Goal: Information Seeking & Learning: Check status

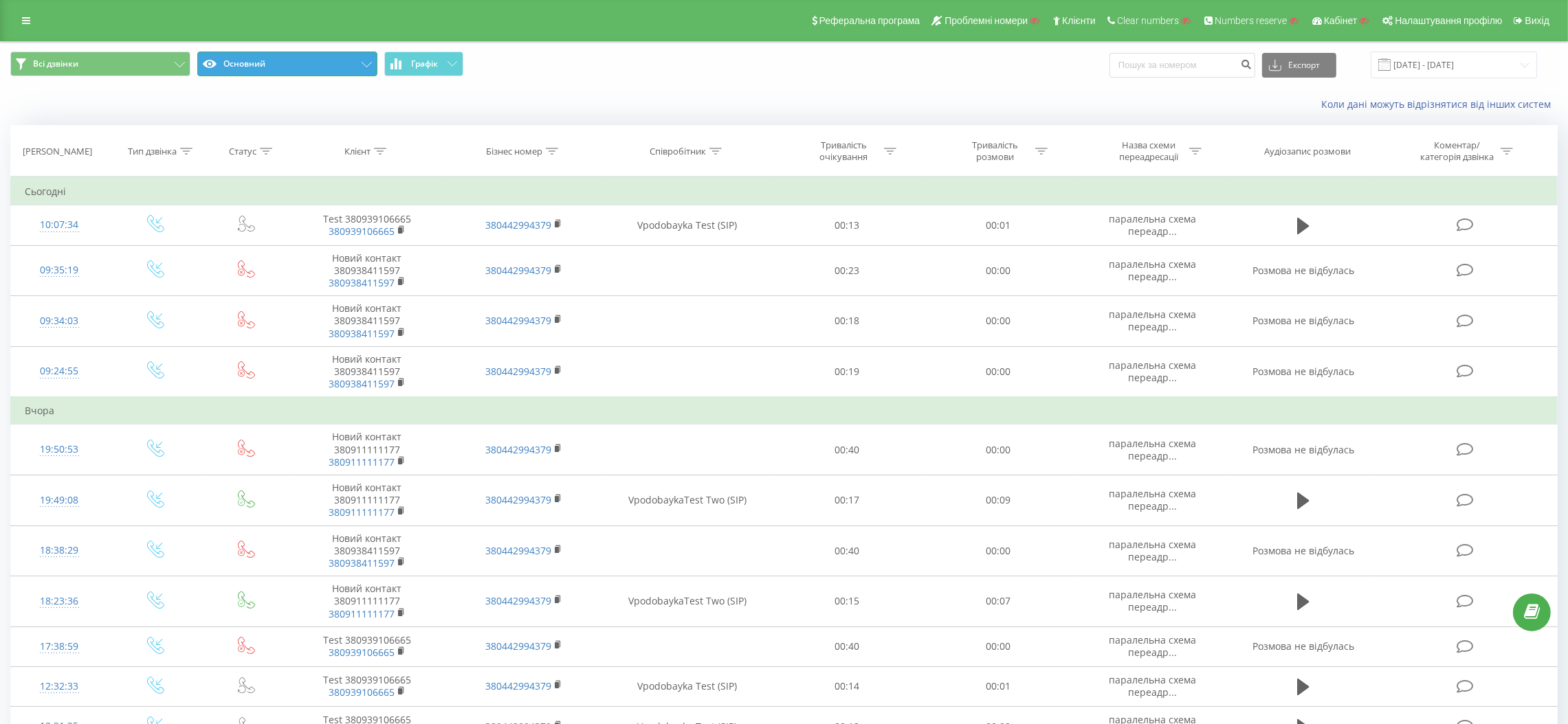
click at [370, 64] on icon at bounding box center [366, 64] width 10 height 6
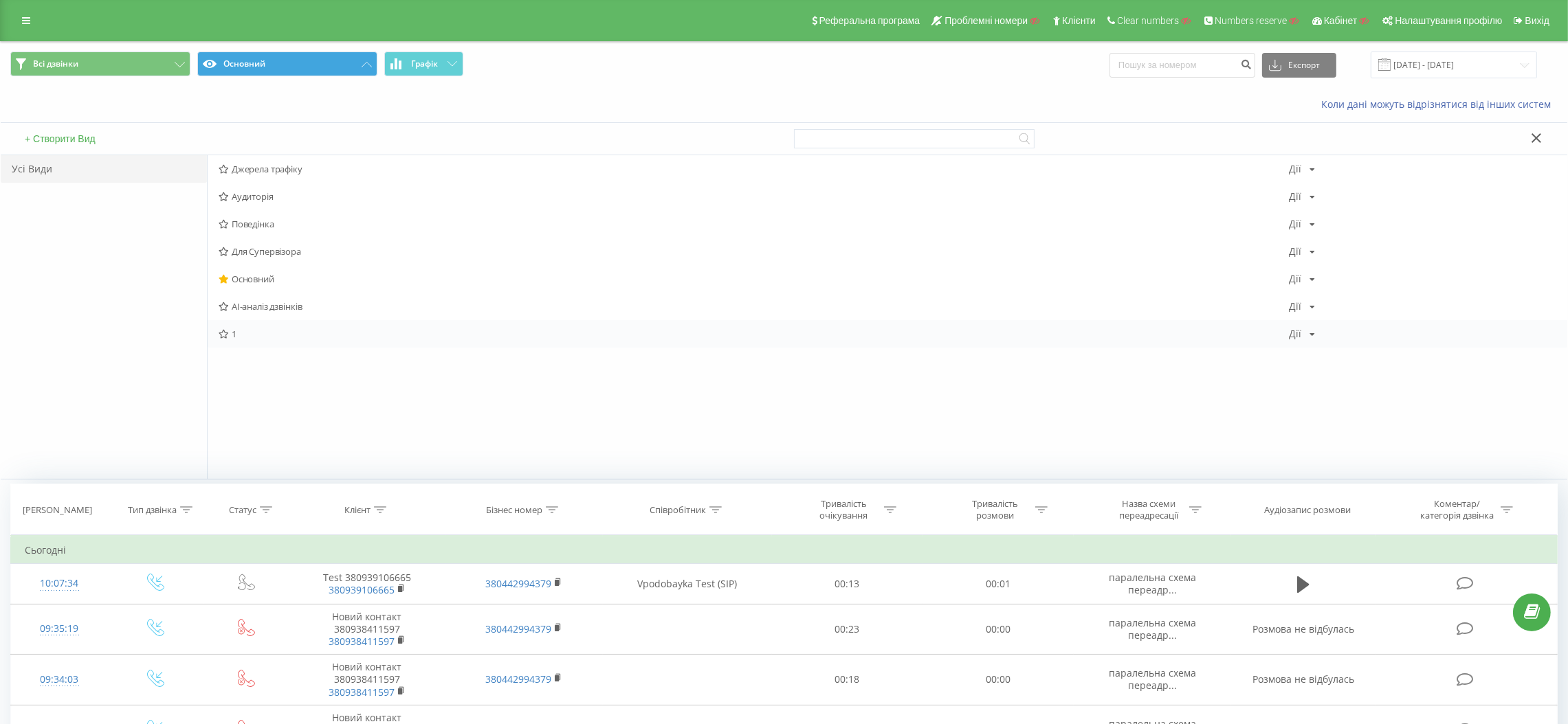
click at [244, 329] on span "1" at bounding box center [754, 334] width 1070 height 10
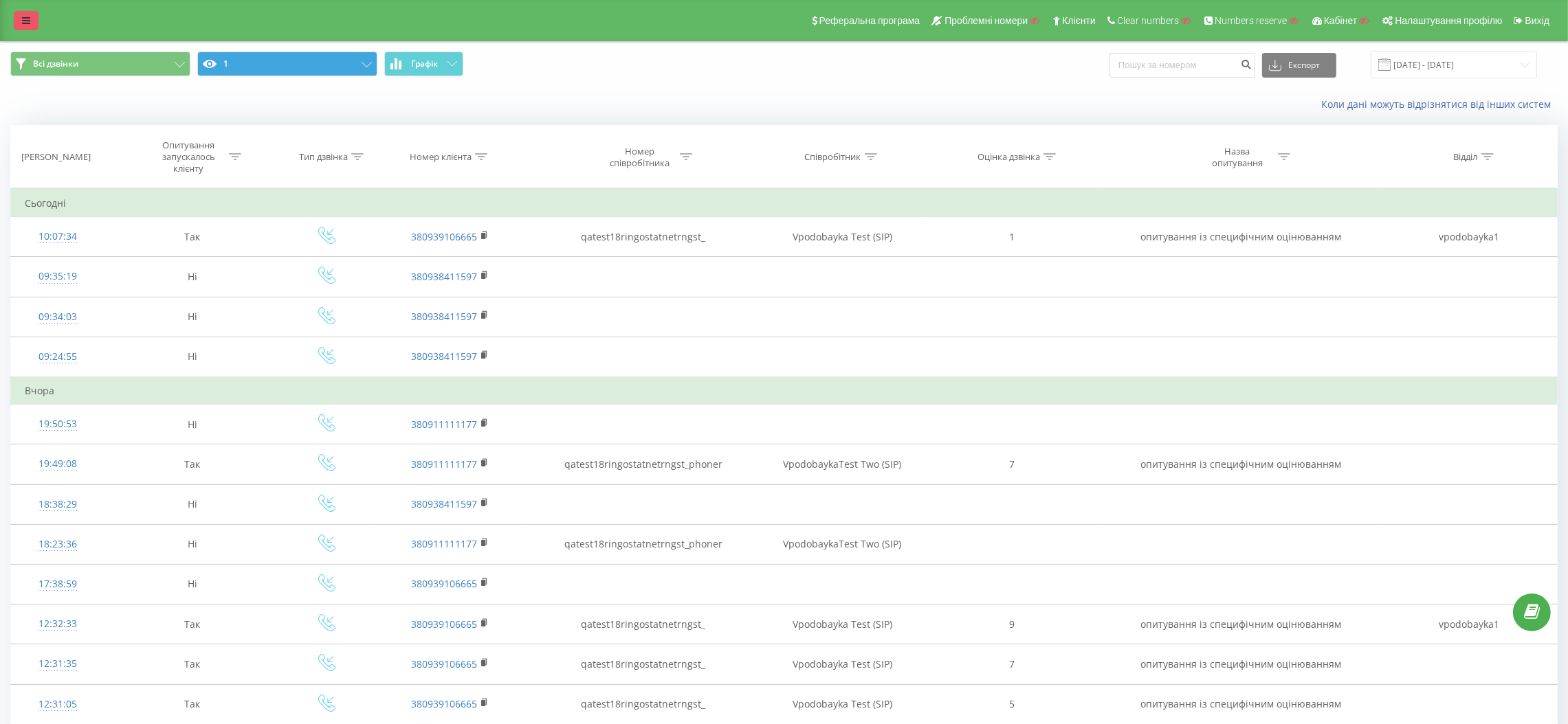
click at [18, 18] on link at bounding box center [25, 21] width 25 height 19
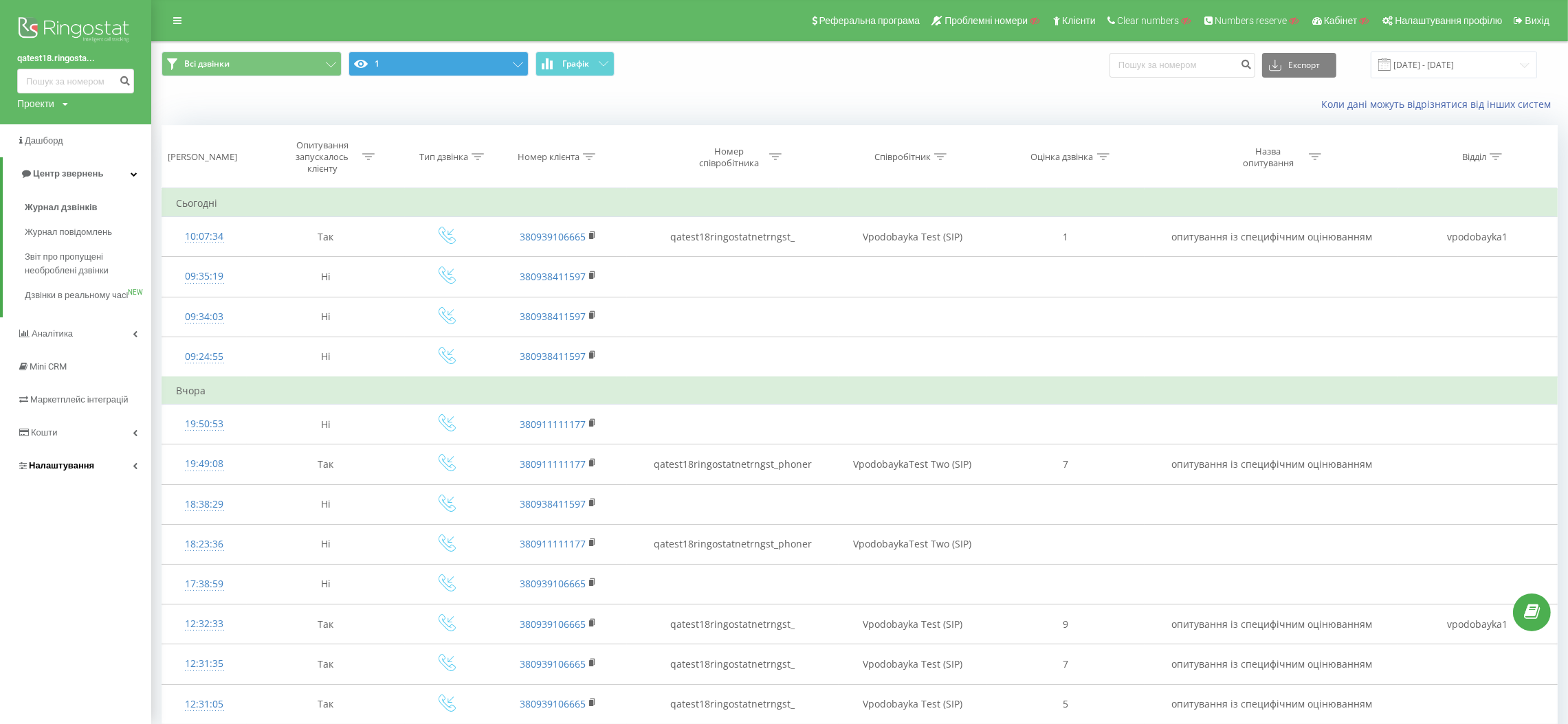
click at [81, 470] on span "Налаштування" at bounding box center [61, 465] width 65 height 10
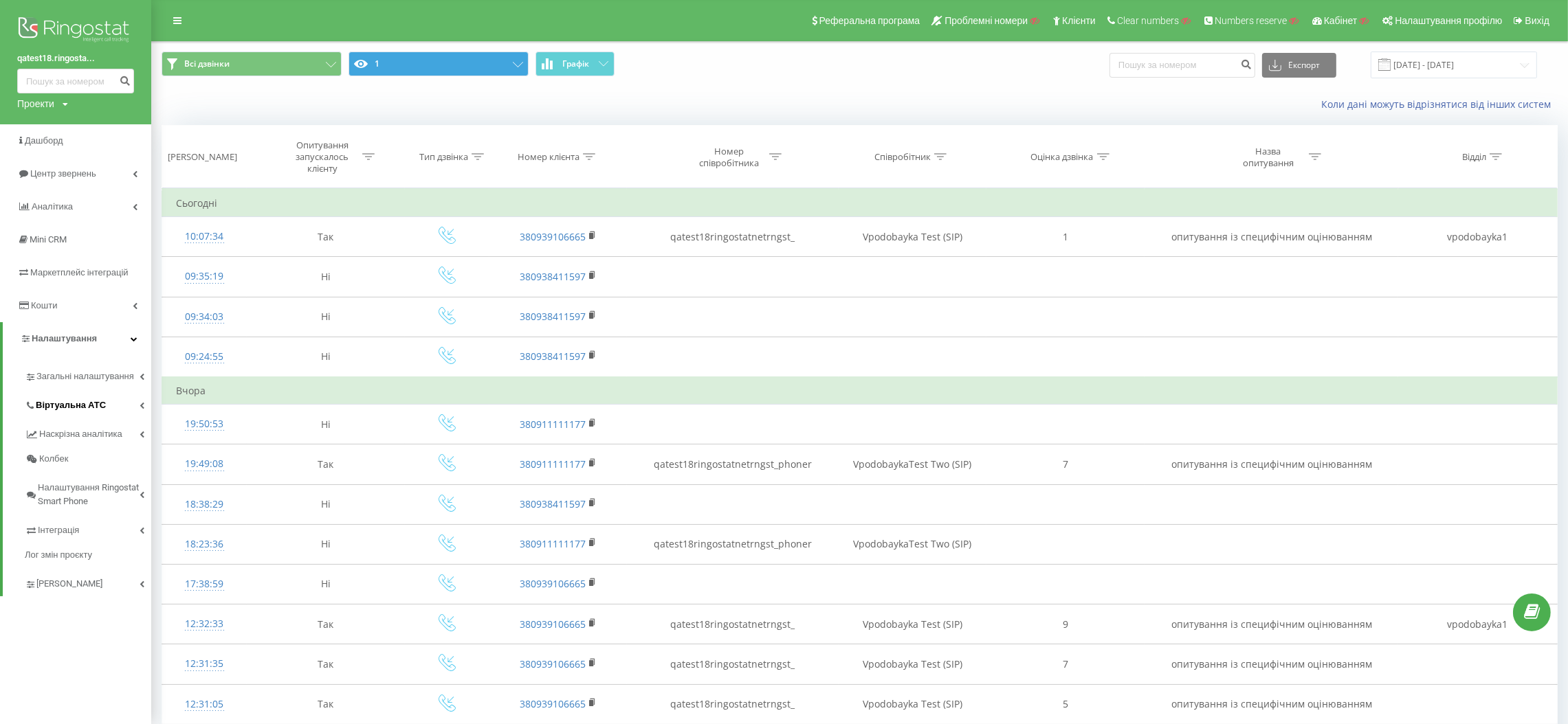
click at [88, 401] on span "Віртуальна АТС" at bounding box center [71, 405] width 70 height 14
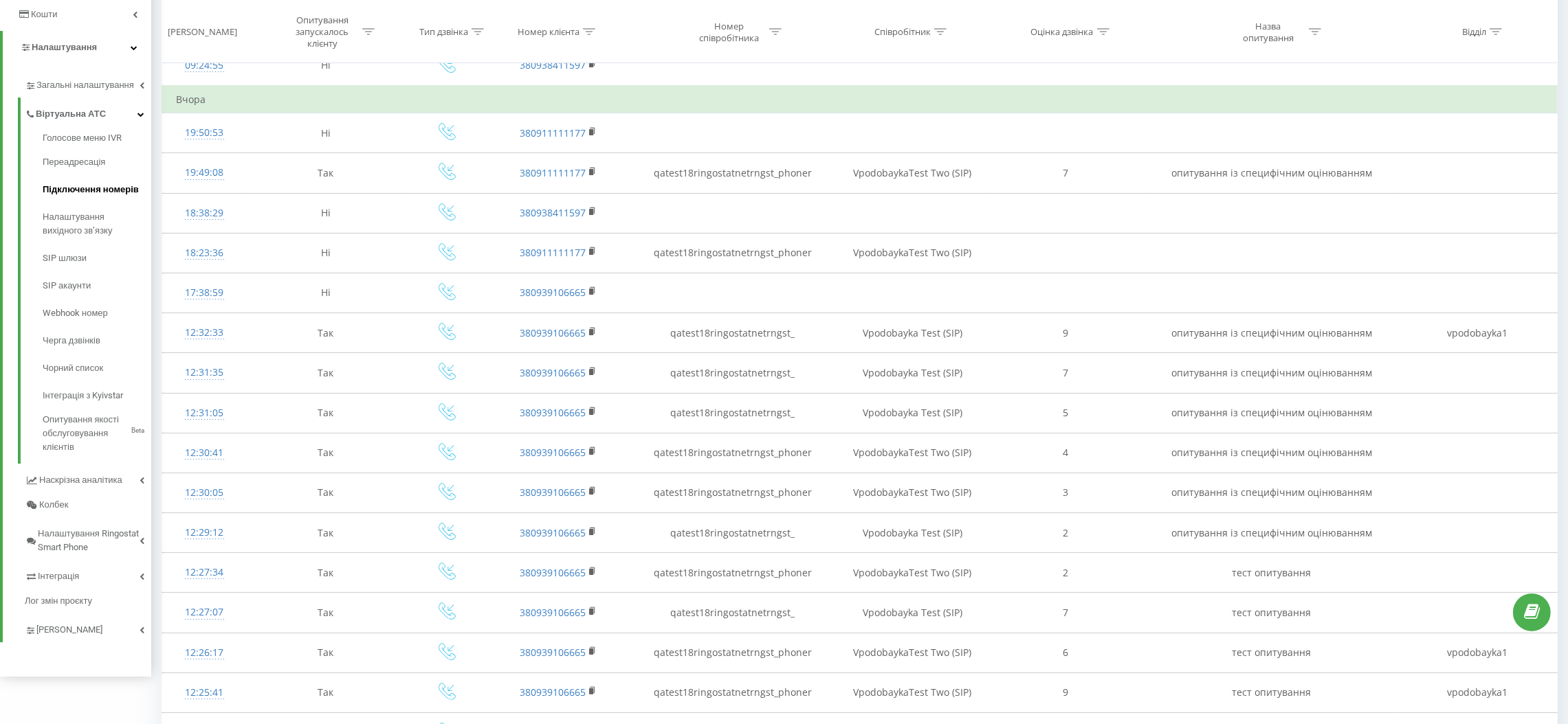
scroll to position [206, 0]
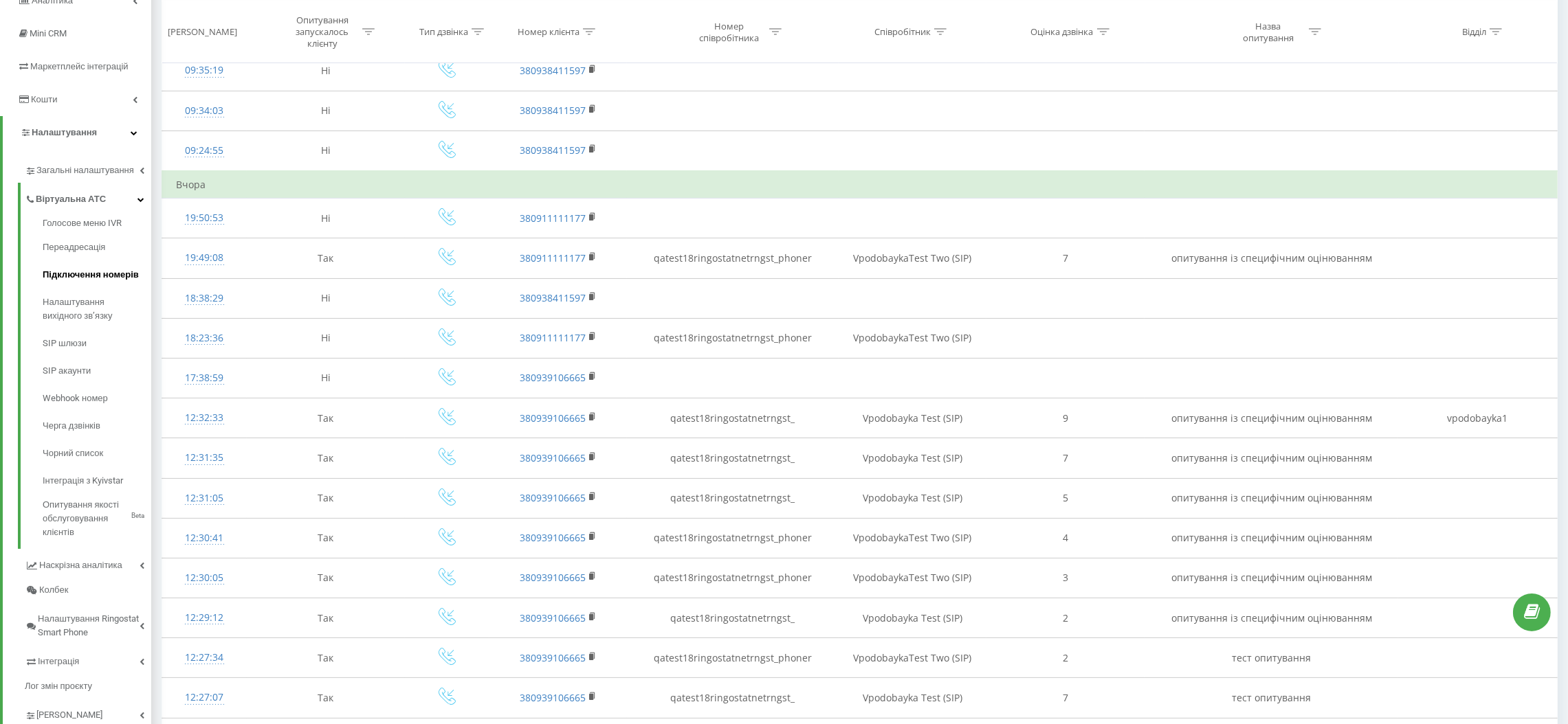
click at [90, 268] on span "Підключення номерів" at bounding box center [91, 274] width 96 height 14
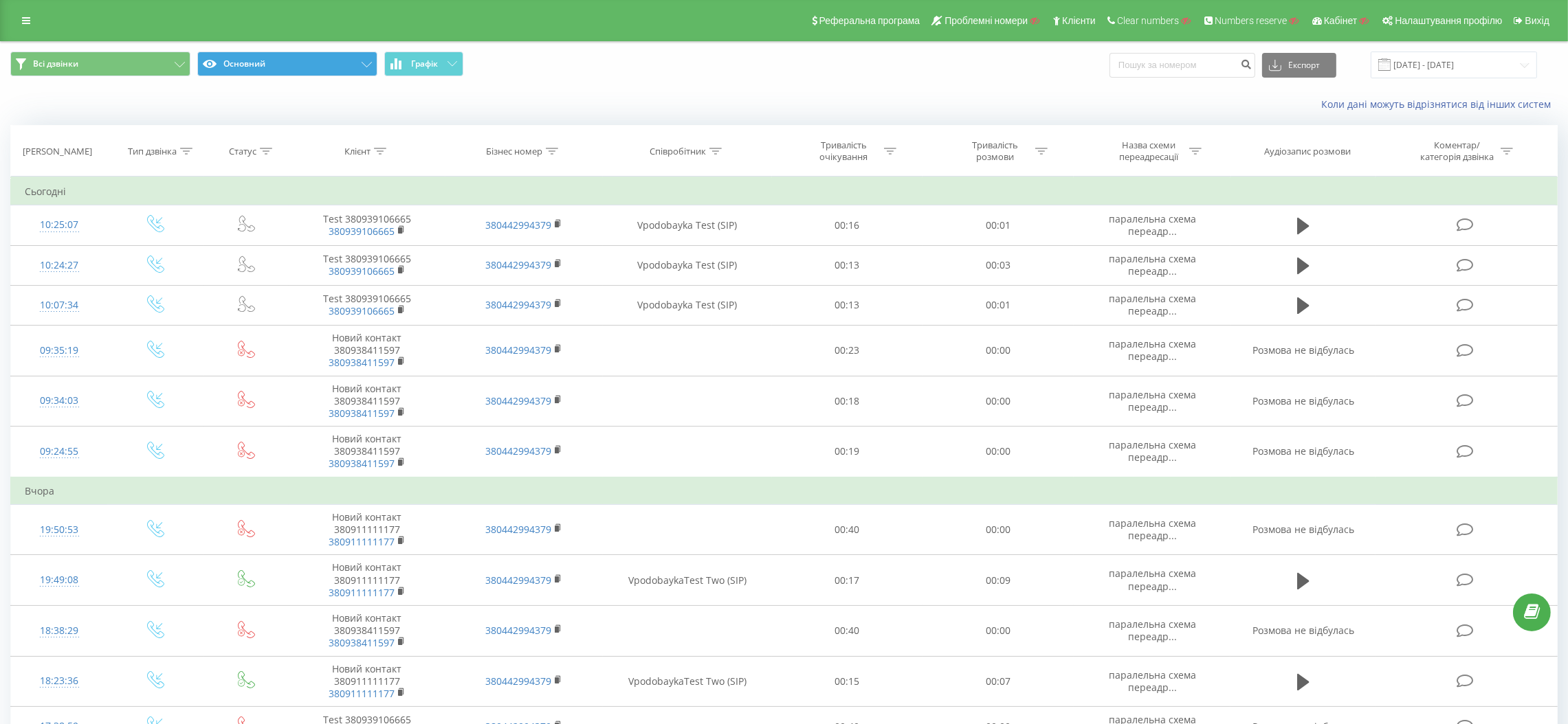
click at [326, 61] on button "Основний" at bounding box center [287, 64] width 180 height 25
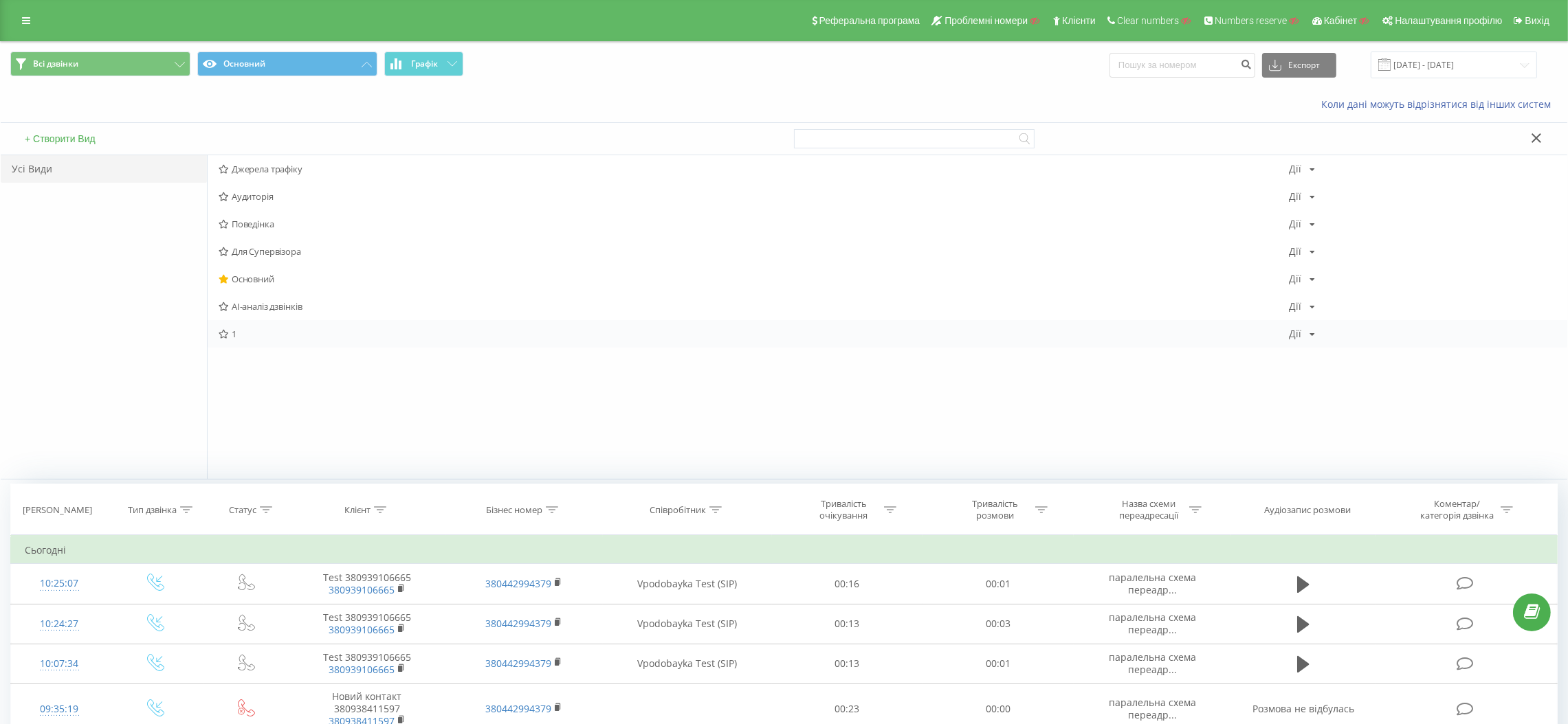
click at [240, 334] on span "1" at bounding box center [754, 334] width 1070 height 10
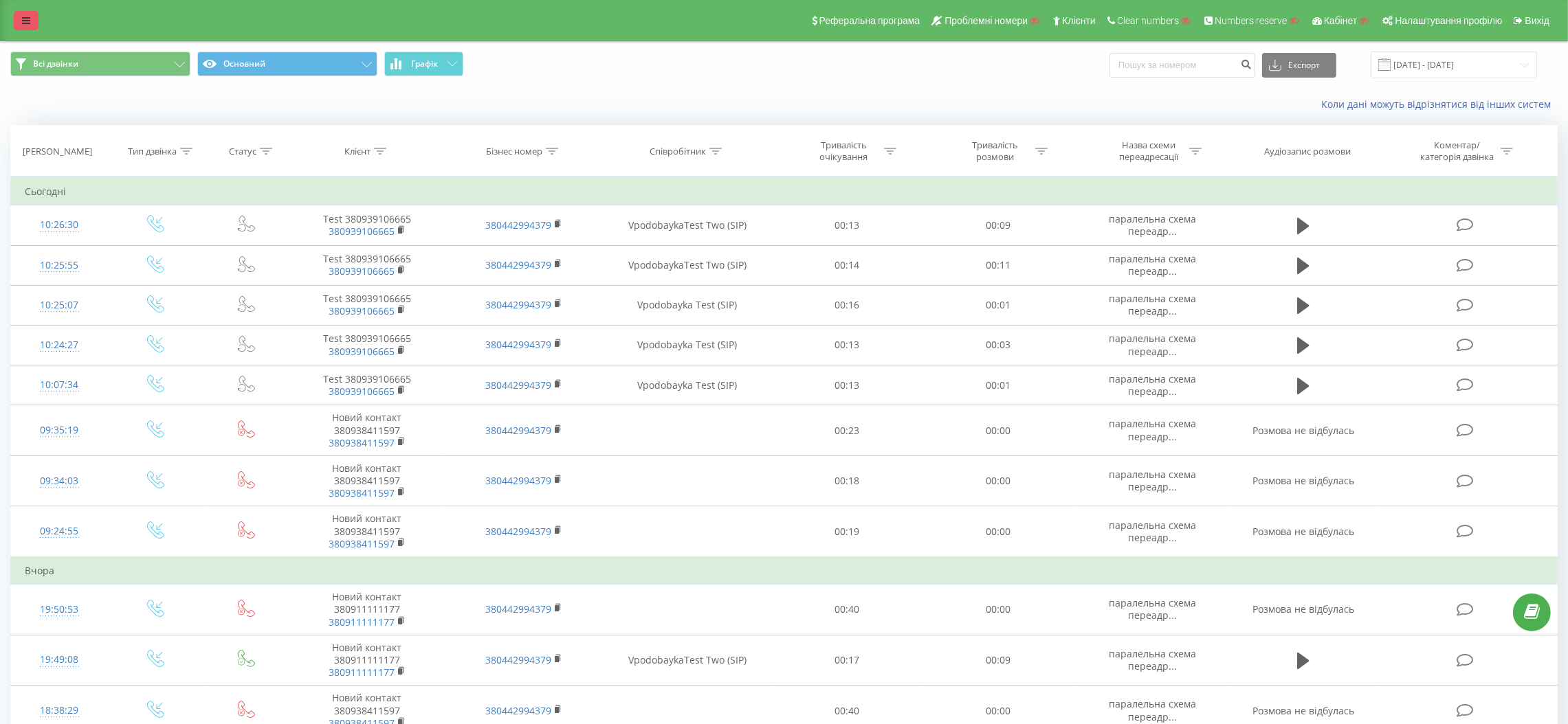
click at [22, 16] on icon at bounding box center [26, 21] width 8 height 10
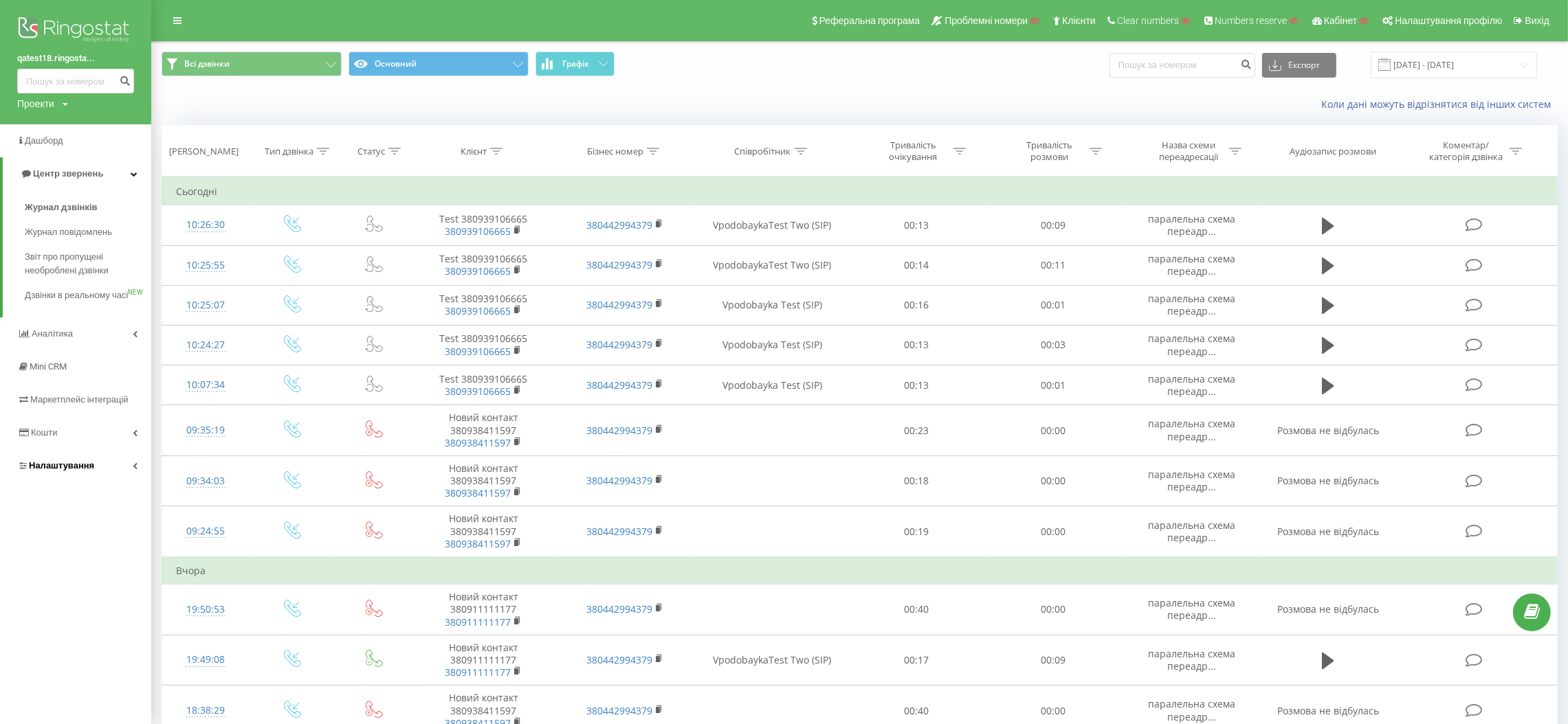
click at [110, 477] on link "Налаштування" at bounding box center [76, 465] width 151 height 33
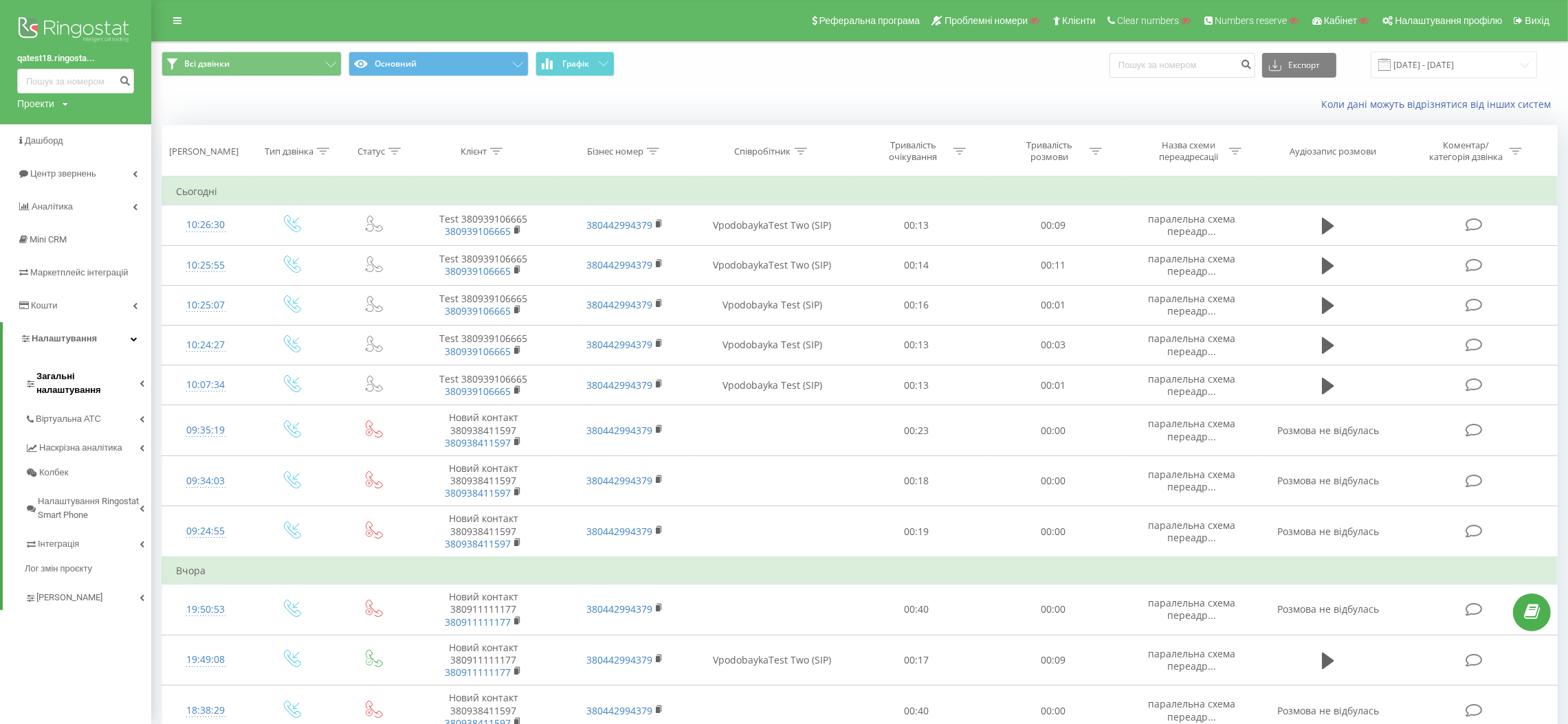
click at [108, 375] on span "Загальні налаштування" at bounding box center [88, 383] width 103 height 28
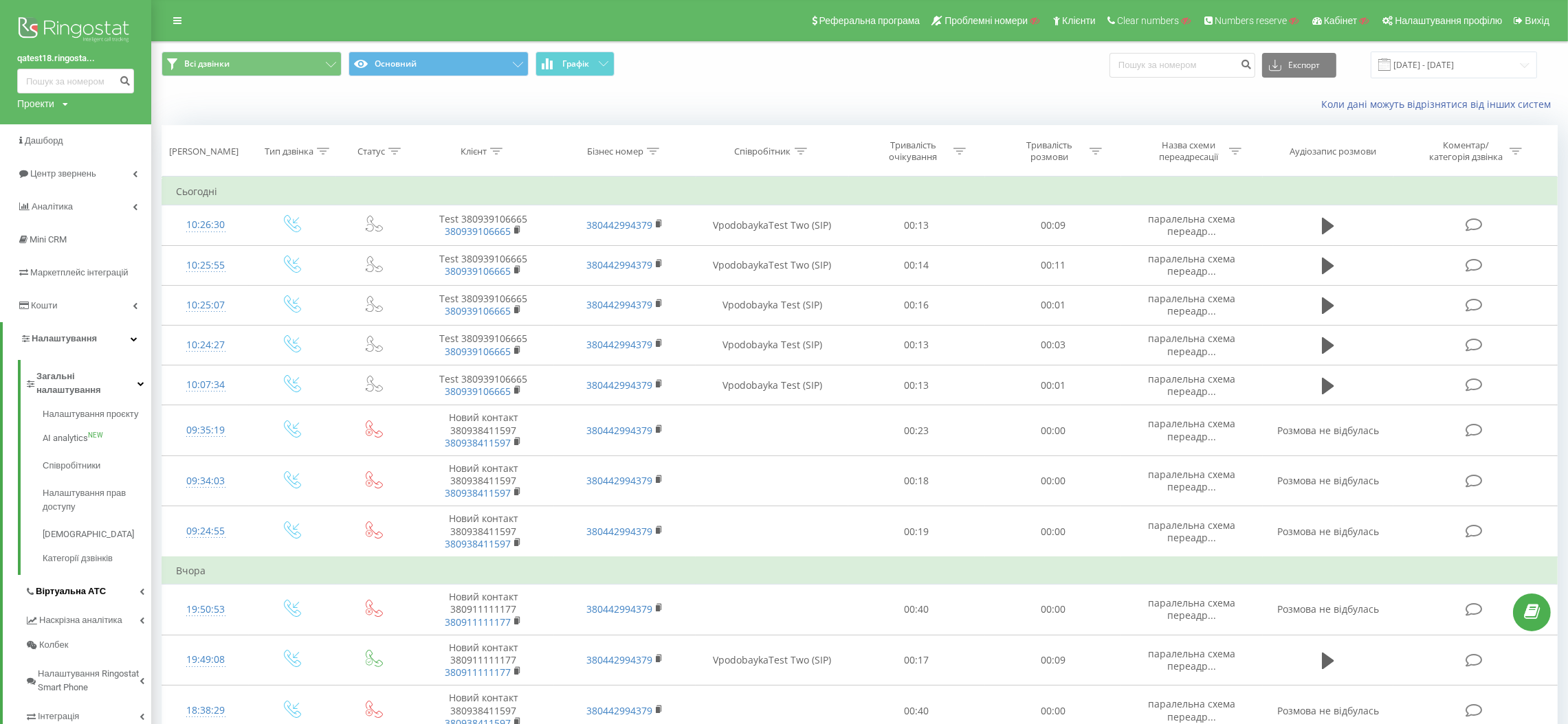
click at [78, 585] on span "Віртуальна АТС" at bounding box center [71, 591] width 70 height 14
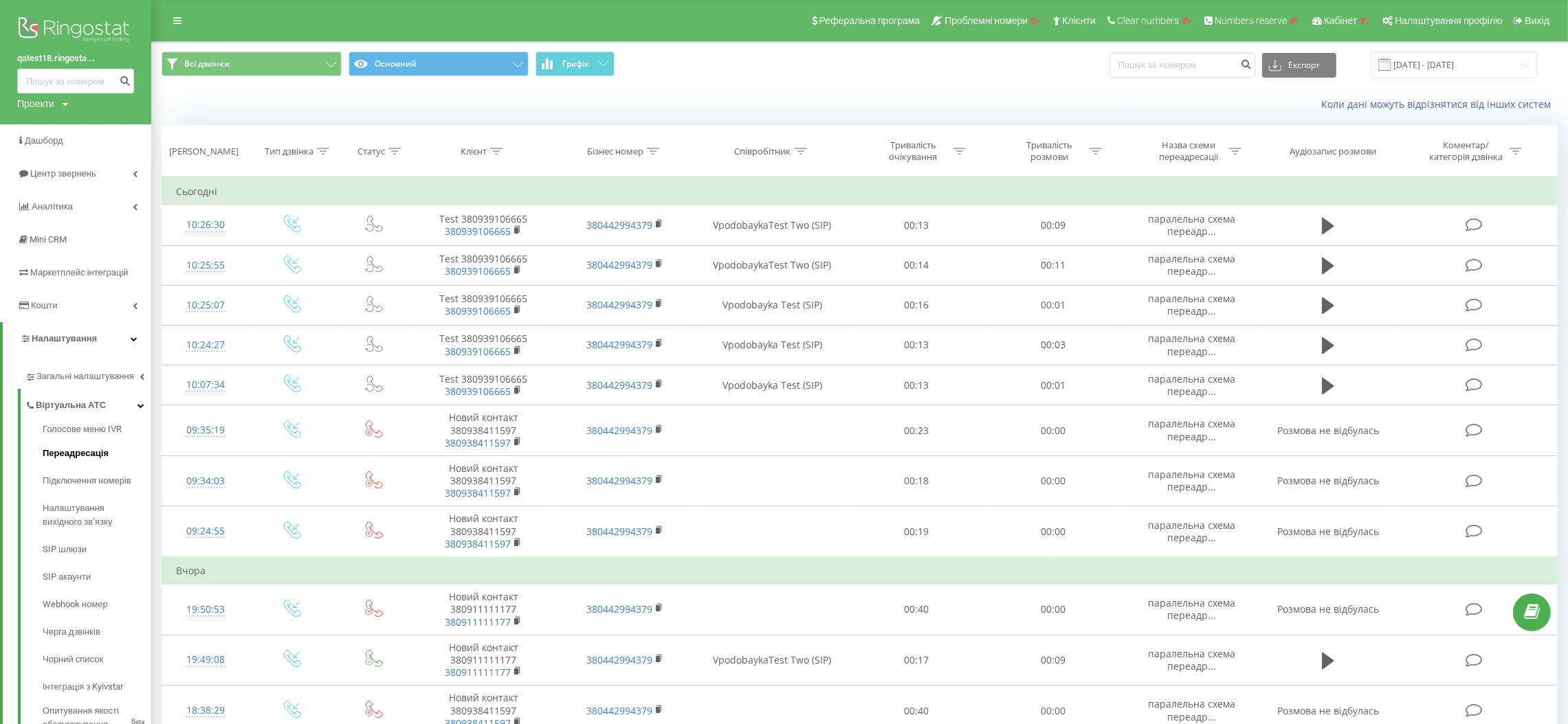
click at [94, 461] on link "Переадресація" at bounding box center [97, 453] width 108 height 28
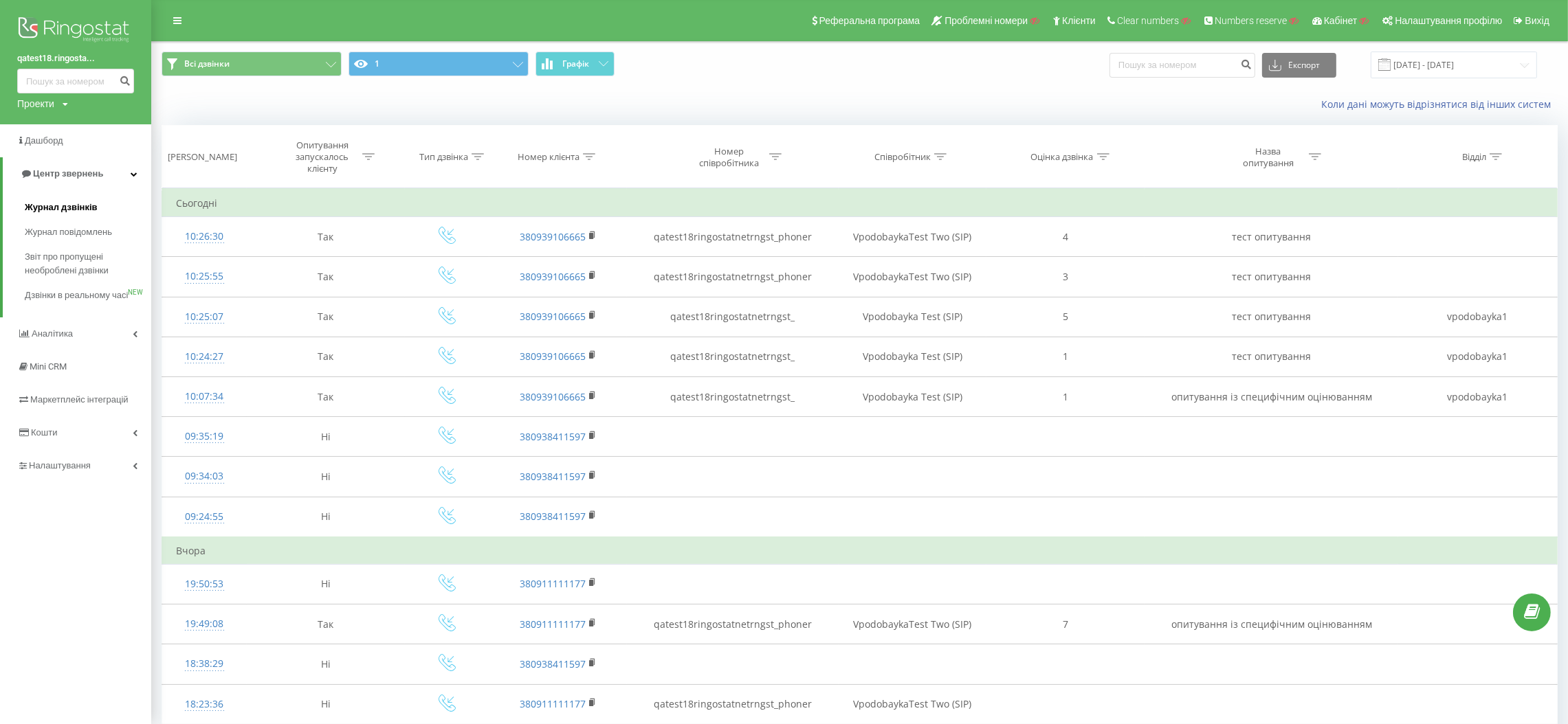
click at [77, 208] on span "Журнал дзвінків" at bounding box center [61, 207] width 73 height 14
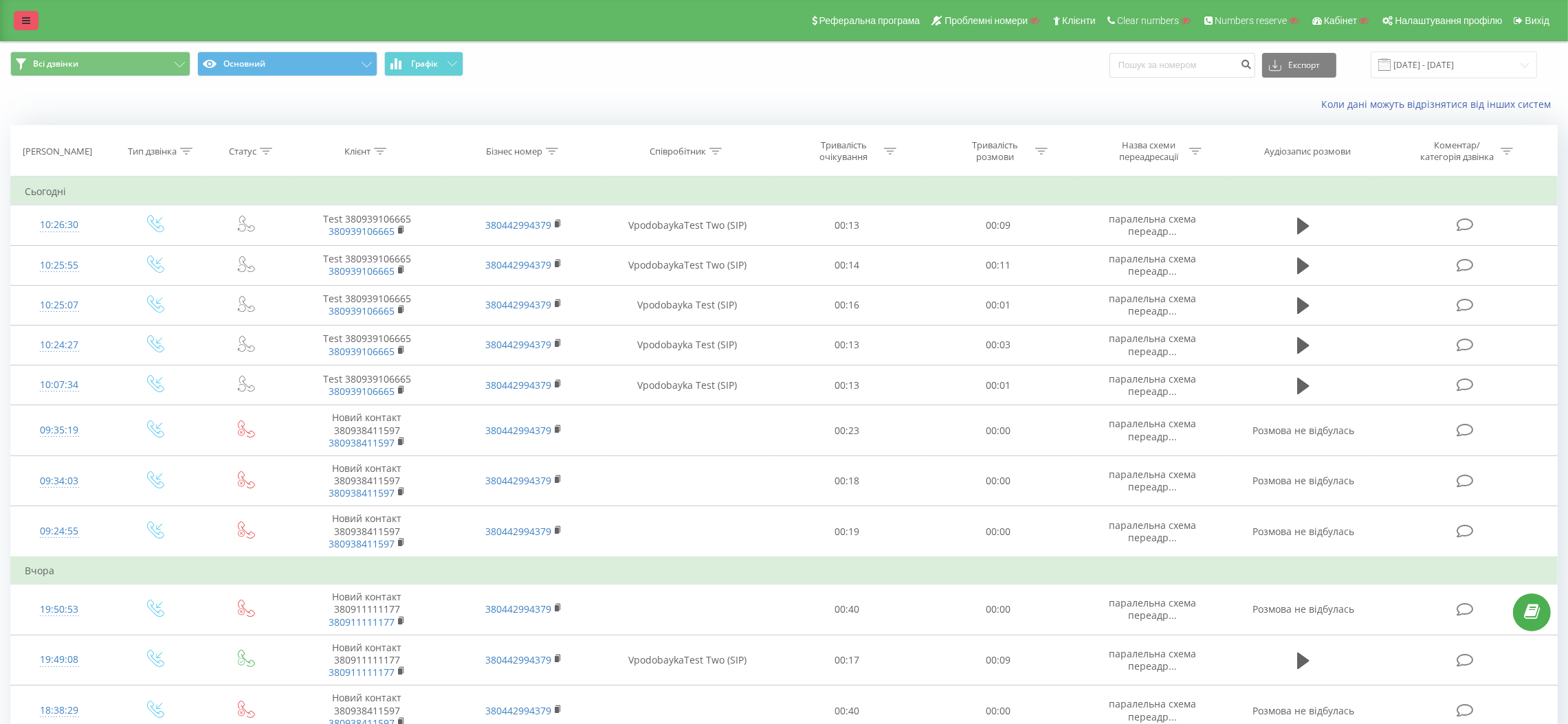
click at [19, 24] on link at bounding box center [25, 21] width 25 height 19
click at [18, 13] on link at bounding box center [25, 21] width 25 height 19
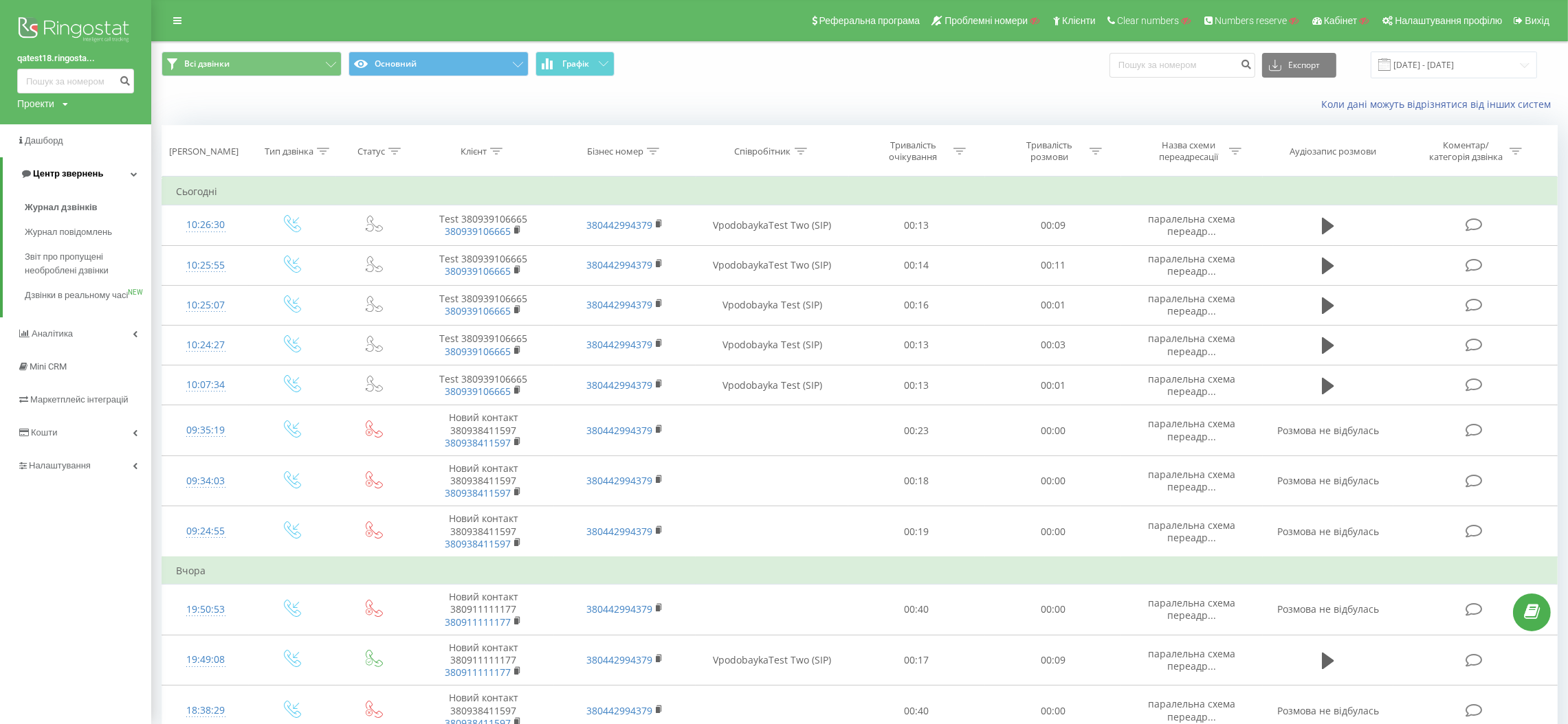
click at [54, 176] on span "Центр звернень" at bounding box center [68, 173] width 70 height 10
click at [54, 176] on span "Центр звернень" at bounding box center [65, 173] width 70 height 10
click at [46, 339] on span "Аналiтика" at bounding box center [53, 333] width 44 height 10
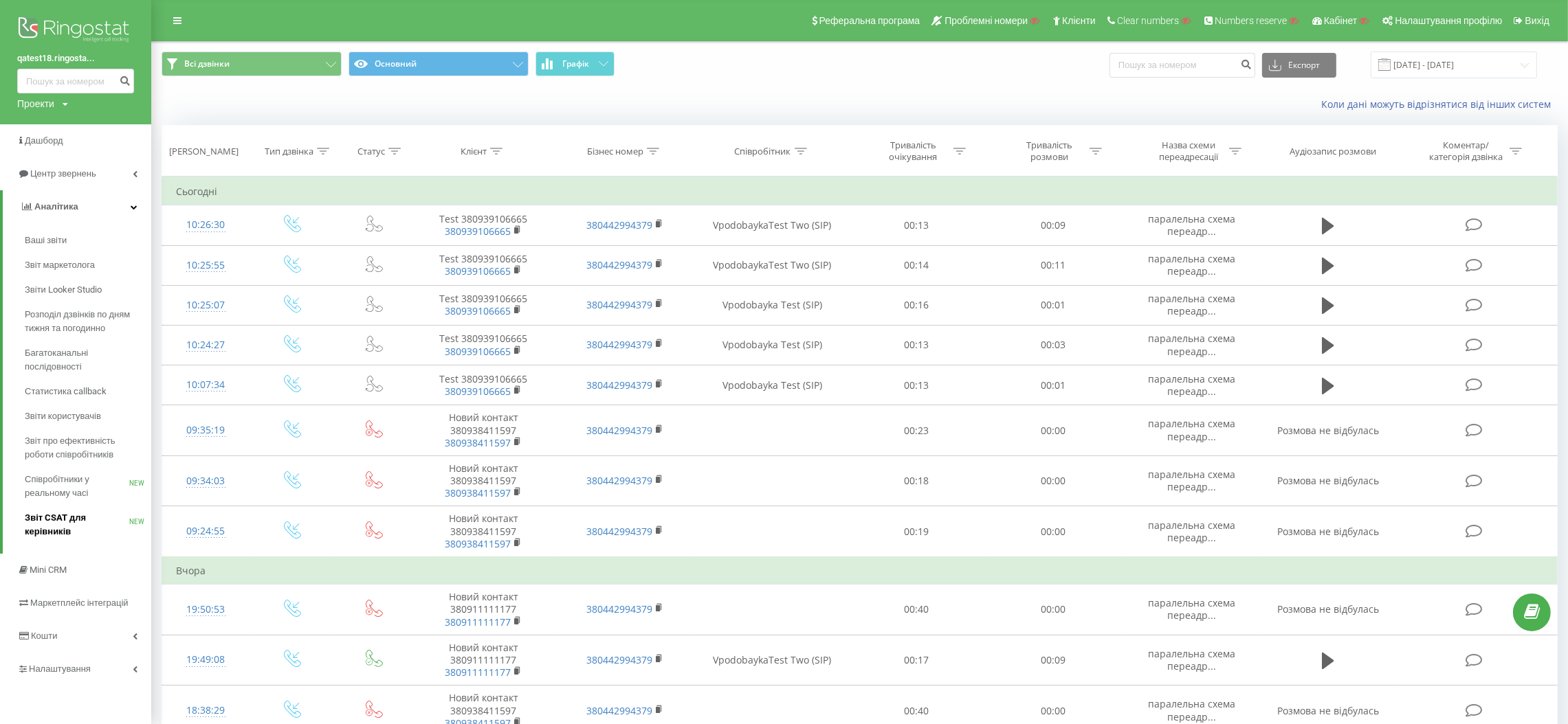
click at [104, 523] on span "Звіт CSAT для керівників" at bounding box center [76, 524] width 104 height 28
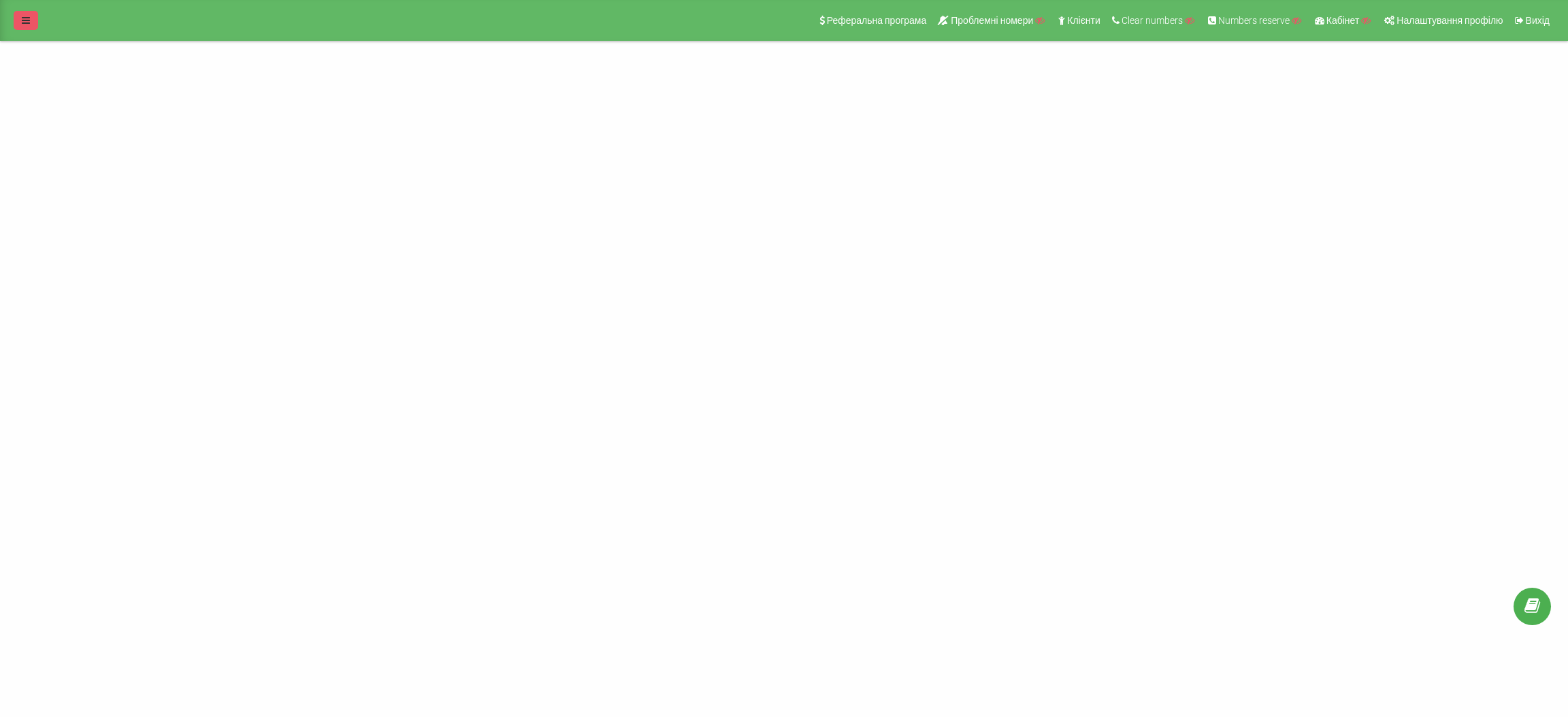
click at [22, 22] on icon at bounding box center [26, 20] width 8 height 9
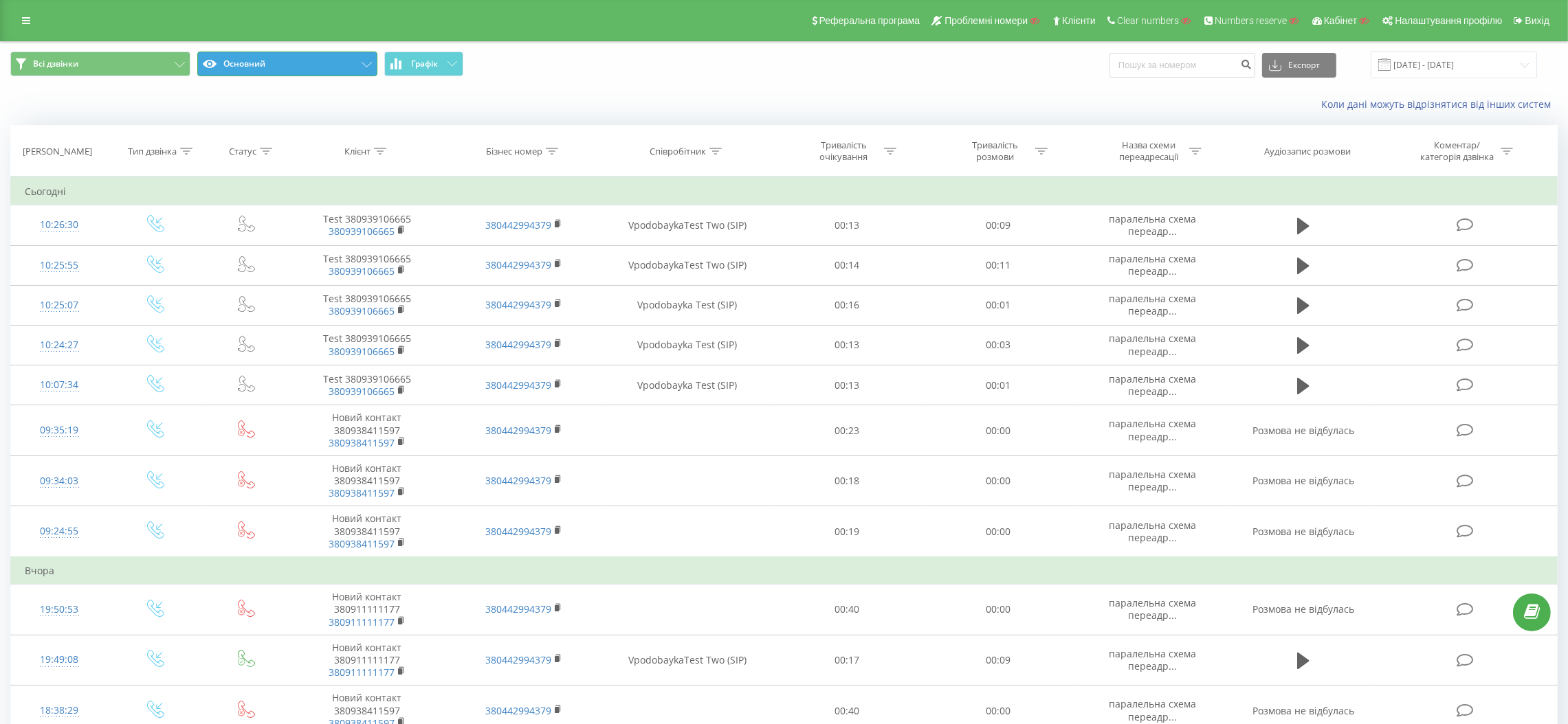
click at [310, 59] on button "Основний" at bounding box center [287, 64] width 180 height 25
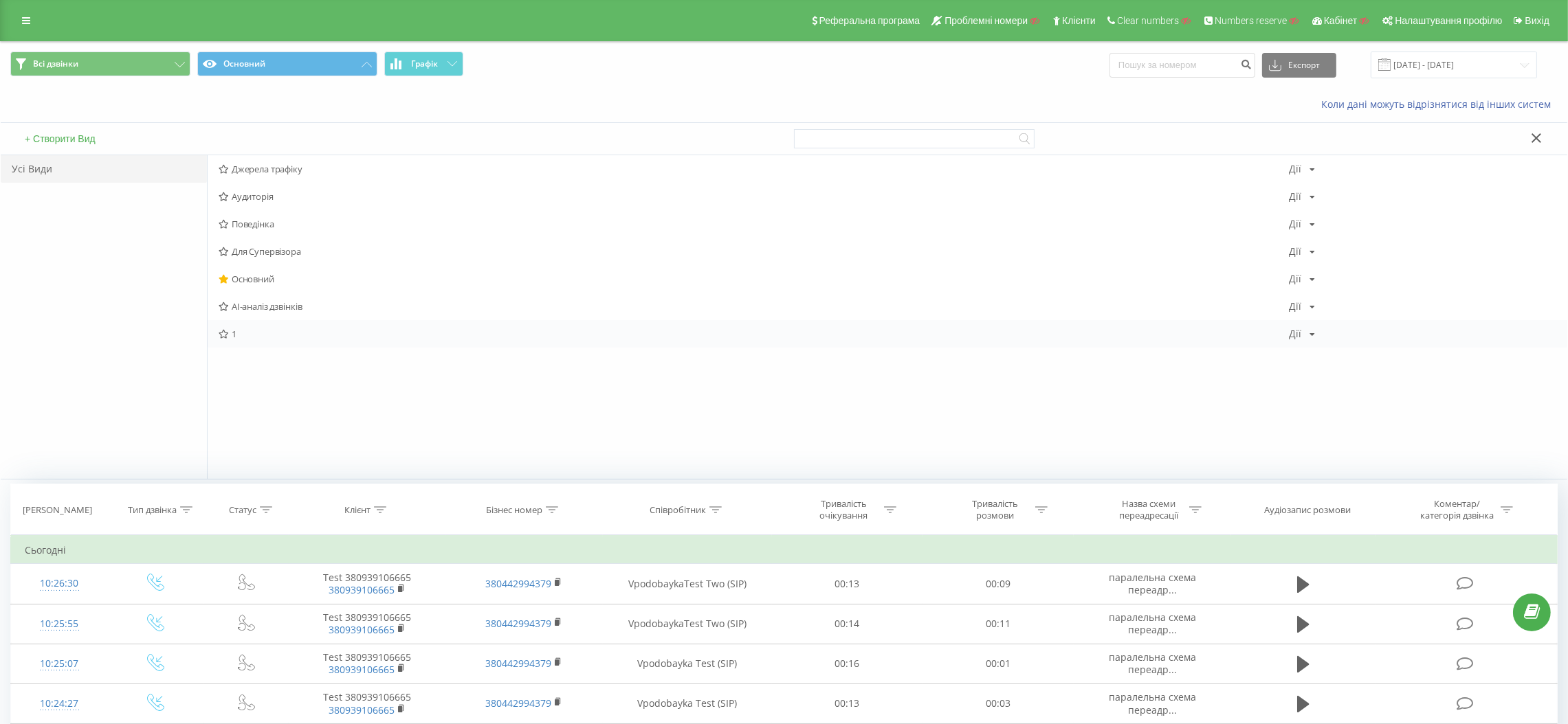
click at [239, 325] on div "1 Дії Редагувати Копіювати Видалити За замовчуванням Поділитися" at bounding box center [887, 333] width 1359 height 28
click at [1422, 70] on input "[DATE] - [DATE]" at bounding box center [1453, 65] width 166 height 27
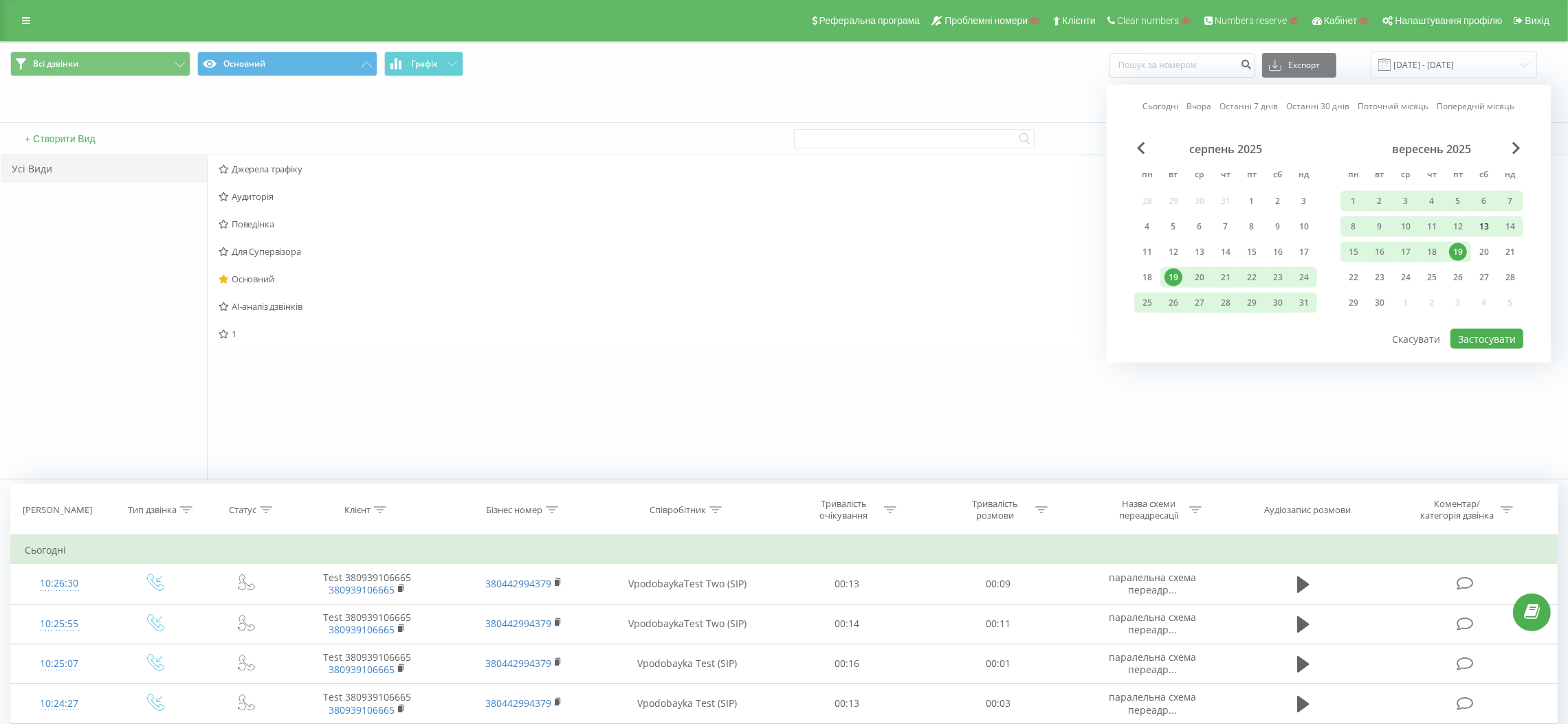
click at [1478, 223] on div "13" at bounding box center [1484, 227] width 18 height 18
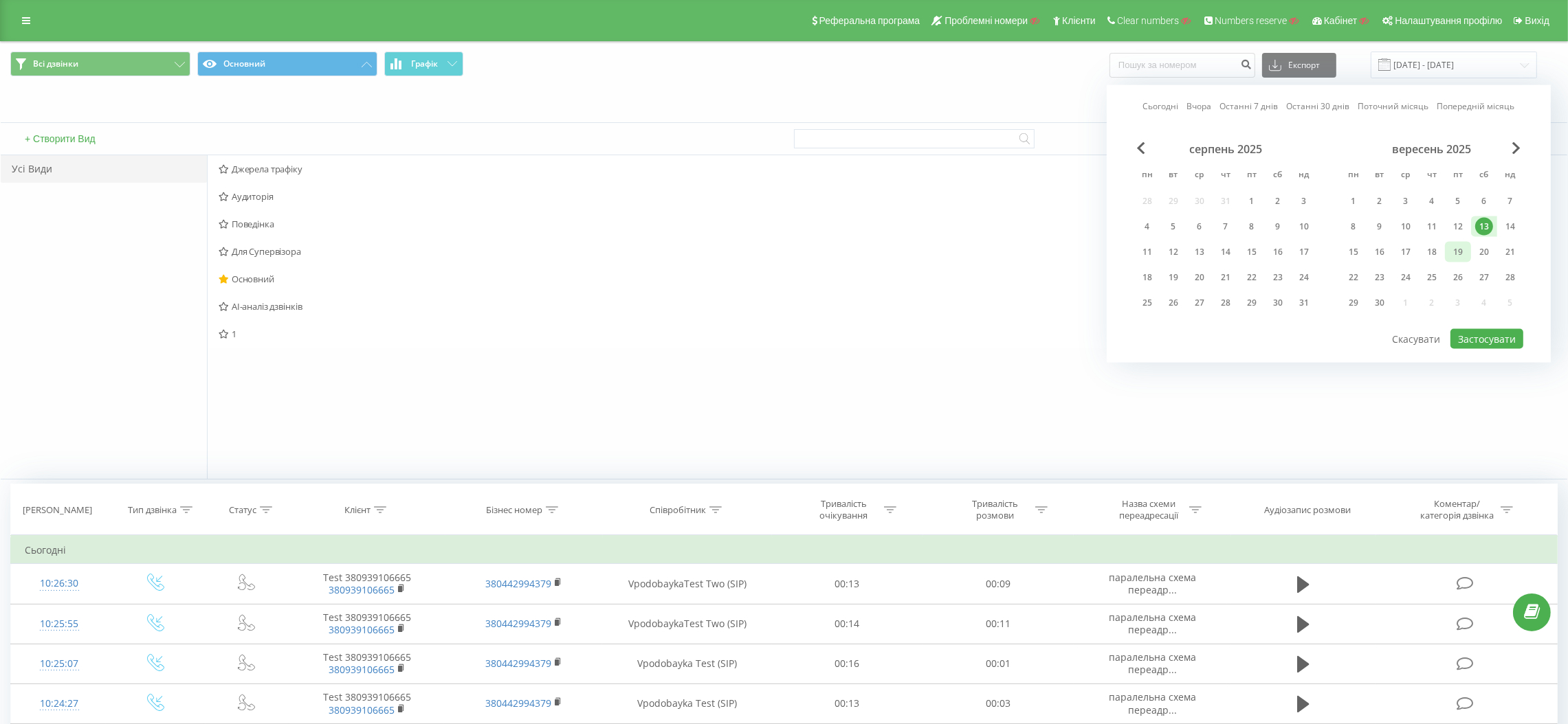
click at [1458, 247] on div "19" at bounding box center [1457, 252] width 18 height 18
click at [1476, 332] on button "Застосувати" at bounding box center [1487, 339] width 73 height 20
type input "[DATE] - [DATE]"
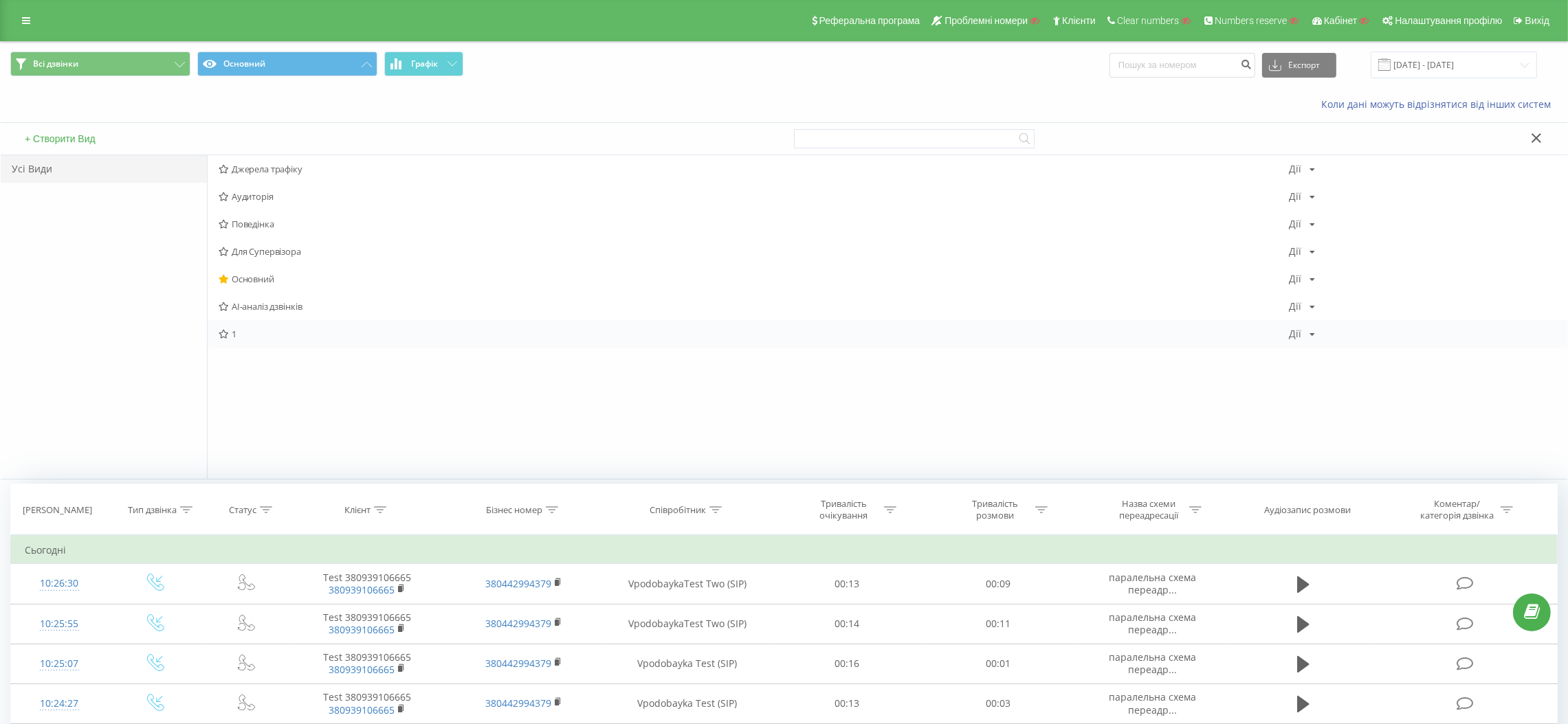
click at [236, 333] on span "1" at bounding box center [754, 334] width 1070 height 10
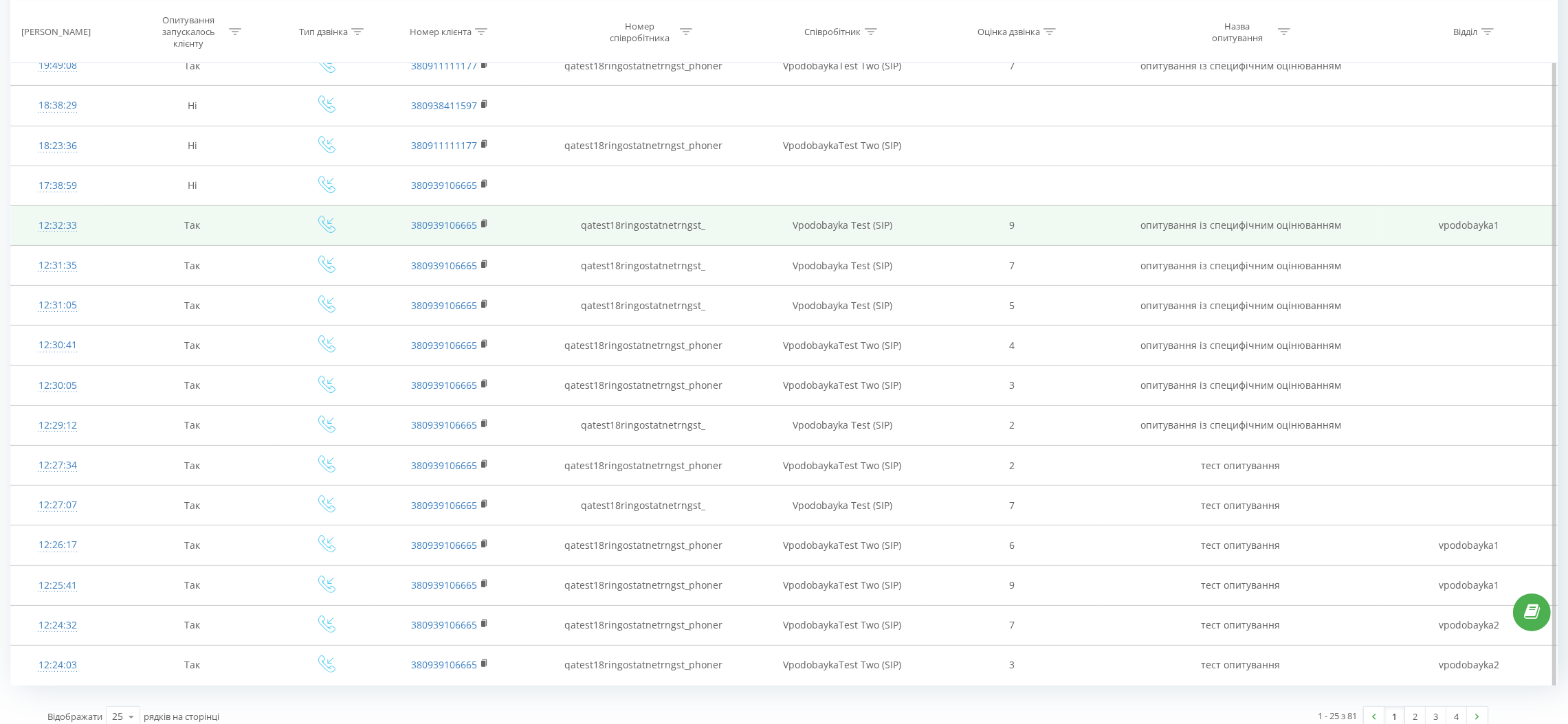
scroll to position [574, 0]
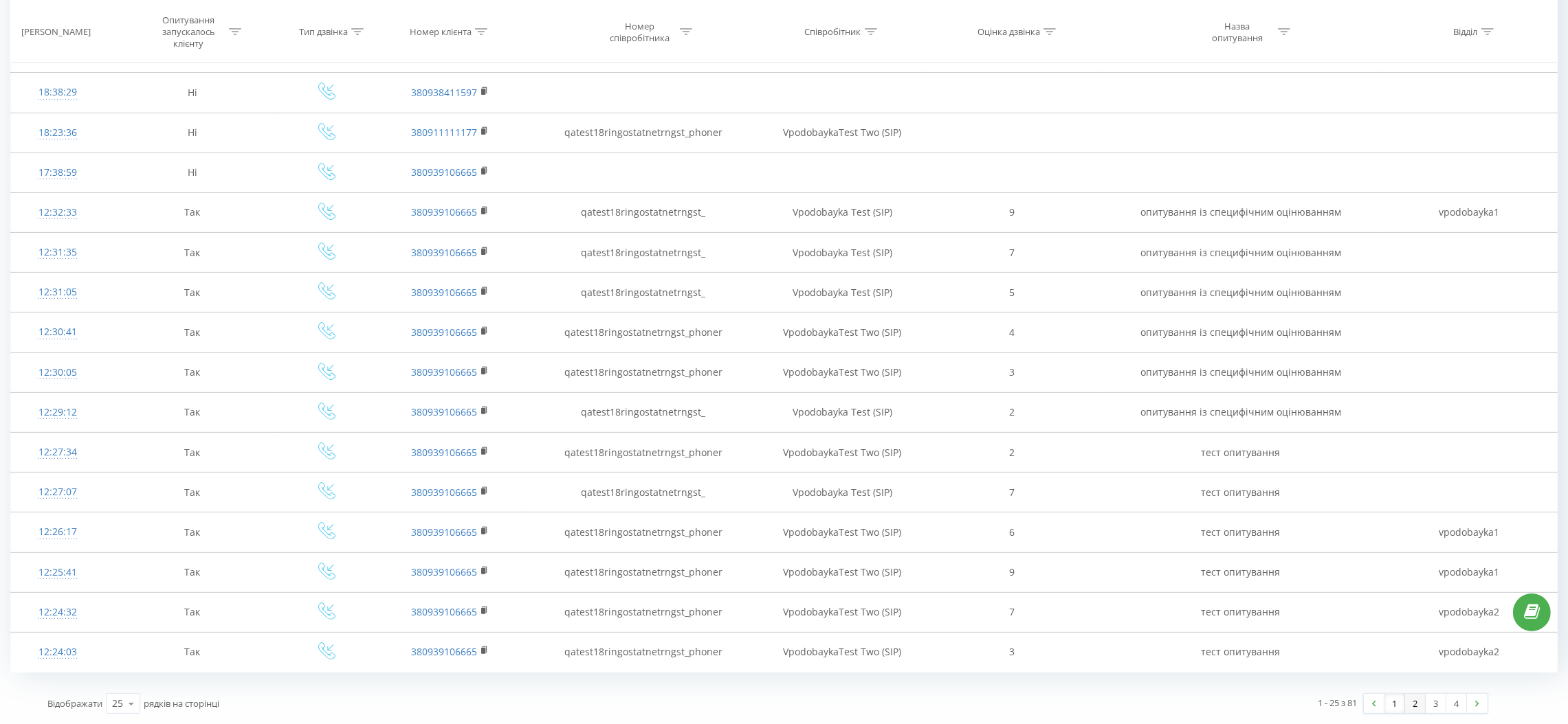
click at [1417, 703] on link "2" at bounding box center [1415, 703] width 21 height 19
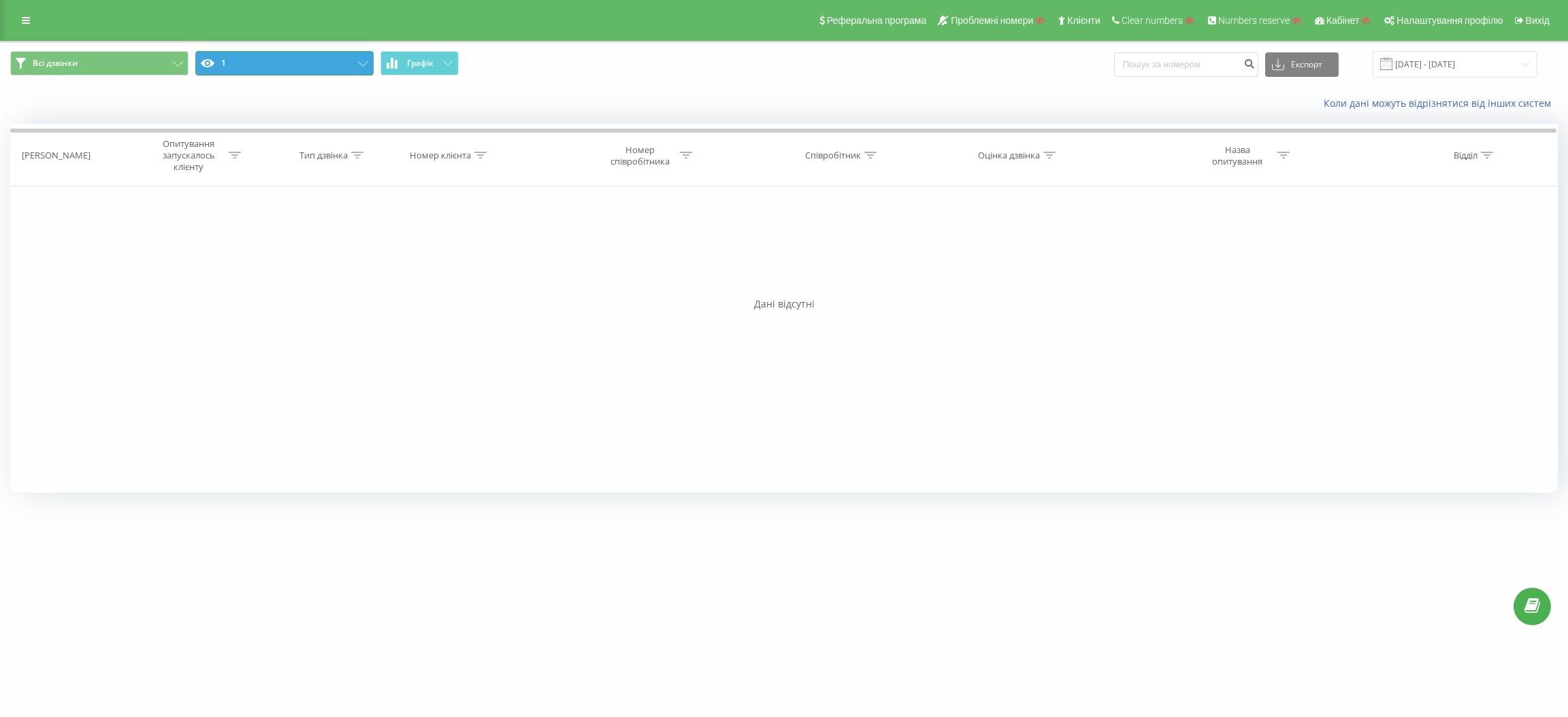
click at [360, 65] on icon at bounding box center [363, 64] width 10 height 6
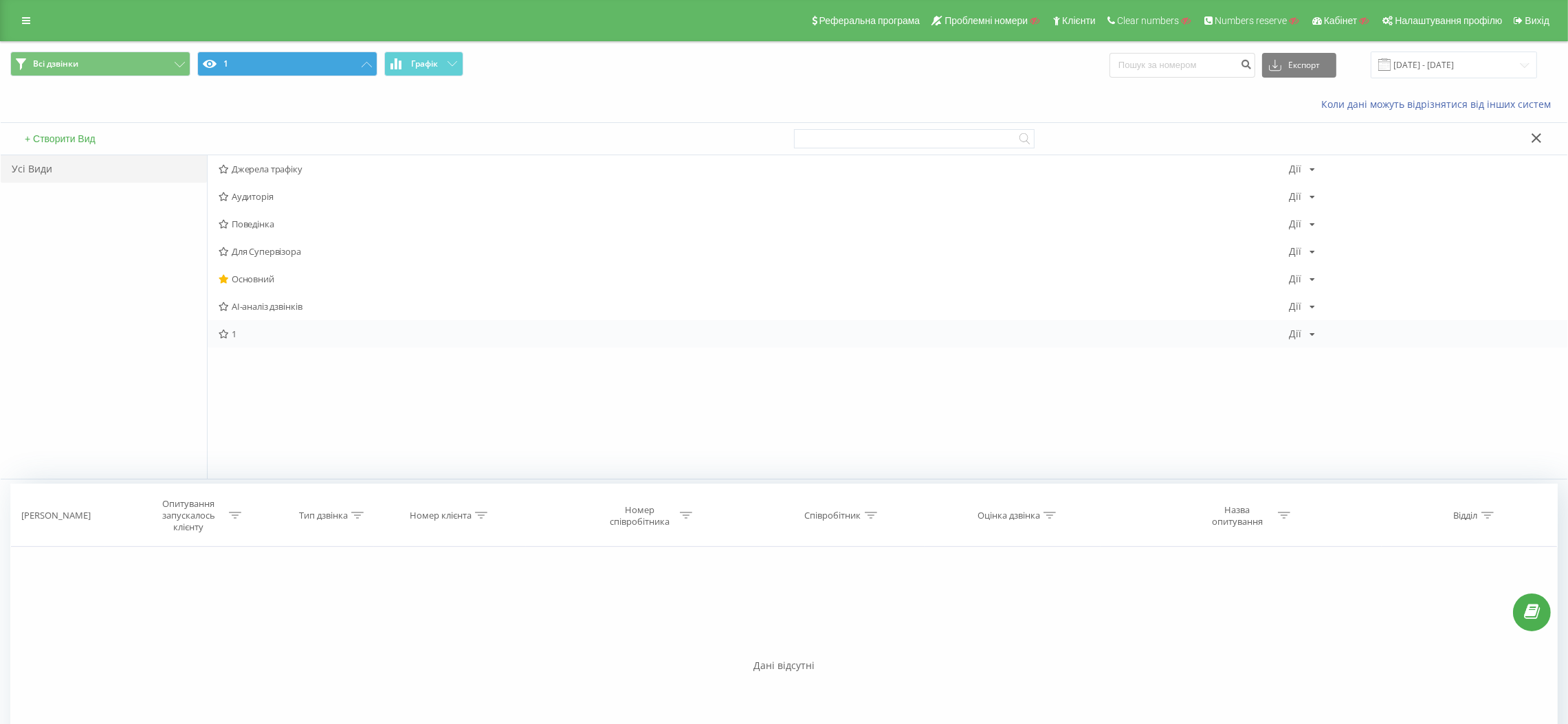
click at [271, 340] on div "1 Дії Редагувати Копіювати Видалити За замовчуванням Поділитися" at bounding box center [887, 333] width 1359 height 28
click at [248, 338] on span "1" at bounding box center [754, 334] width 1070 height 10
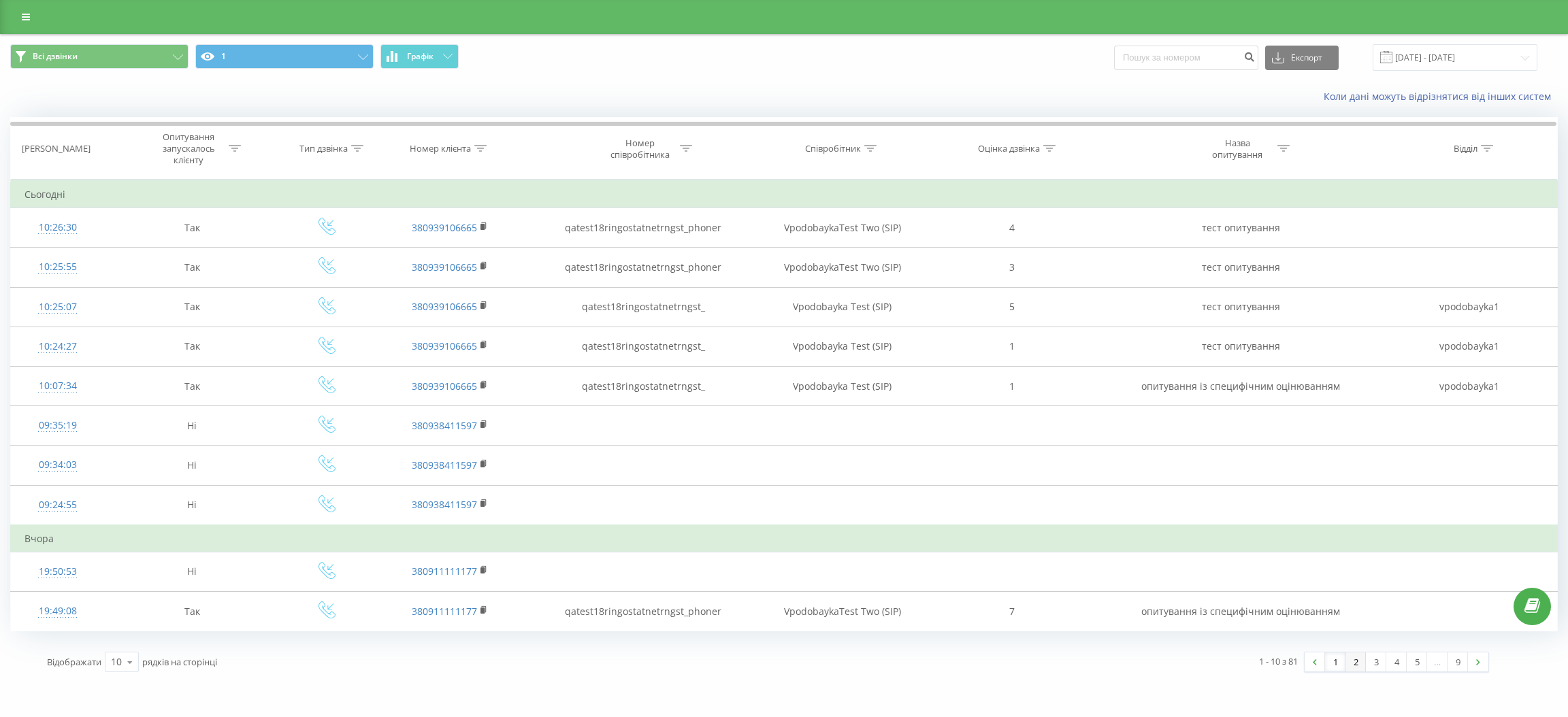
click at [1351, 664] on link "2" at bounding box center [1356, 662] width 20 height 19
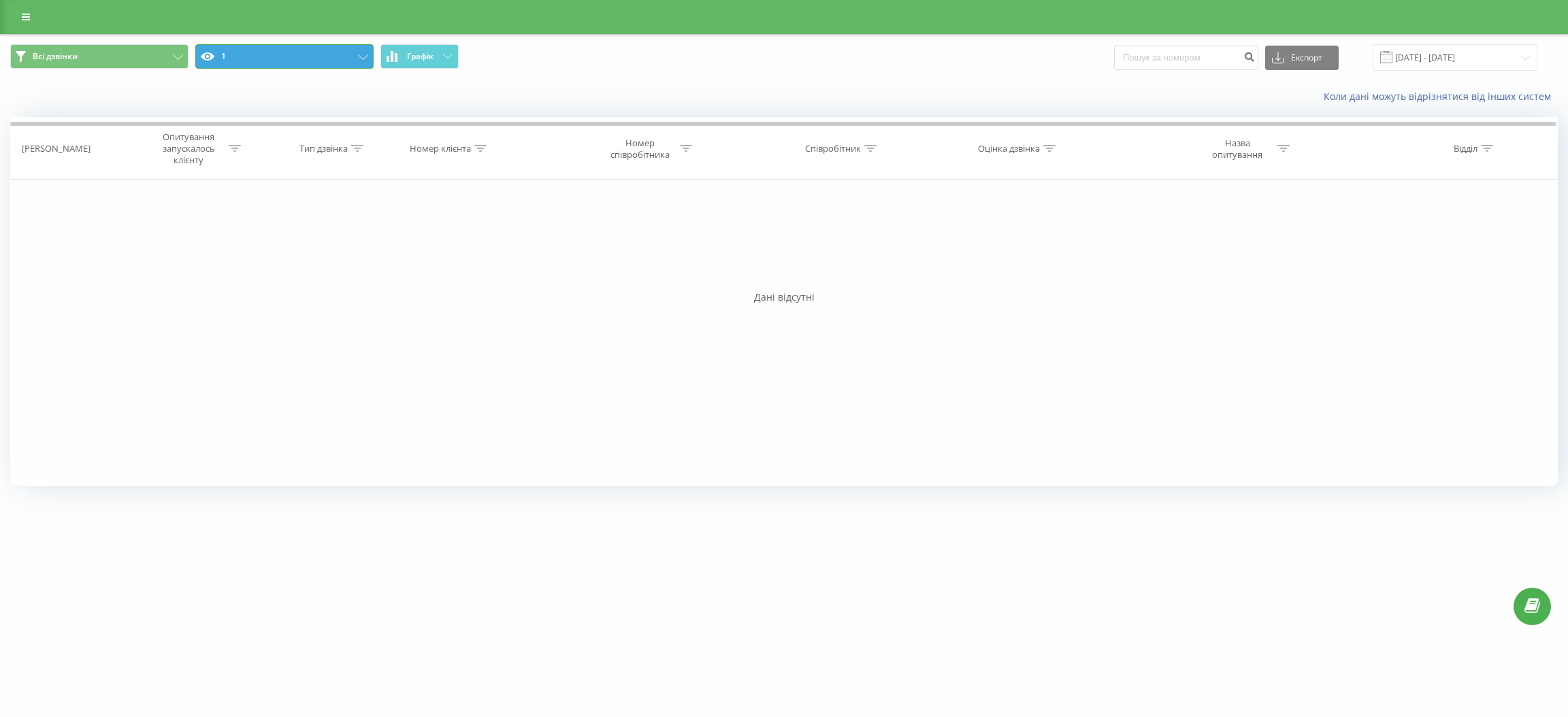
click at [365, 63] on button "1" at bounding box center [285, 56] width 178 height 24
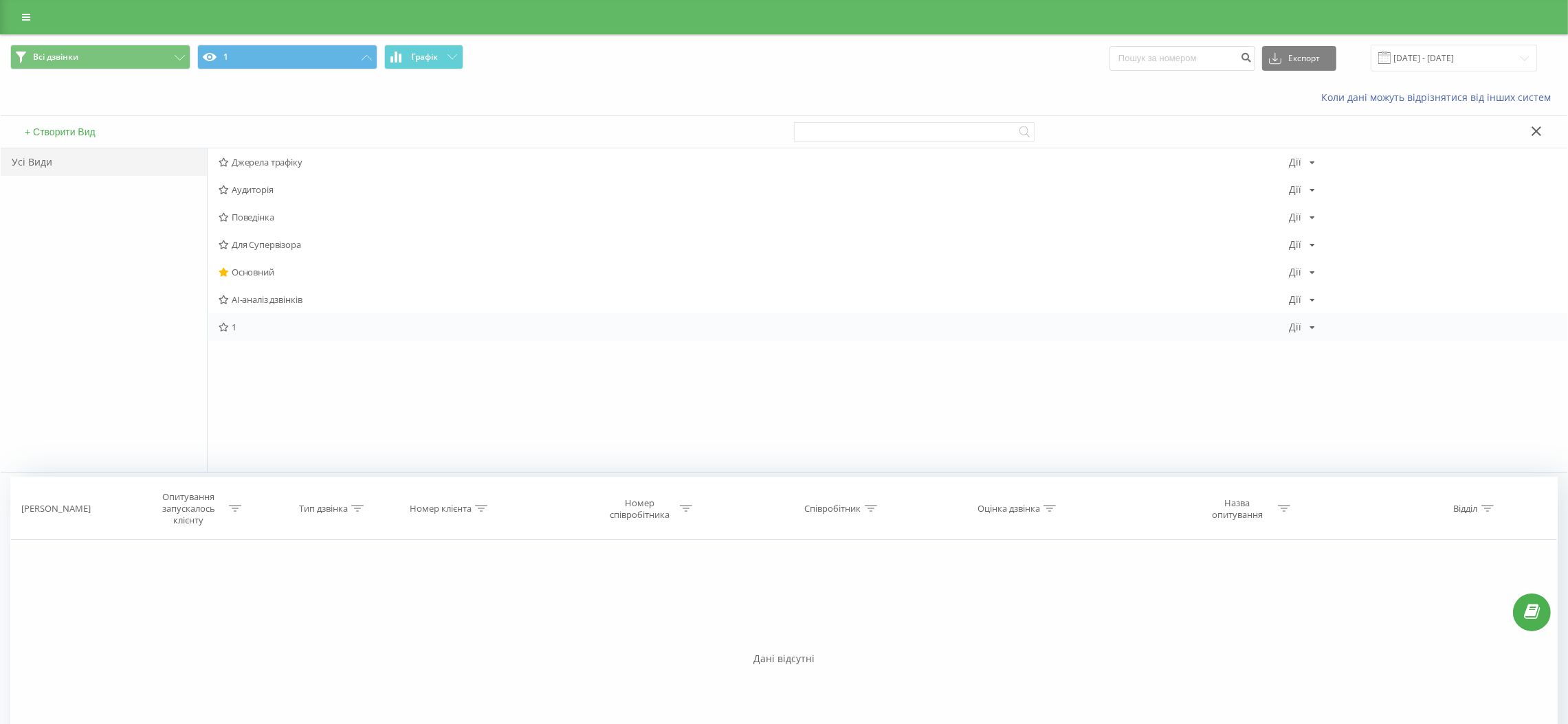
click at [263, 325] on span "1" at bounding box center [754, 327] width 1070 height 10
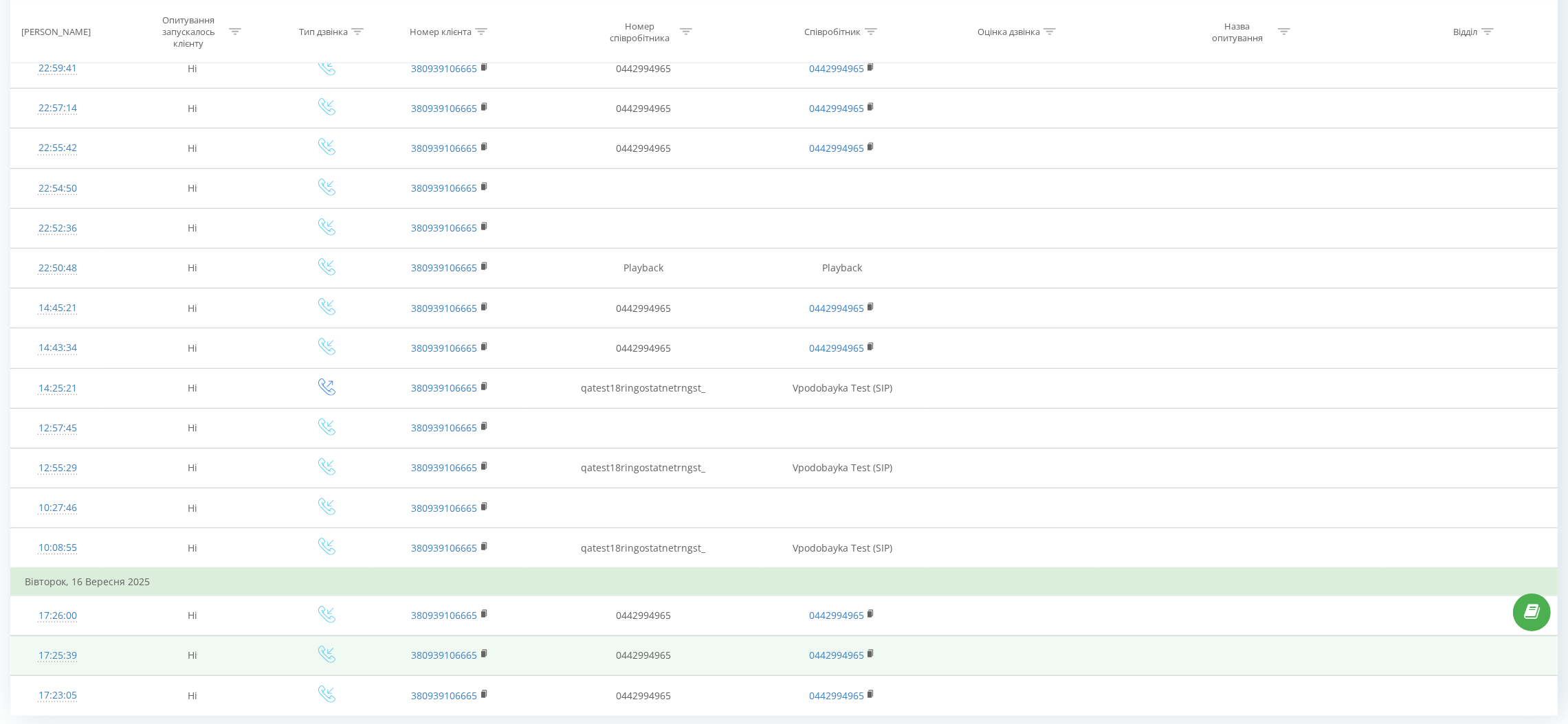
scroll to position [1624, 0]
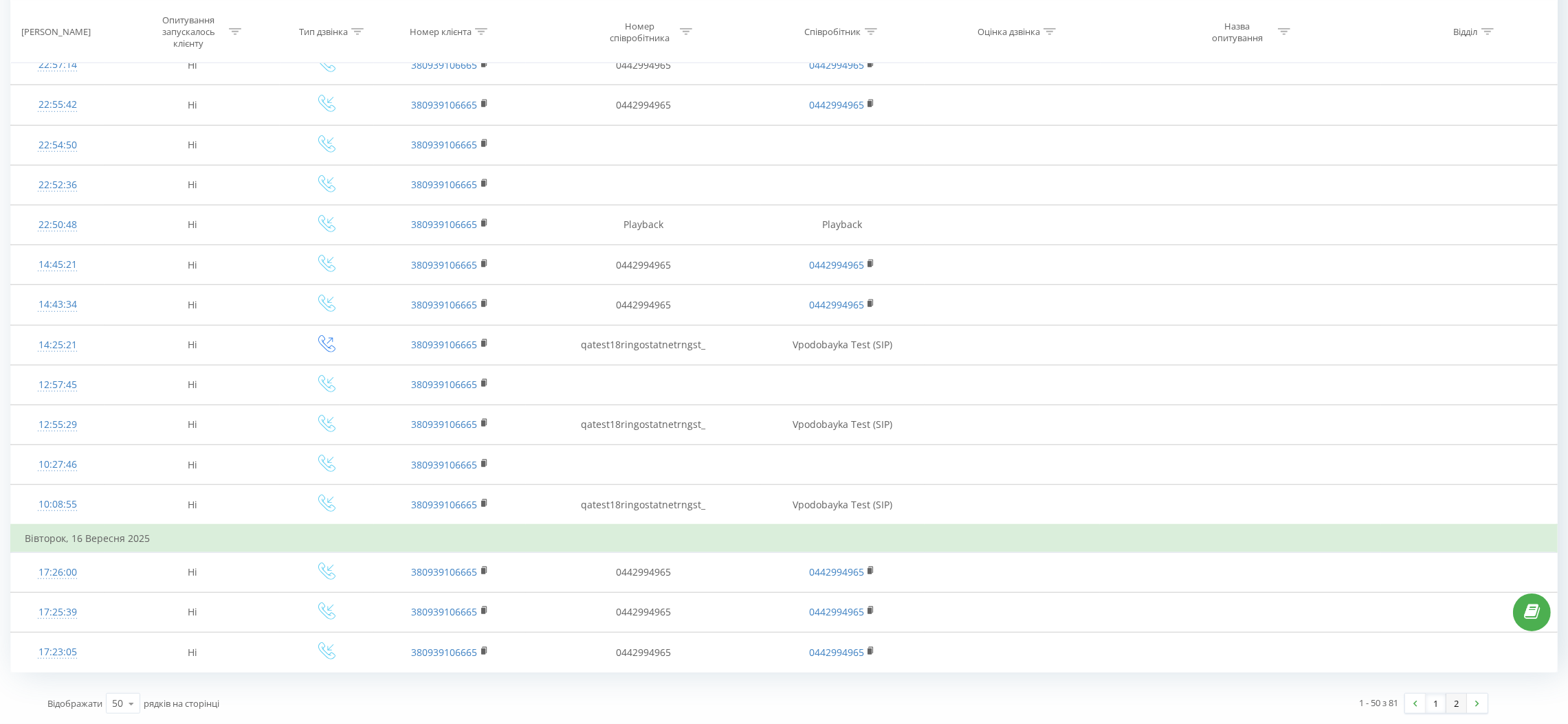
click at [1451, 707] on link "2" at bounding box center [1457, 703] width 21 height 19
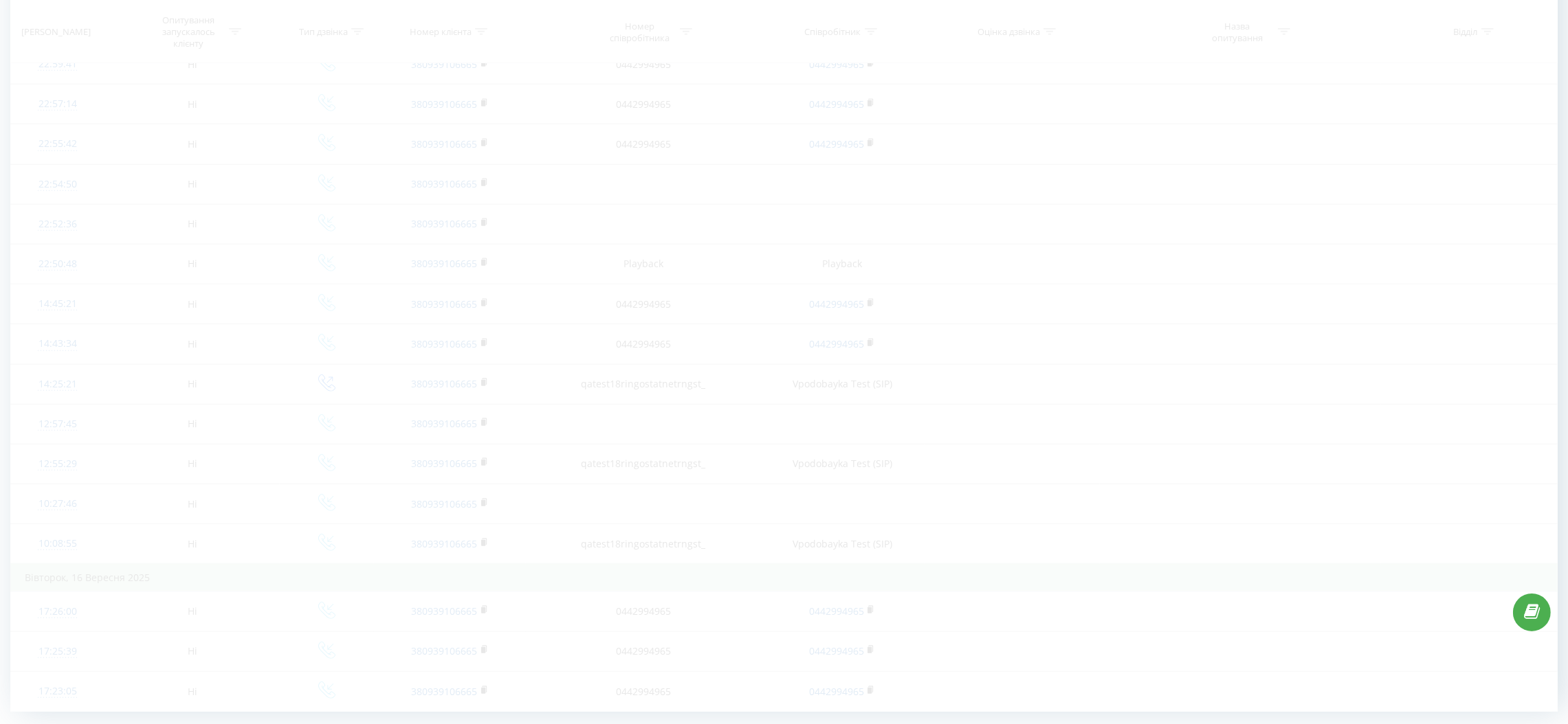
scroll to position [1624, 0]
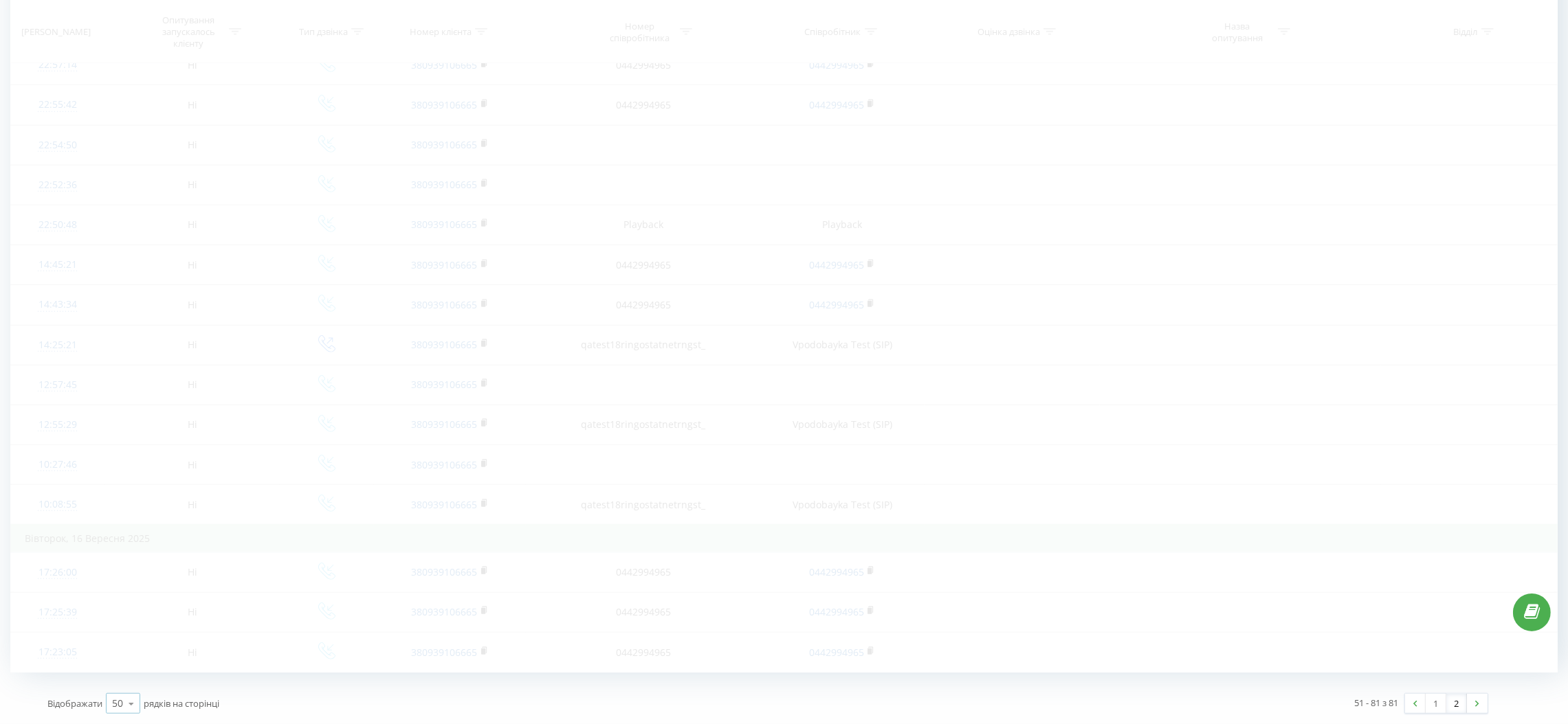
click at [133, 708] on icon at bounding box center [131, 704] width 21 height 27
click at [135, 687] on div "100" at bounding box center [123, 683] width 33 height 20
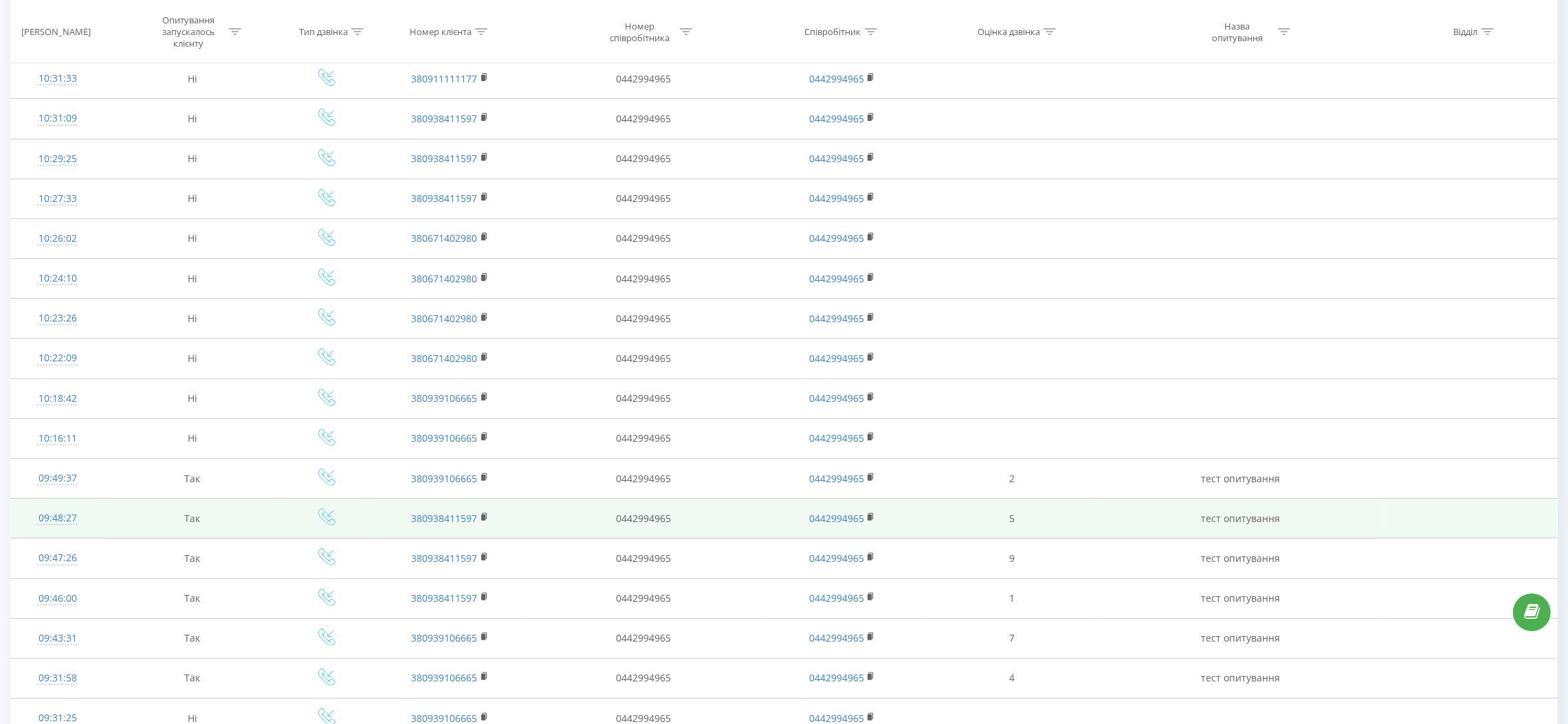
scroll to position [808, 0]
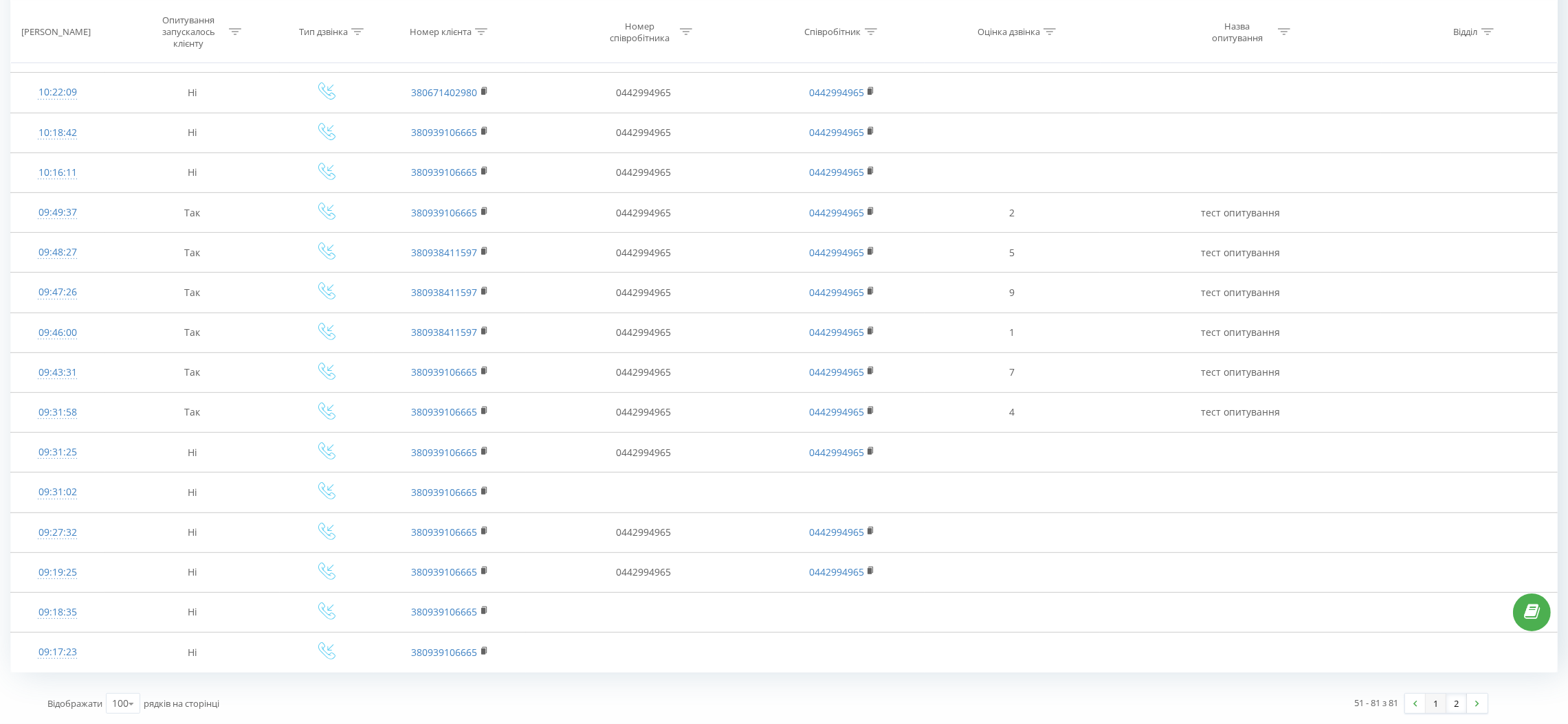
click at [1436, 707] on link "1" at bounding box center [1436, 703] width 21 height 19
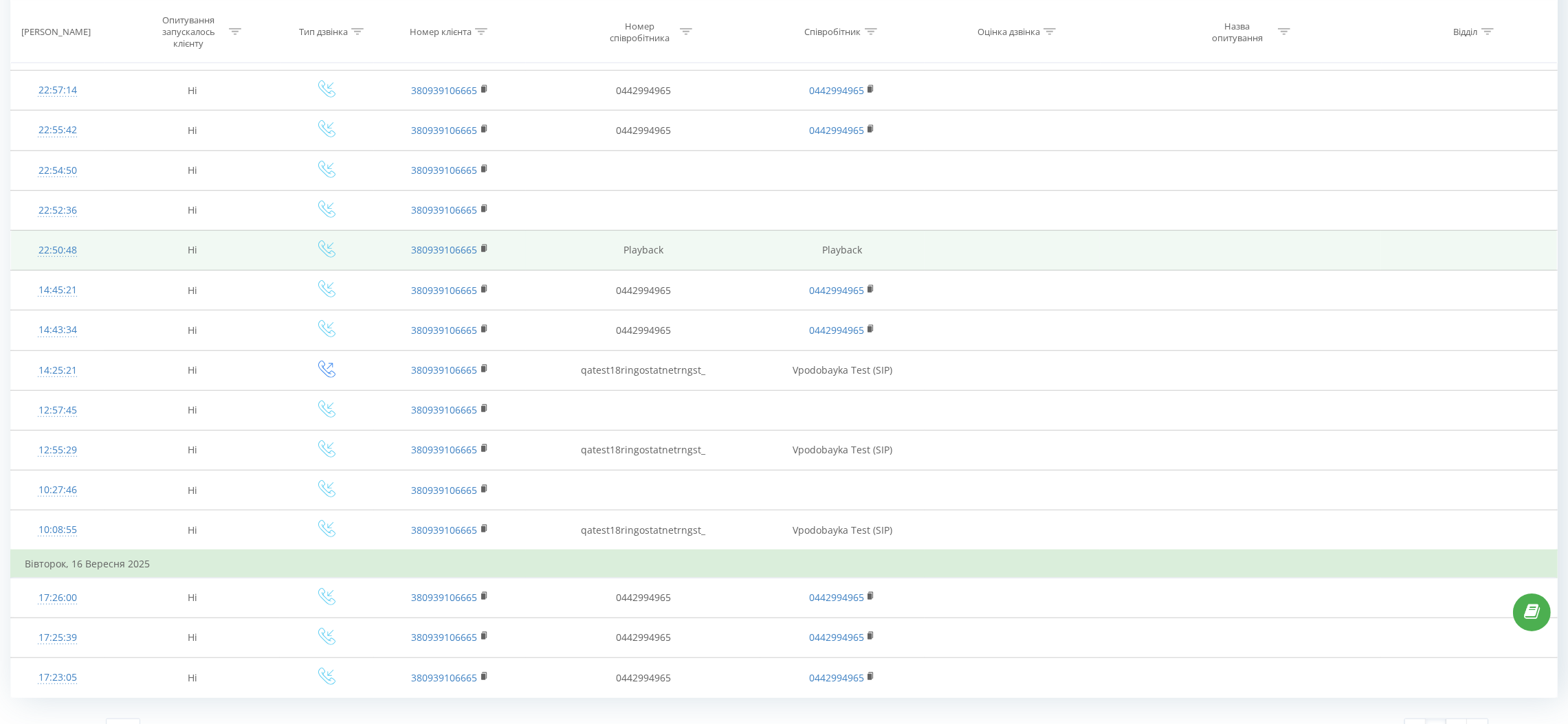
scroll to position [1624, 0]
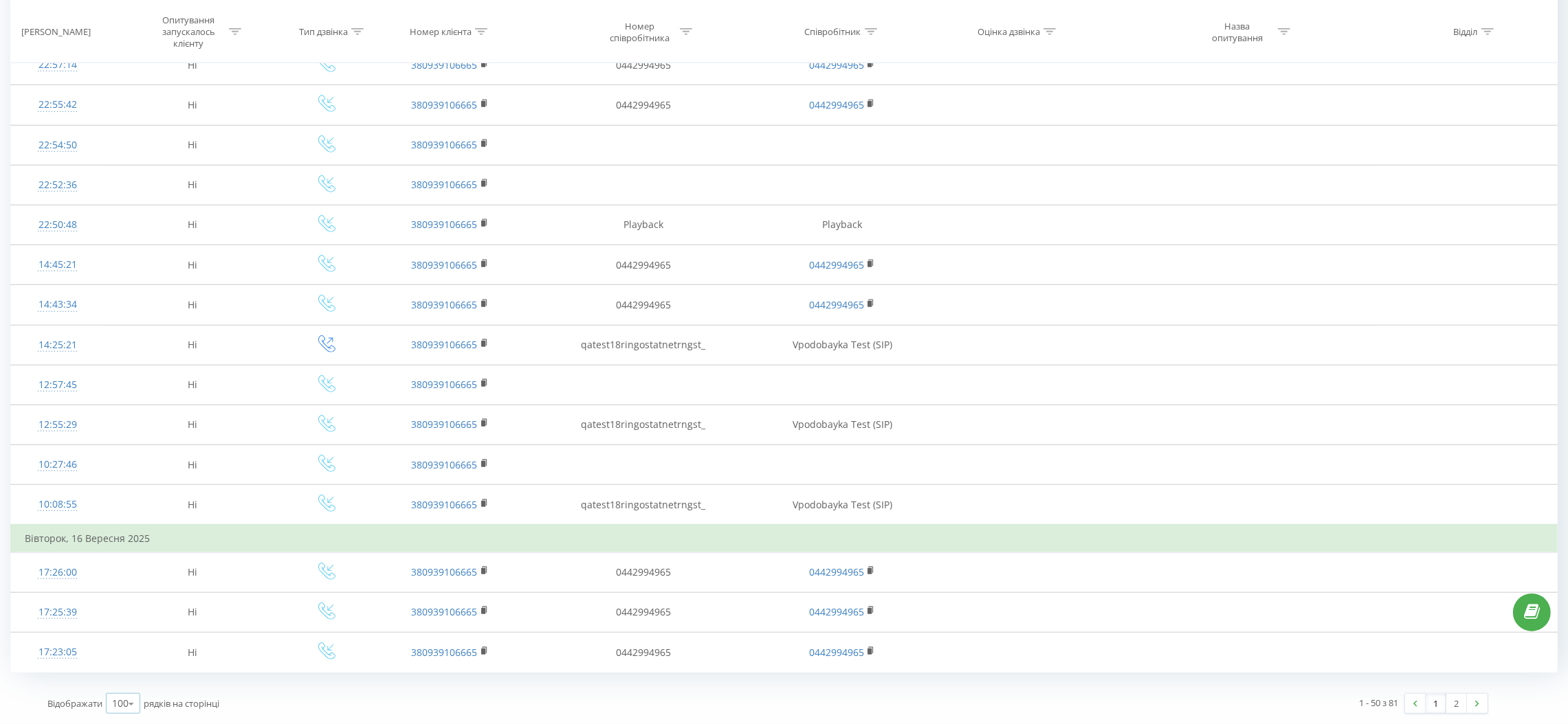
click at [135, 705] on icon at bounding box center [131, 704] width 21 height 27
click at [134, 677] on div "100" at bounding box center [123, 683] width 33 height 20
click at [1457, 703] on link "2" at bounding box center [1457, 703] width 21 height 19
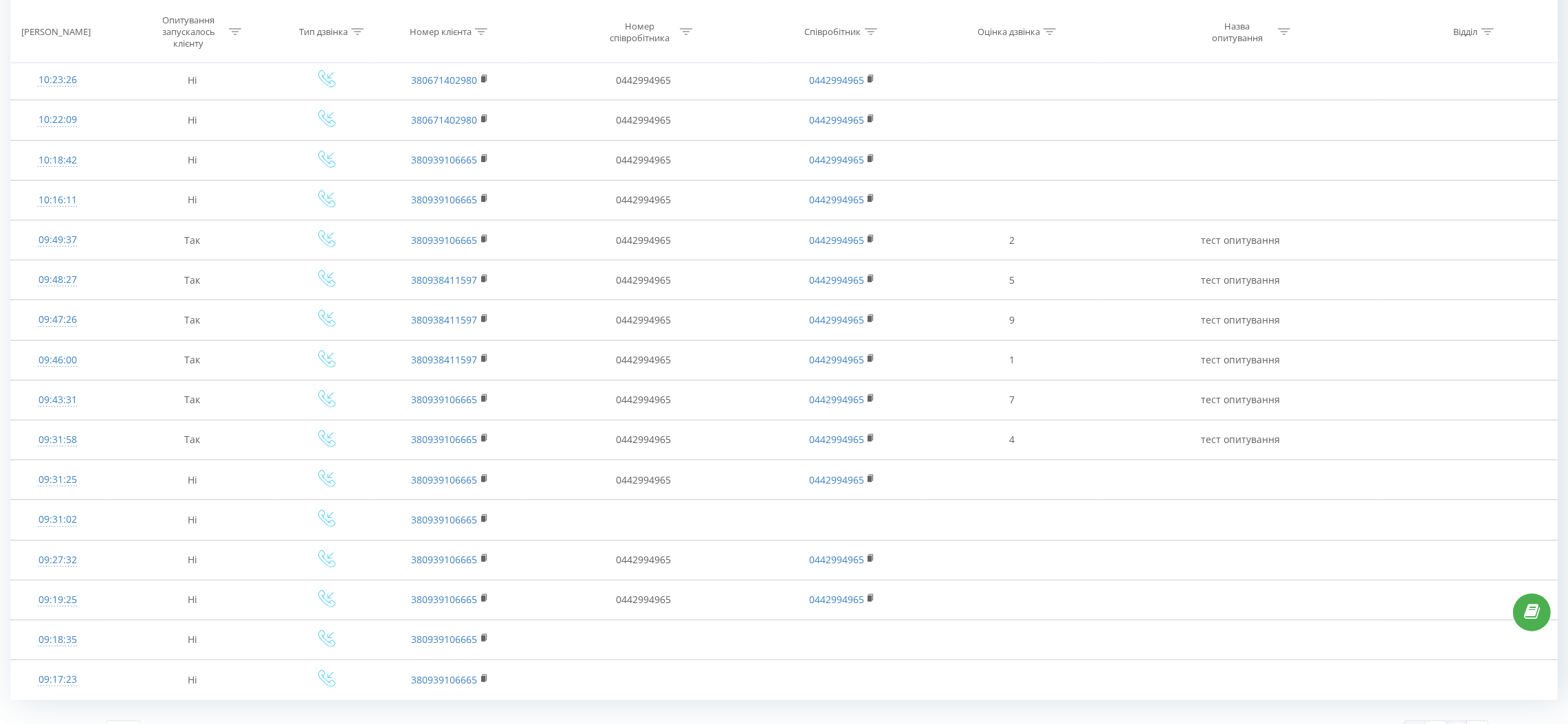
scroll to position [808, 0]
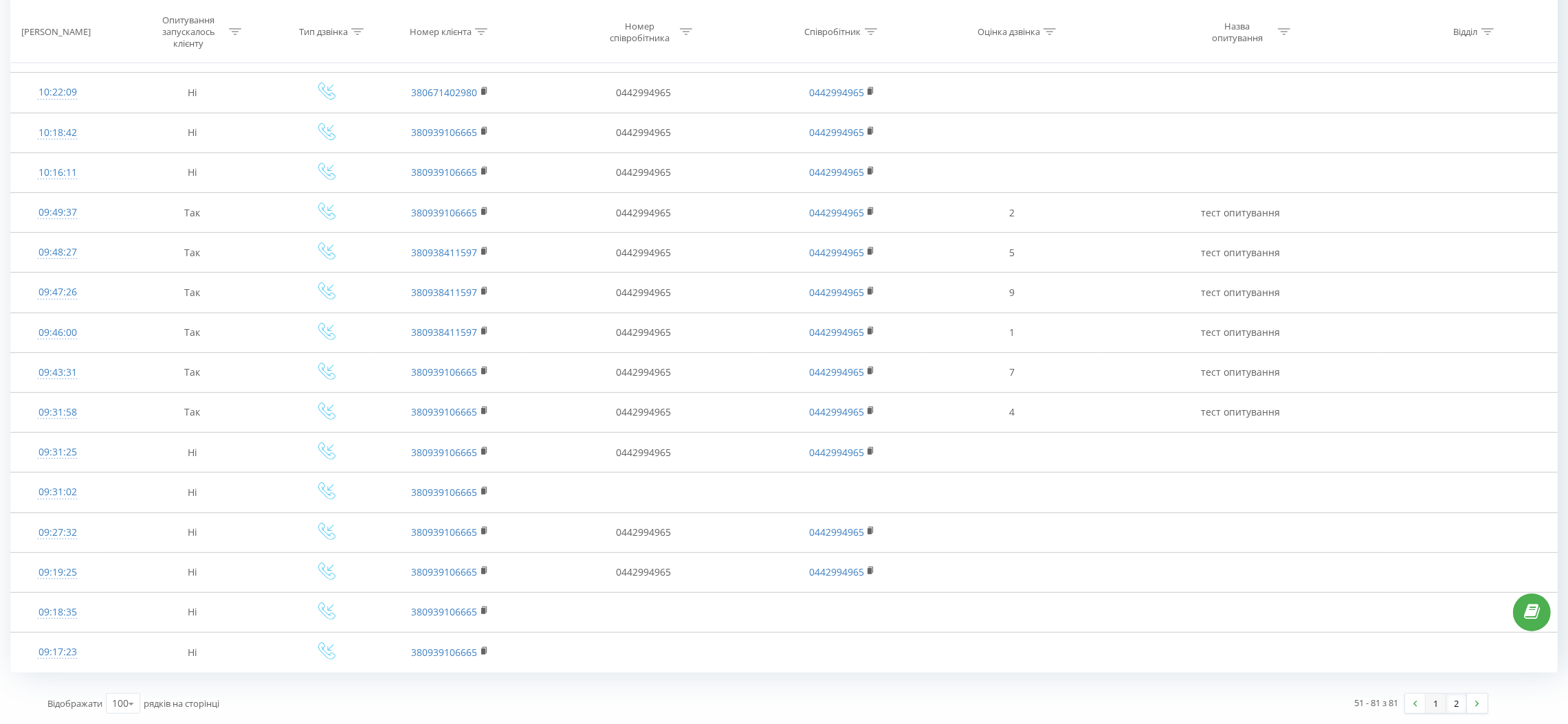
drag, startPoint x: 1425, startPoint y: 706, endPoint x: 1437, endPoint y: 704, distance: 12.2
click at [1430, 705] on link "1" at bounding box center [1436, 703] width 21 height 19
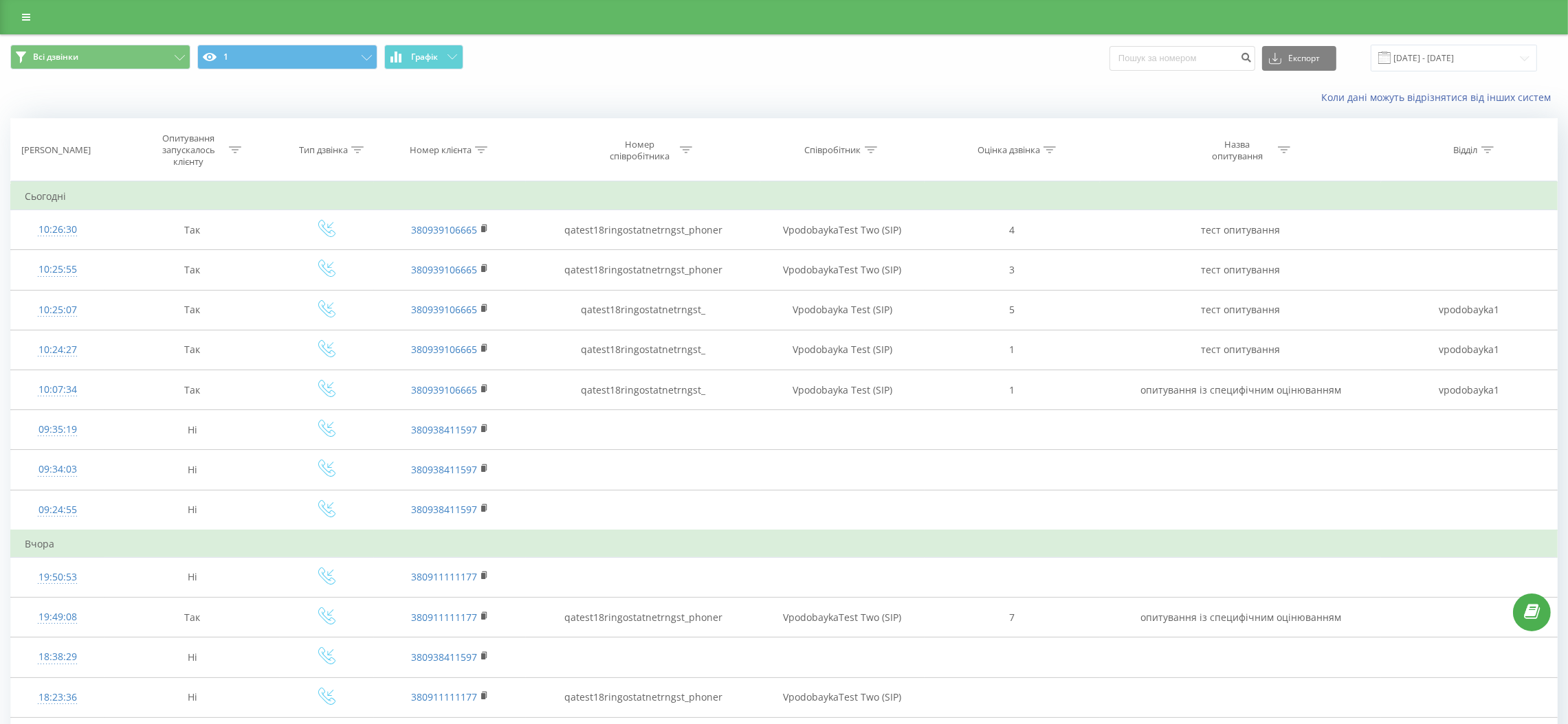
click at [1391, 53] on span at bounding box center [1384, 58] width 13 height 13
click at [1430, 58] on input "[DATE] - [DATE]" at bounding box center [1453, 58] width 166 height 27
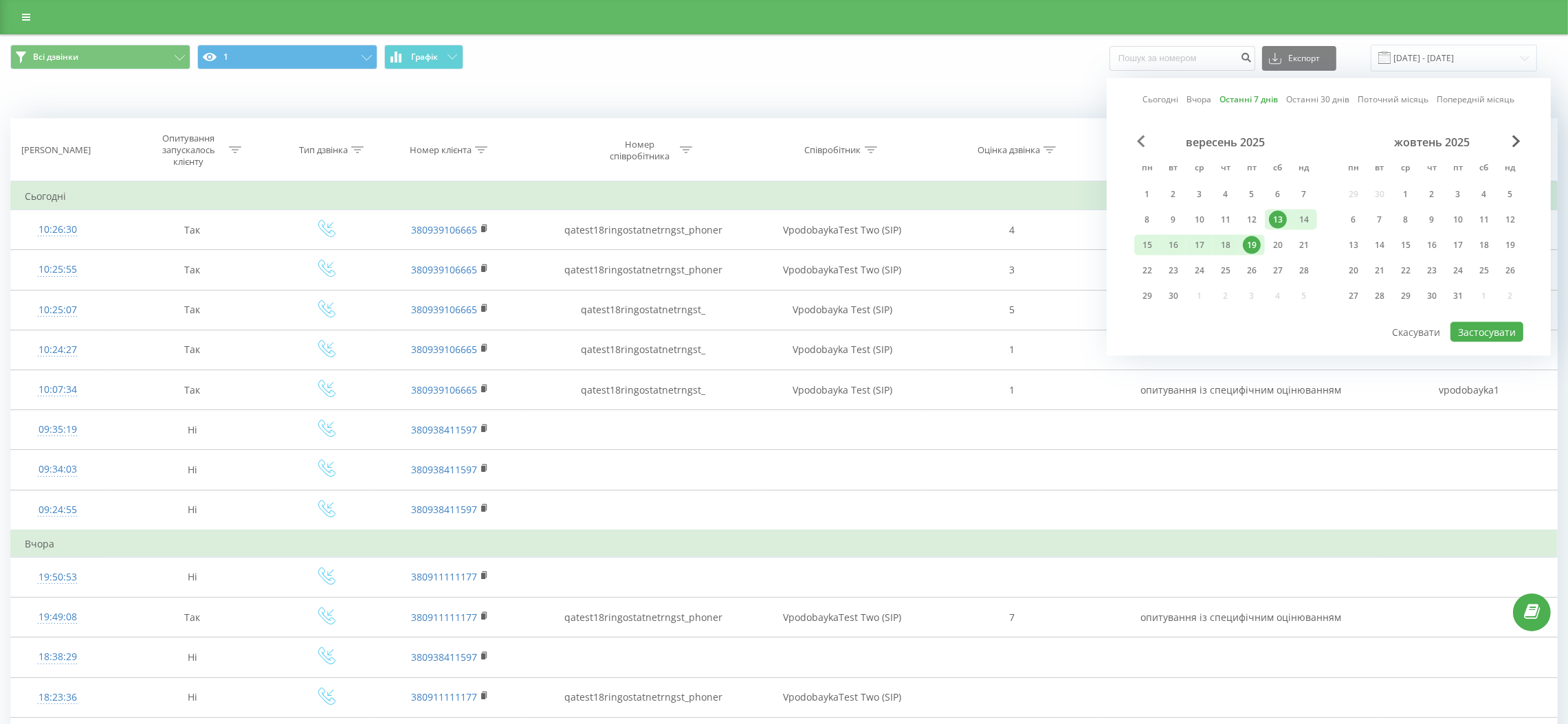
click at [1137, 135] on span "Previous Month" at bounding box center [1141, 142] width 8 height 13
click at [1250, 189] on div "1" at bounding box center [1251, 194] width 18 height 18
click at [1459, 237] on div "19" at bounding box center [1457, 245] width 18 height 18
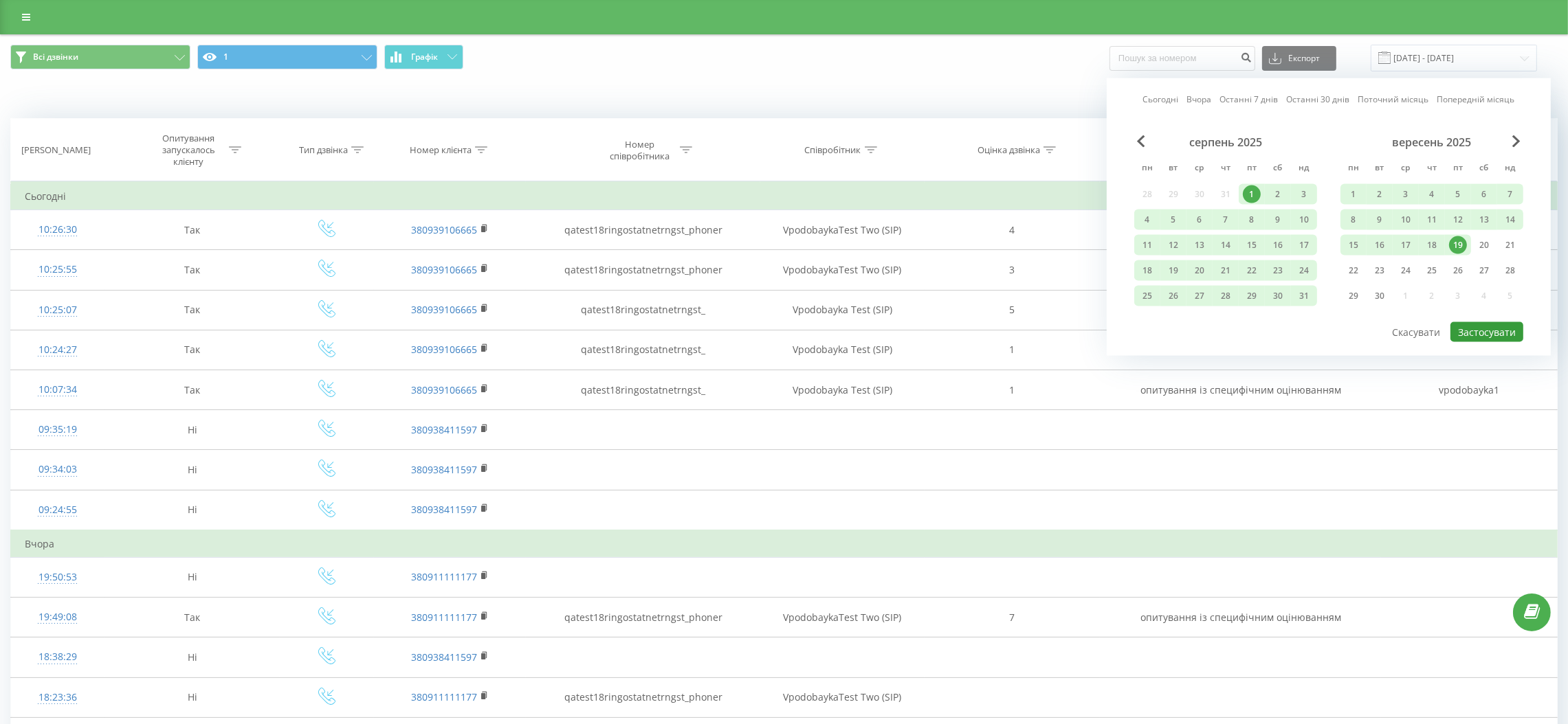
click at [1478, 328] on button "Застосувати" at bounding box center [1487, 332] width 73 height 20
type input "[DATE] - [DATE]"
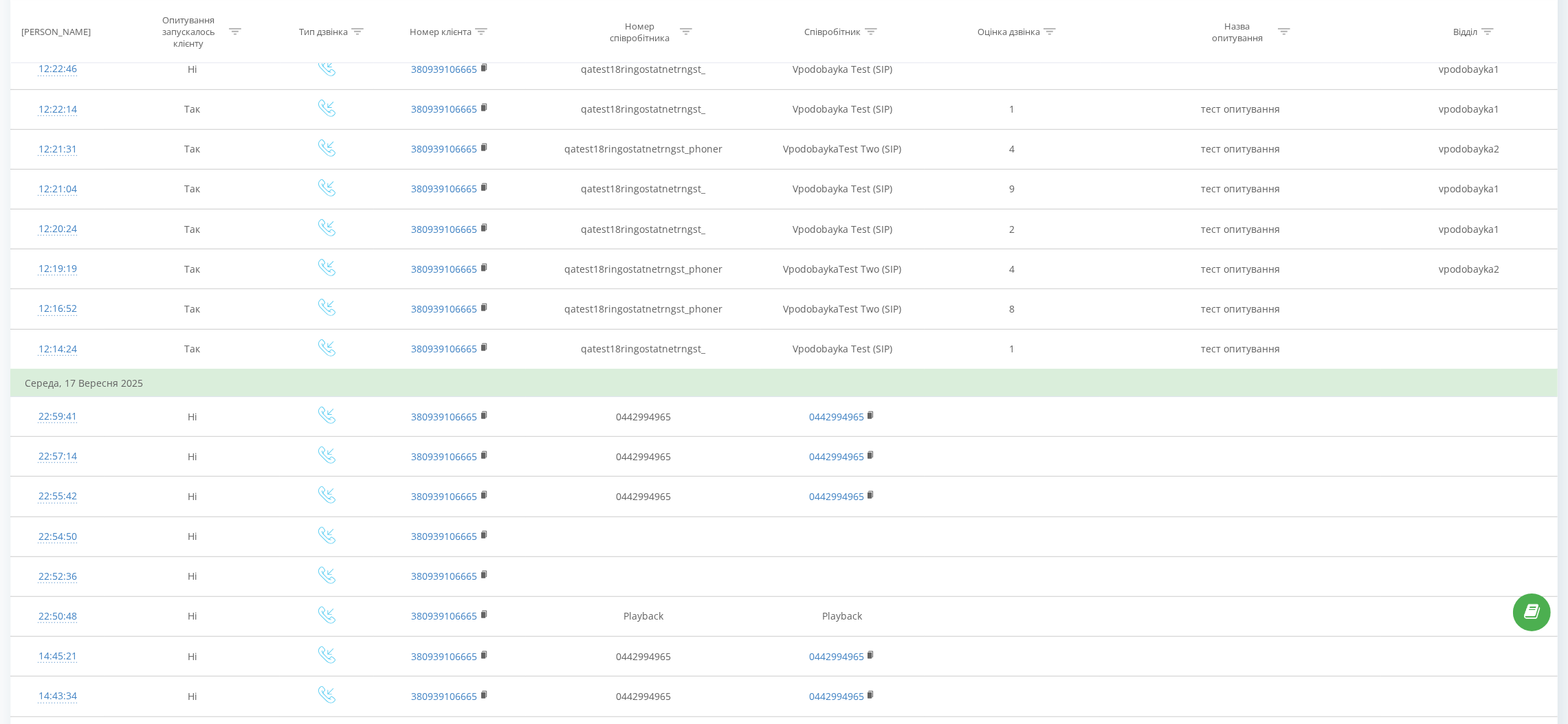
scroll to position [1624, 0]
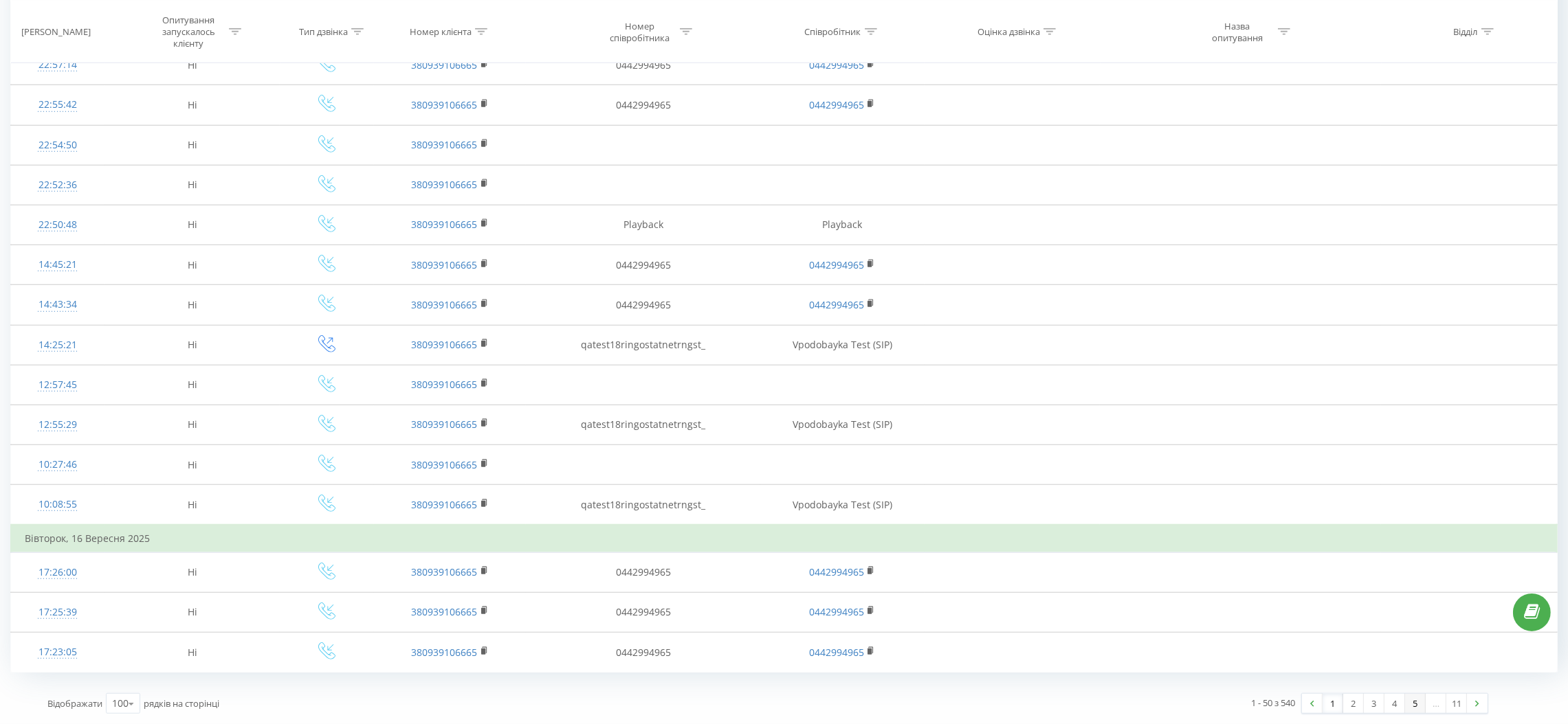
click at [1412, 705] on link "5" at bounding box center [1415, 703] width 21 height 19
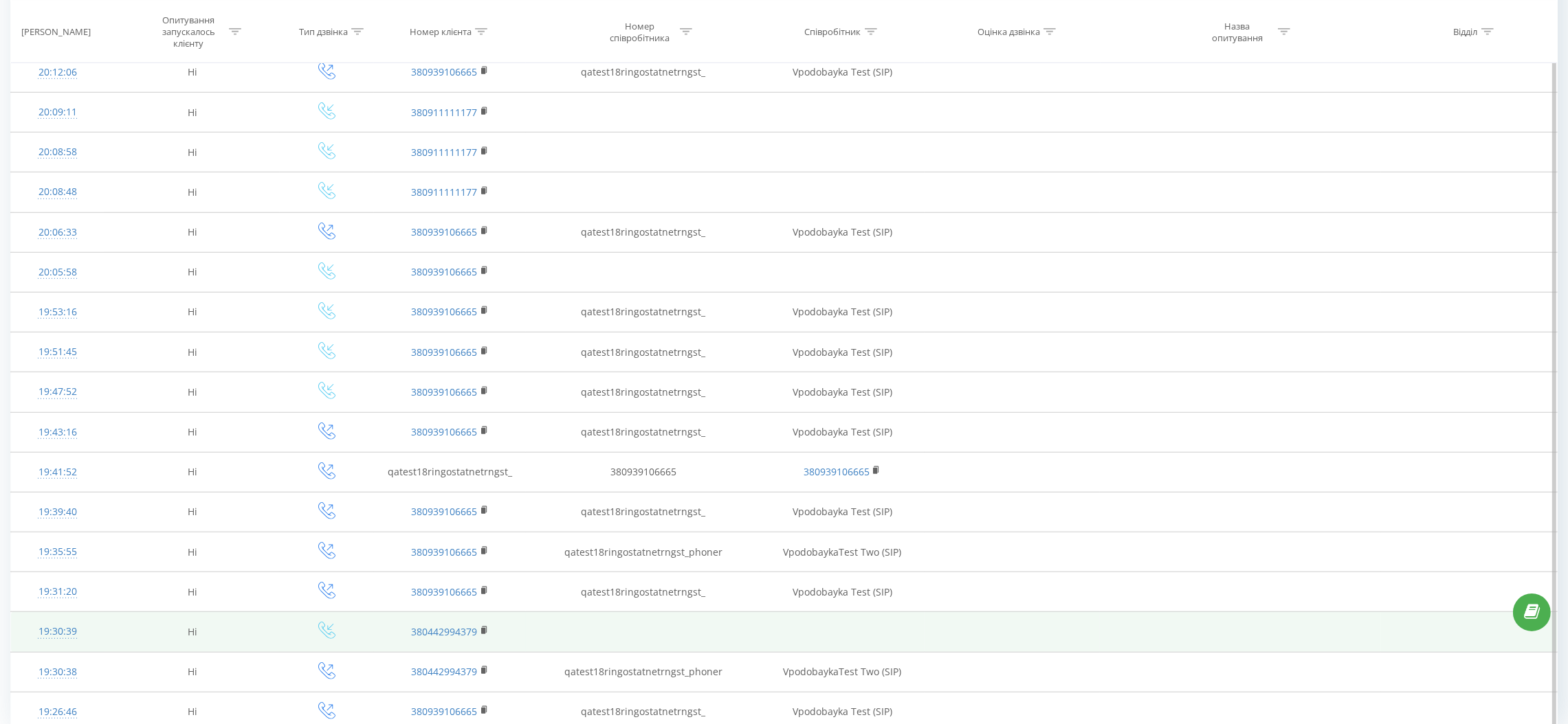
scroll to position [1598, 0]
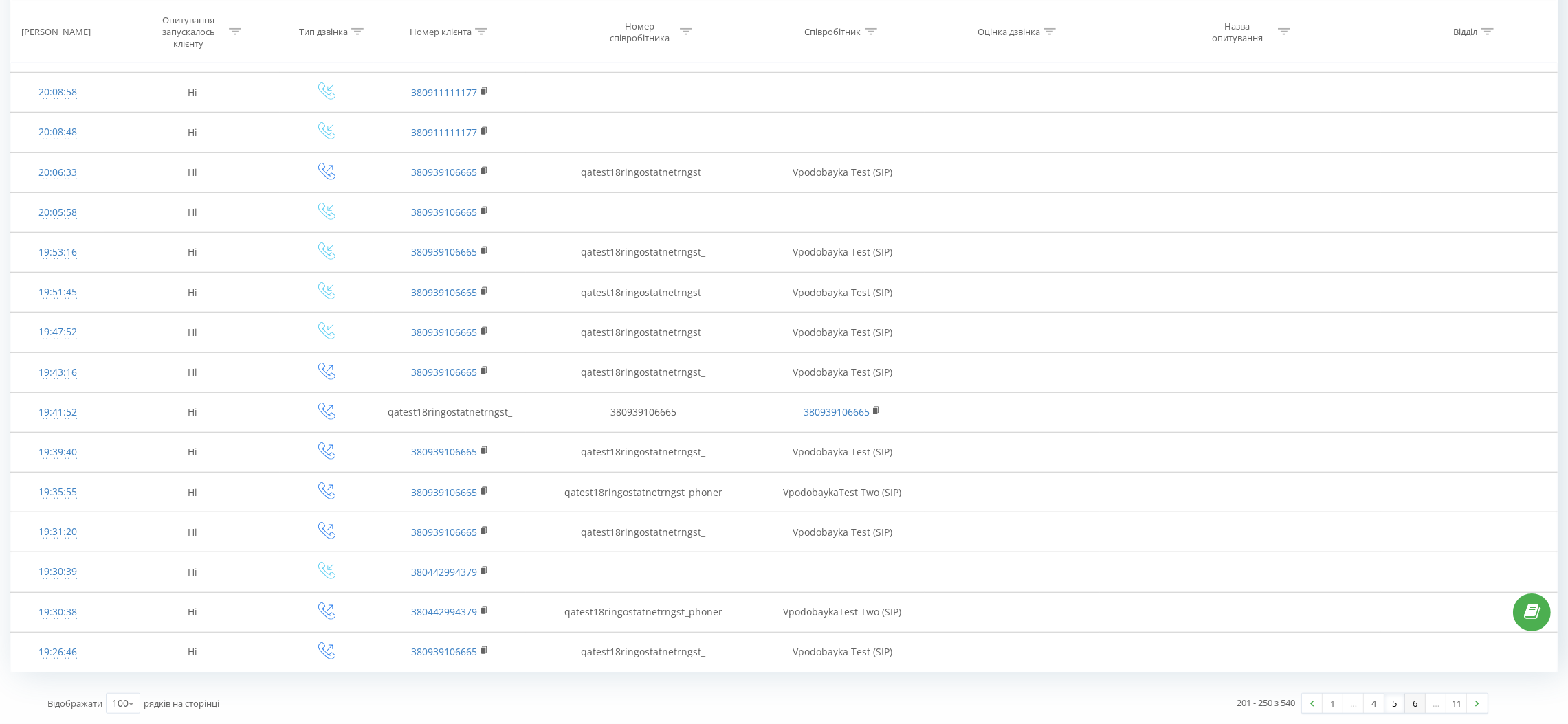
click at [1417, 704] on link "6" at bounding box center [1415, 703] width 21 height 19
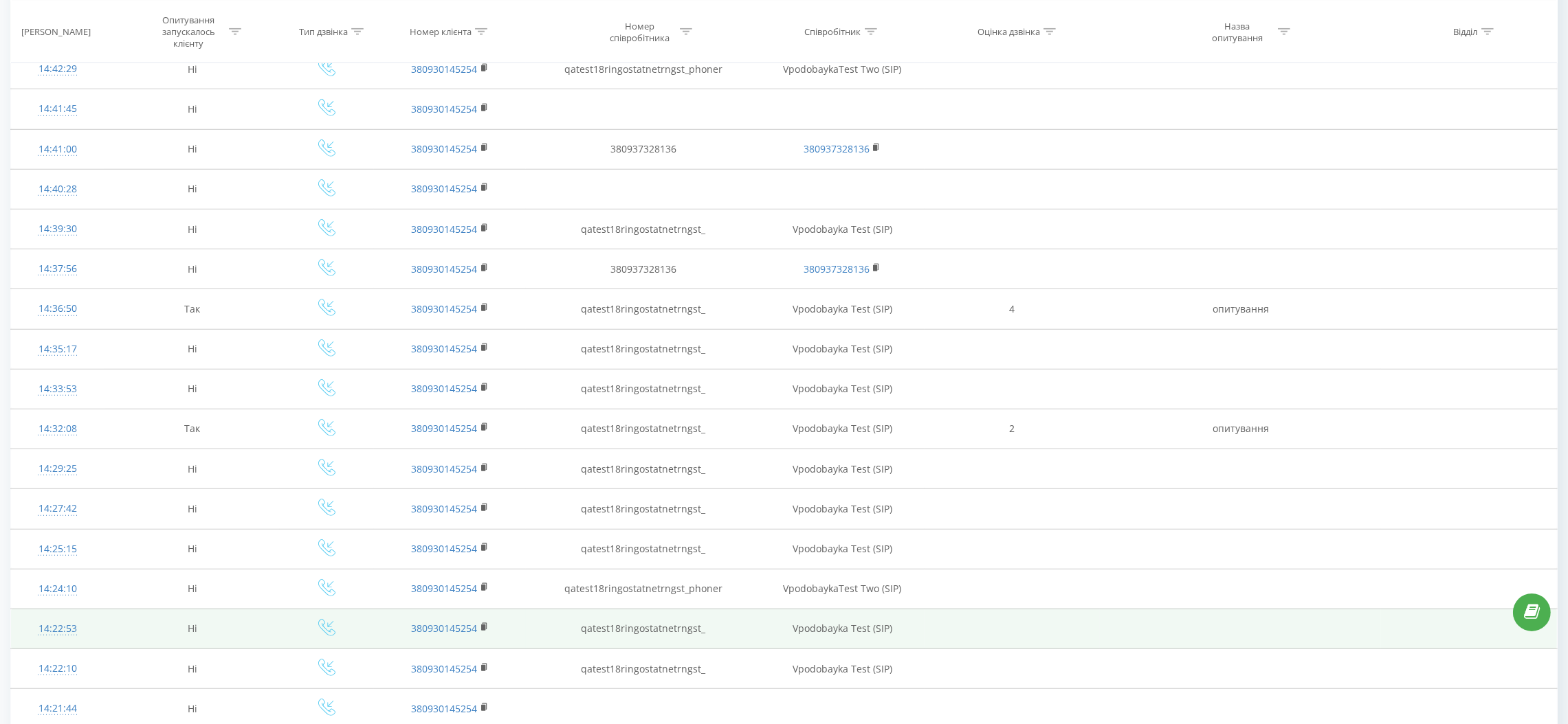
scroll to position [1543, 0]
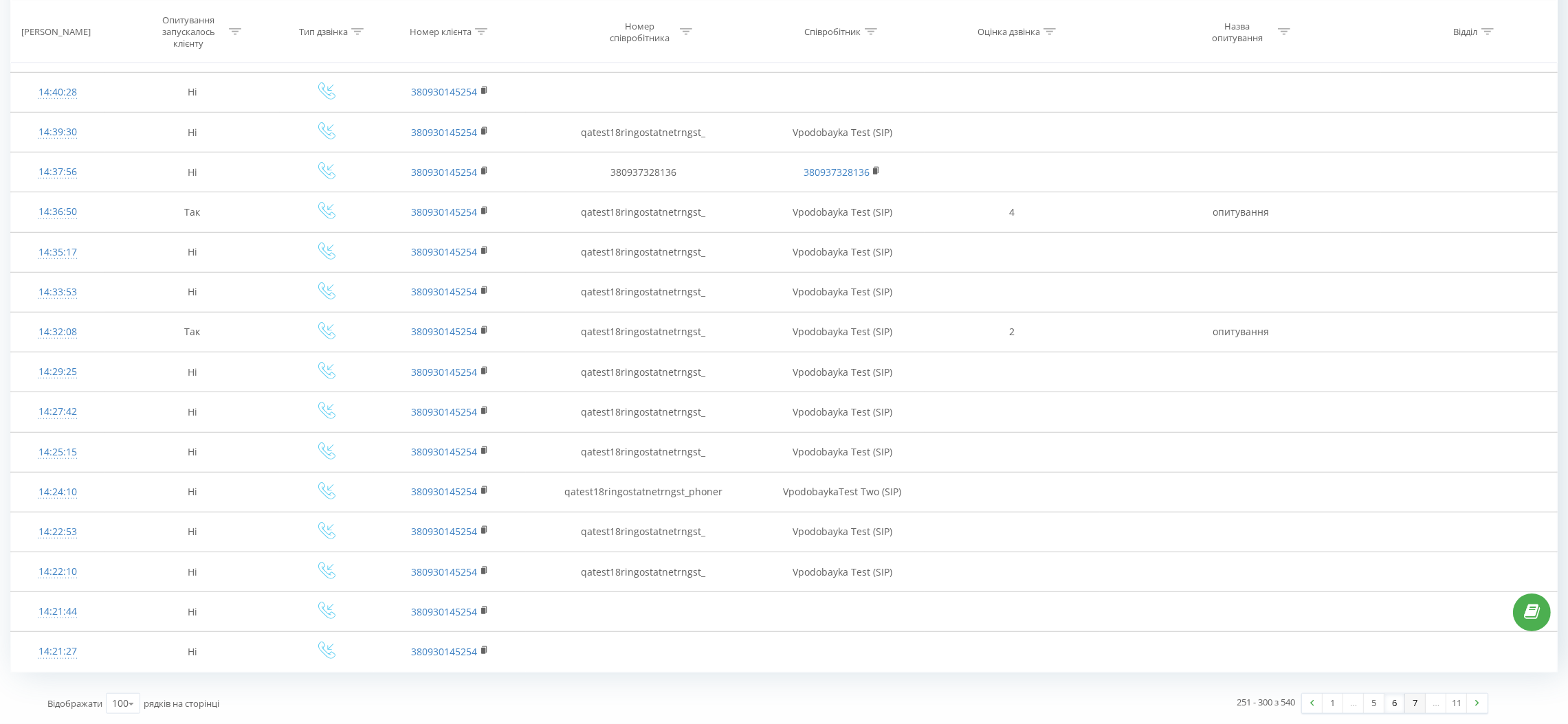
click at [1417, 708] on link "7" at bounding box center [1415, 703] width 21 height 19
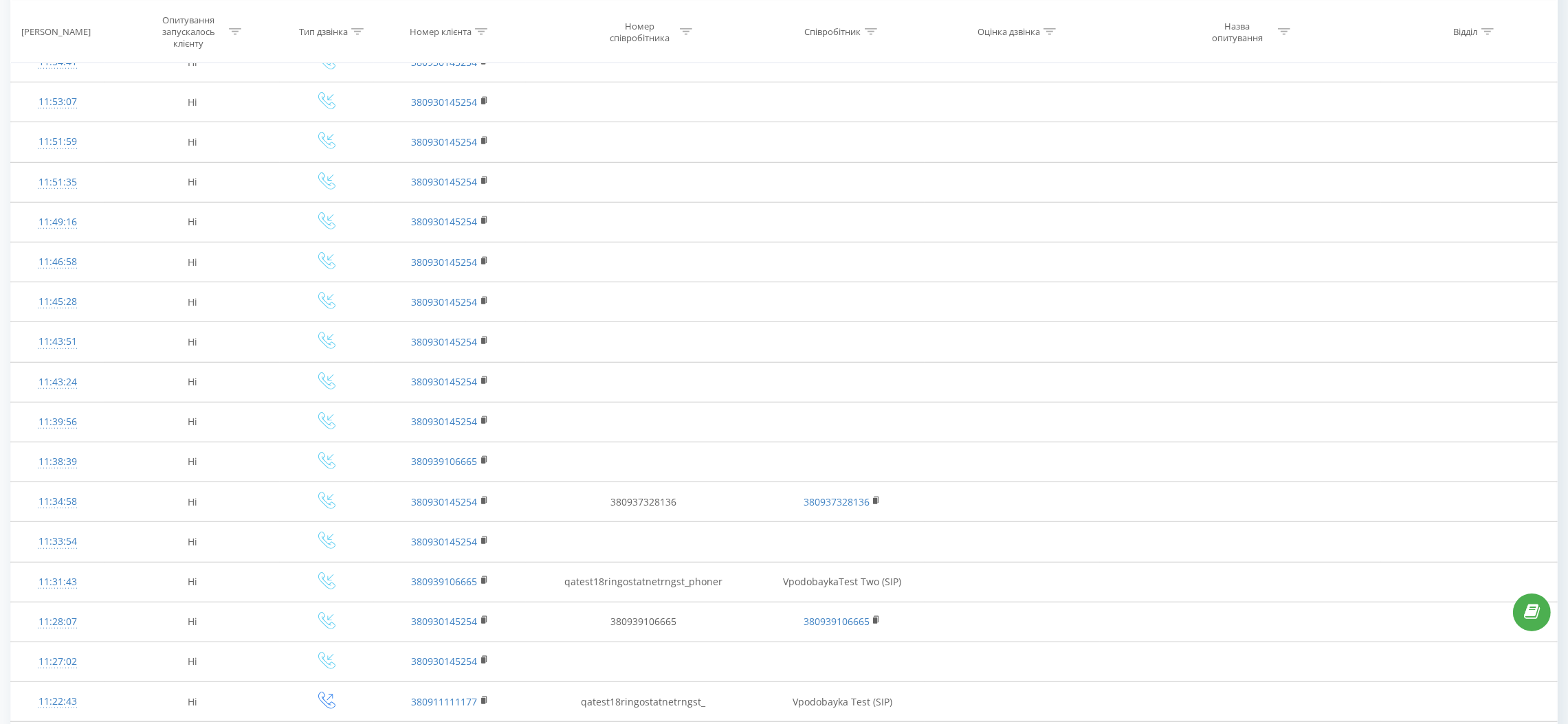
scroll to position [1543, 0]
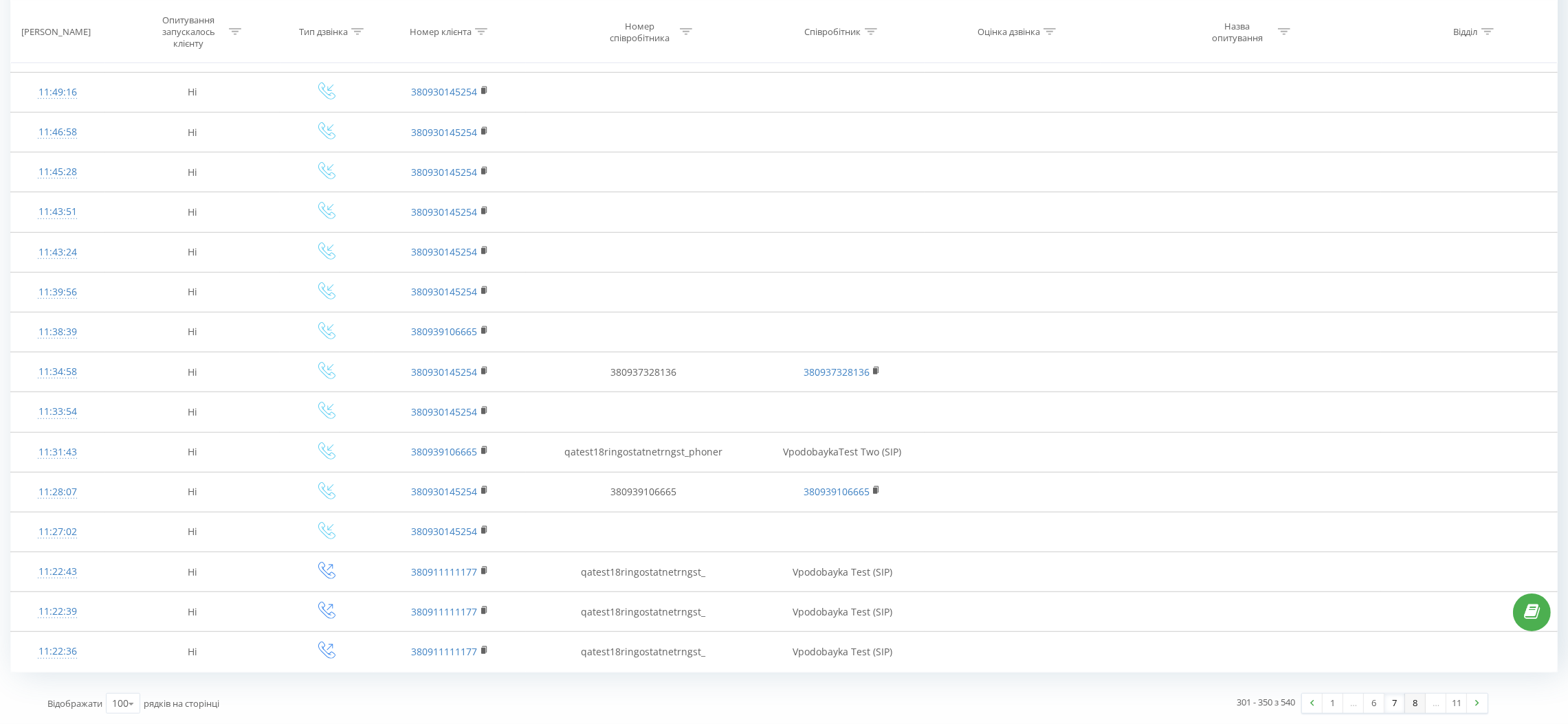
click at [1412, 709] on link "8" at bounding box center [1415, 703] width 21 height 19
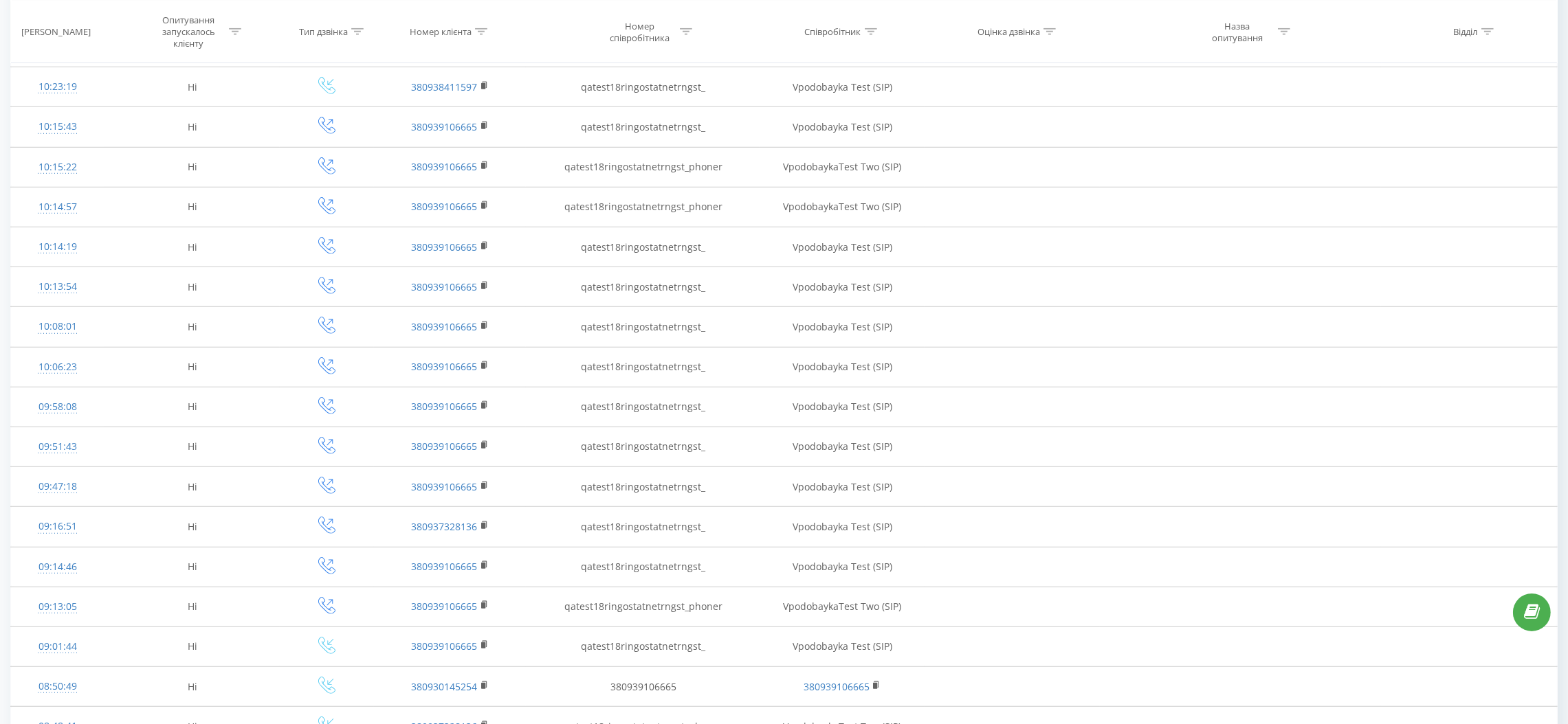
scroll to position [1543, 0]
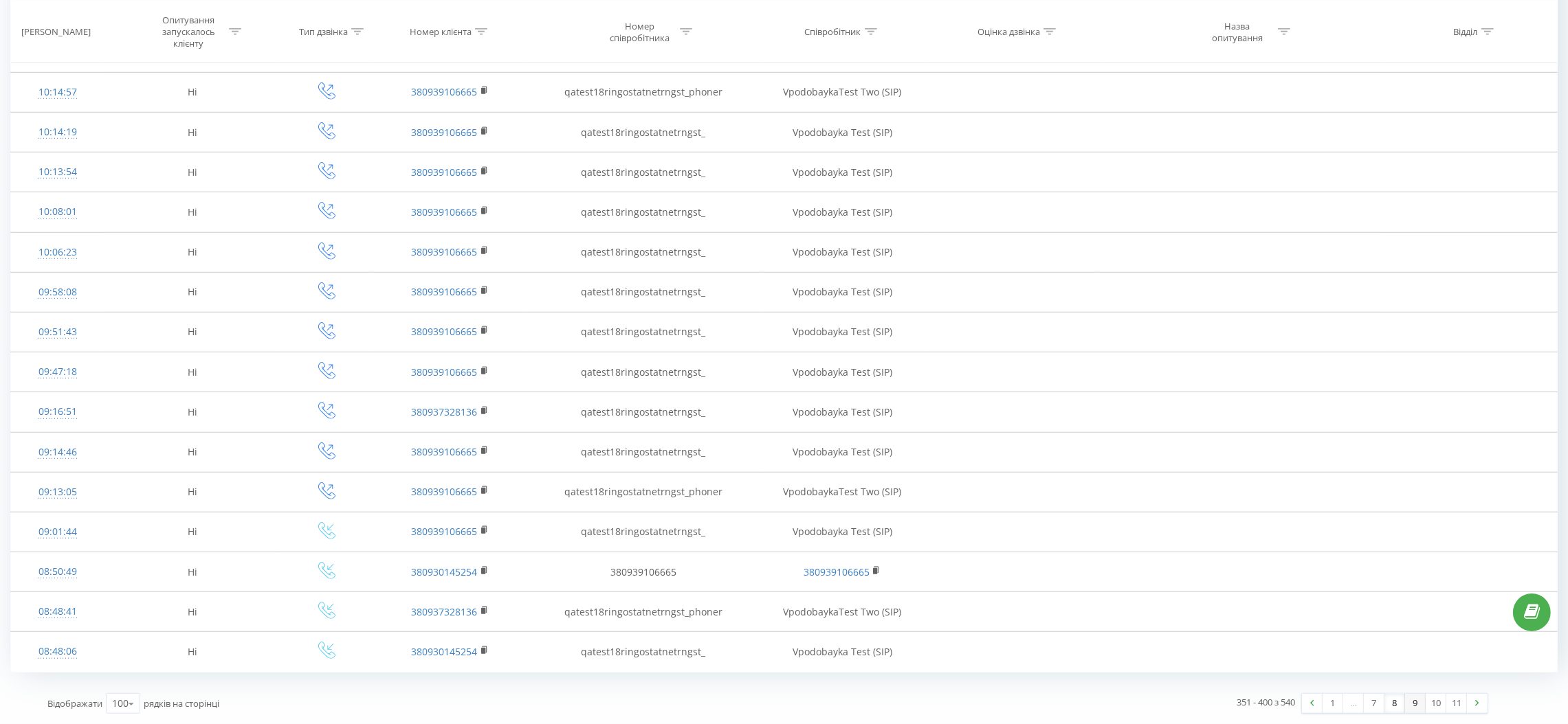
click at [1416, 708] on link "9" at bounding box center [1415, 703] width 21 height 19
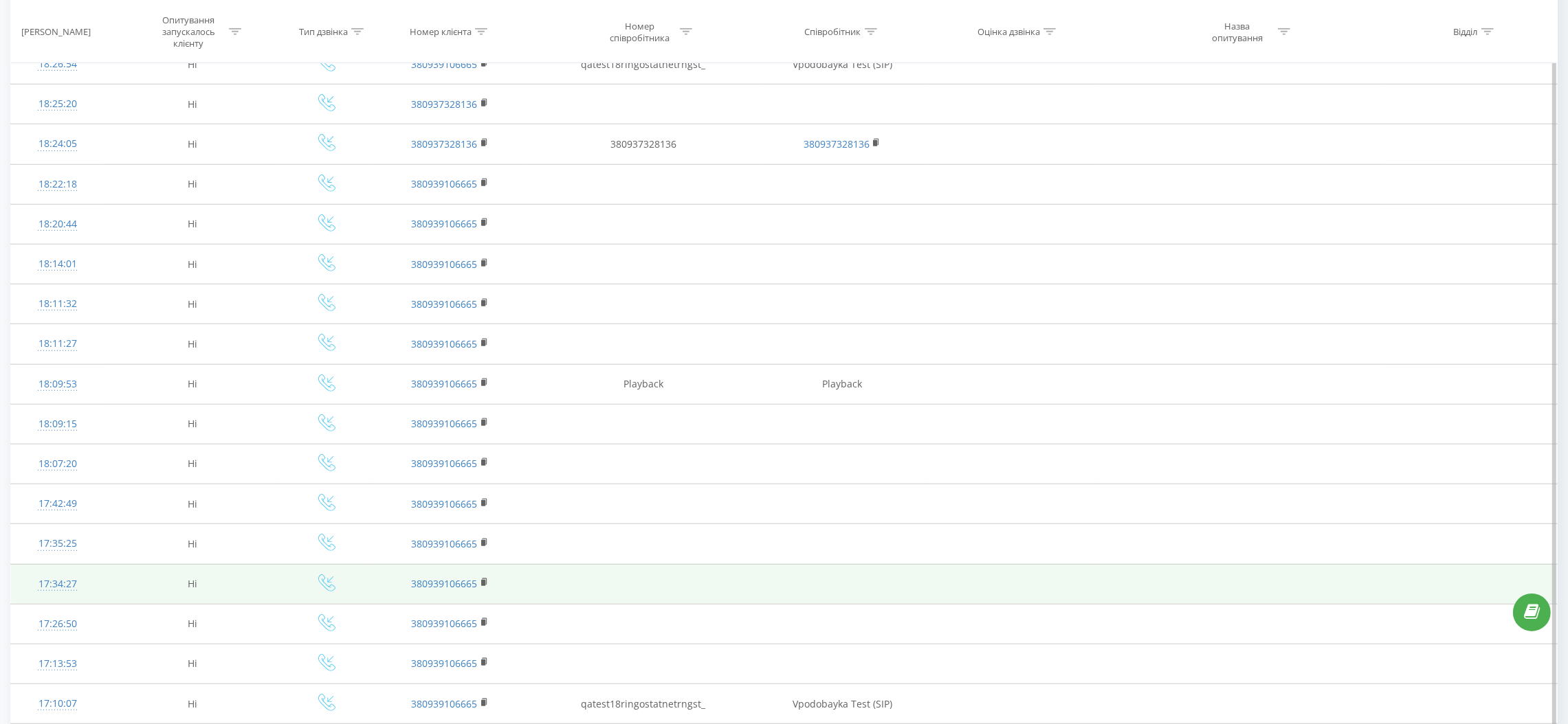
scroll to position [1571, 0]
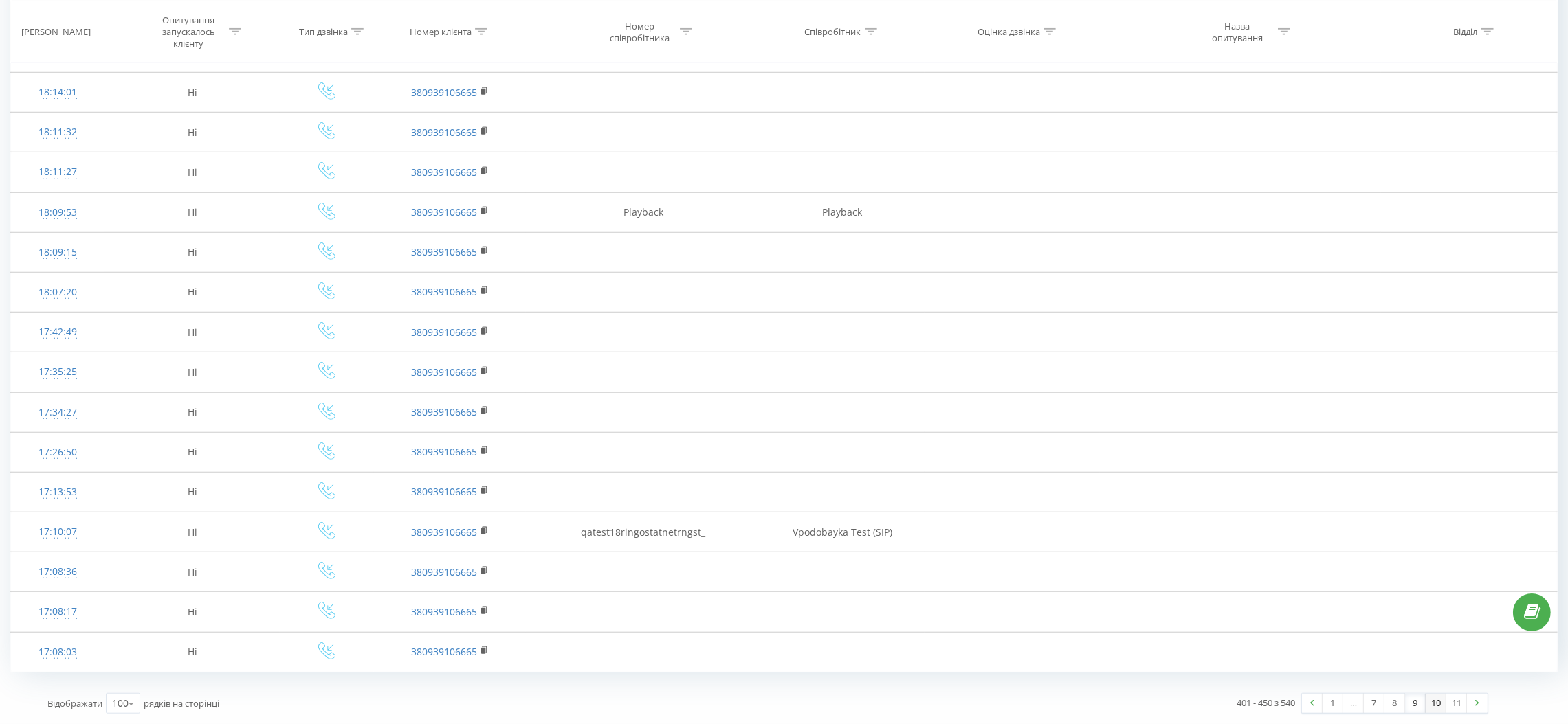
click at [1429, 707] on link "10" at bounding box center [1436, 703] width 21 height 19
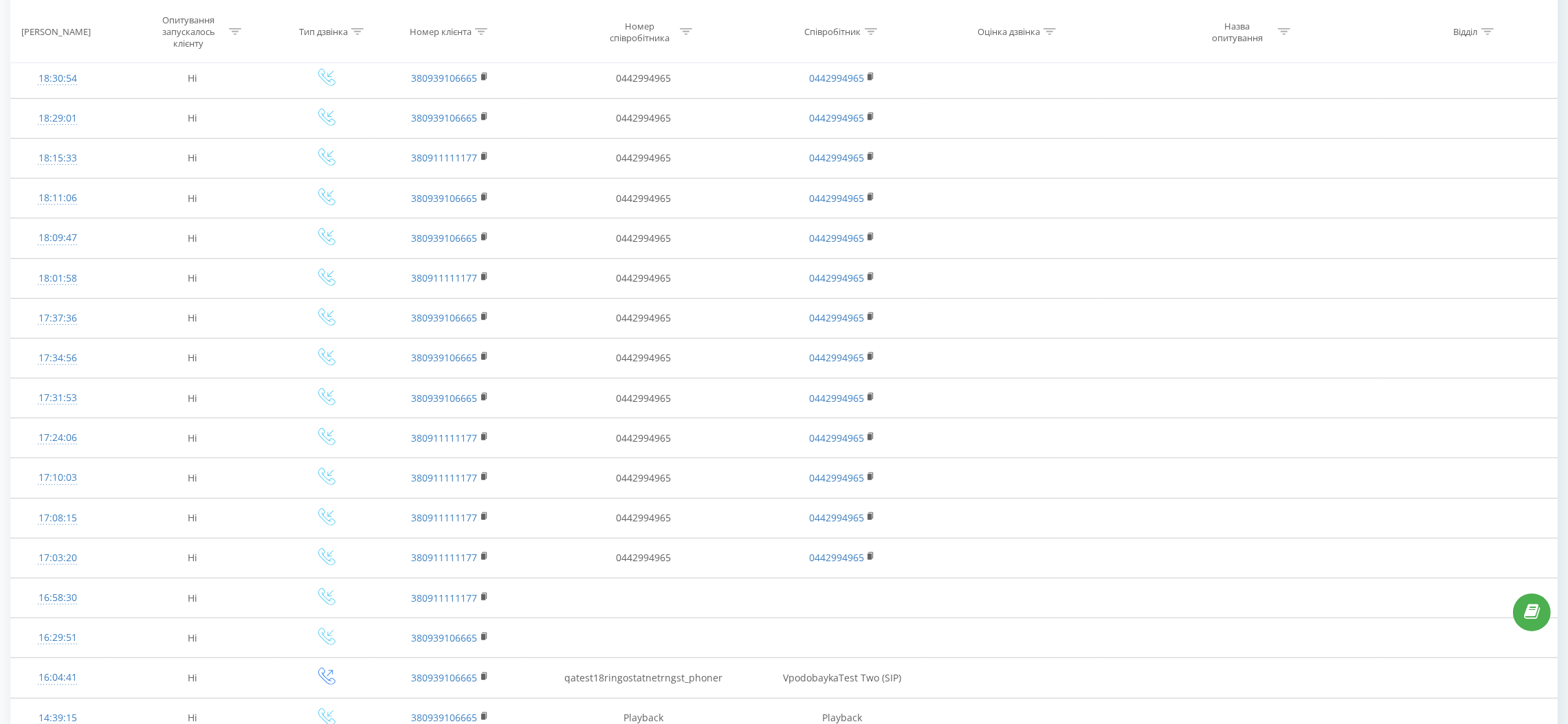
scroll to position [1678, 0]
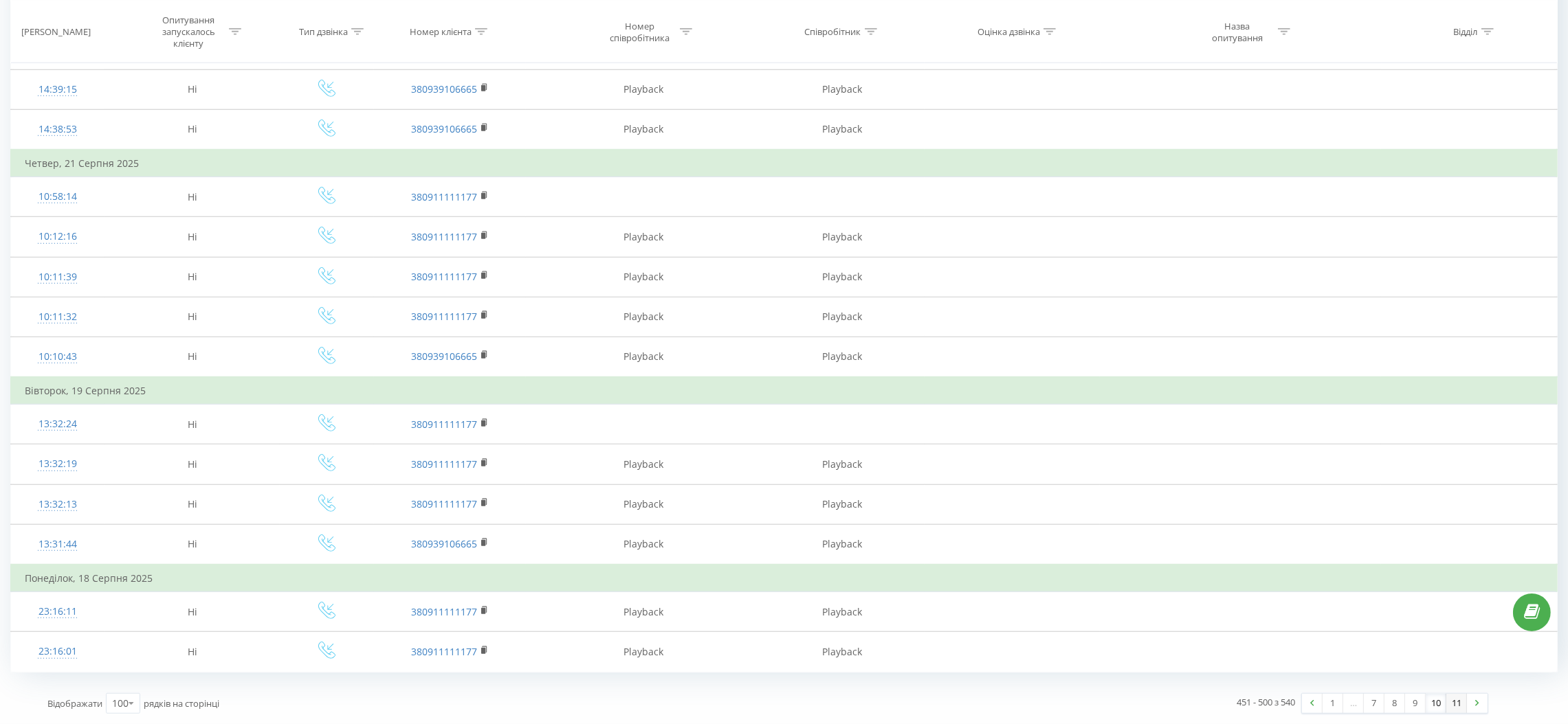
click at [1458, 700] on link "11" at bounding box center [1457, 703] width 21 height 19
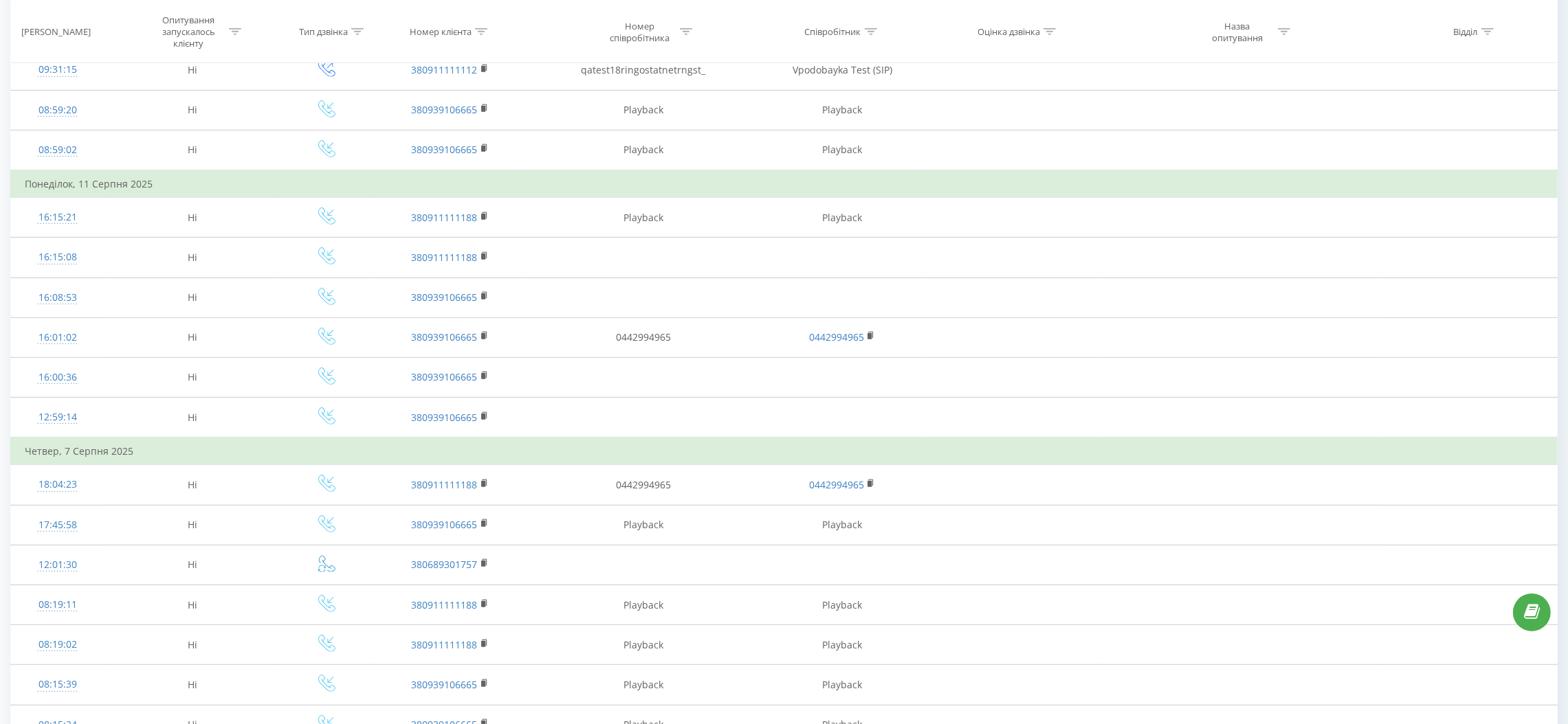
scroll to position [1277, 0]
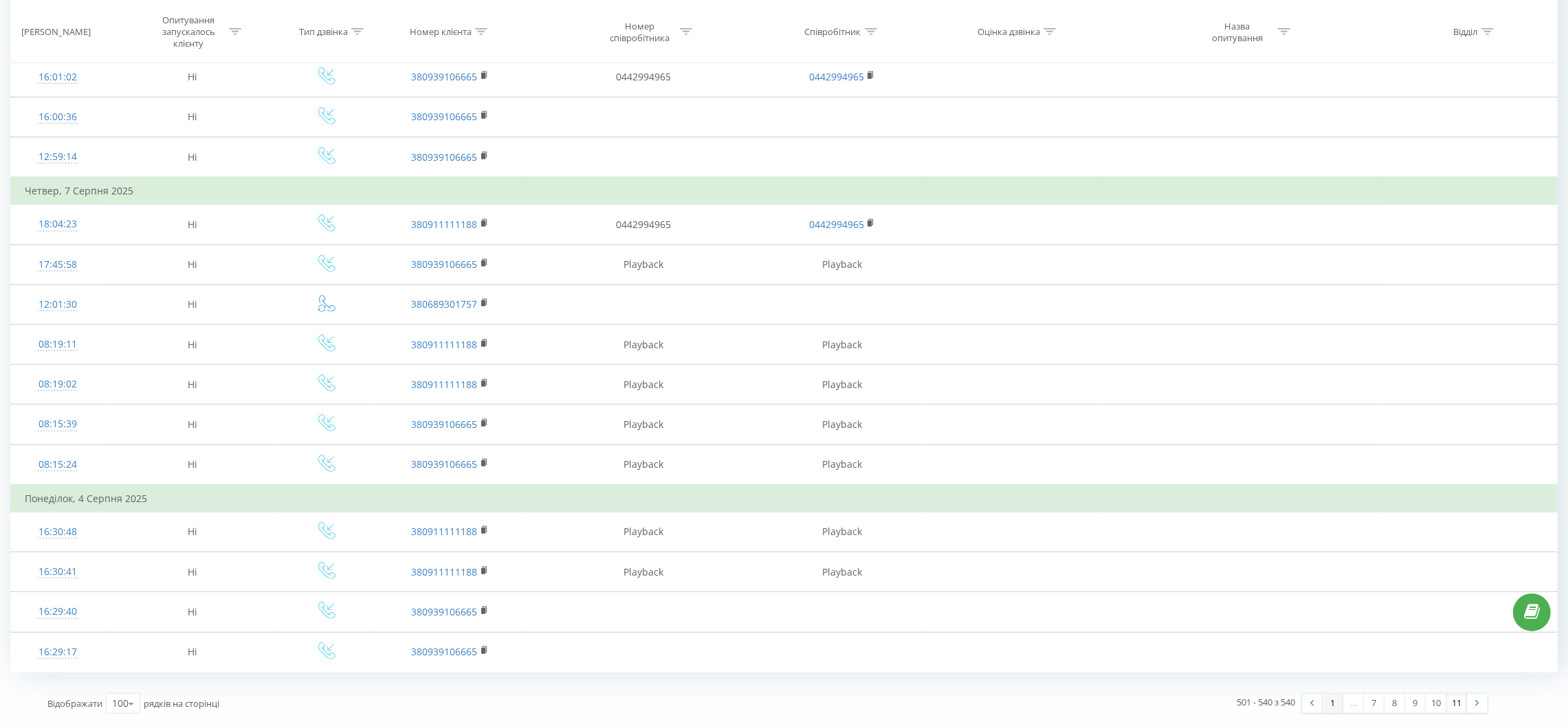
click at [1332, 701] on link "1" at bounding box center [1332, 703] width 21 height 19
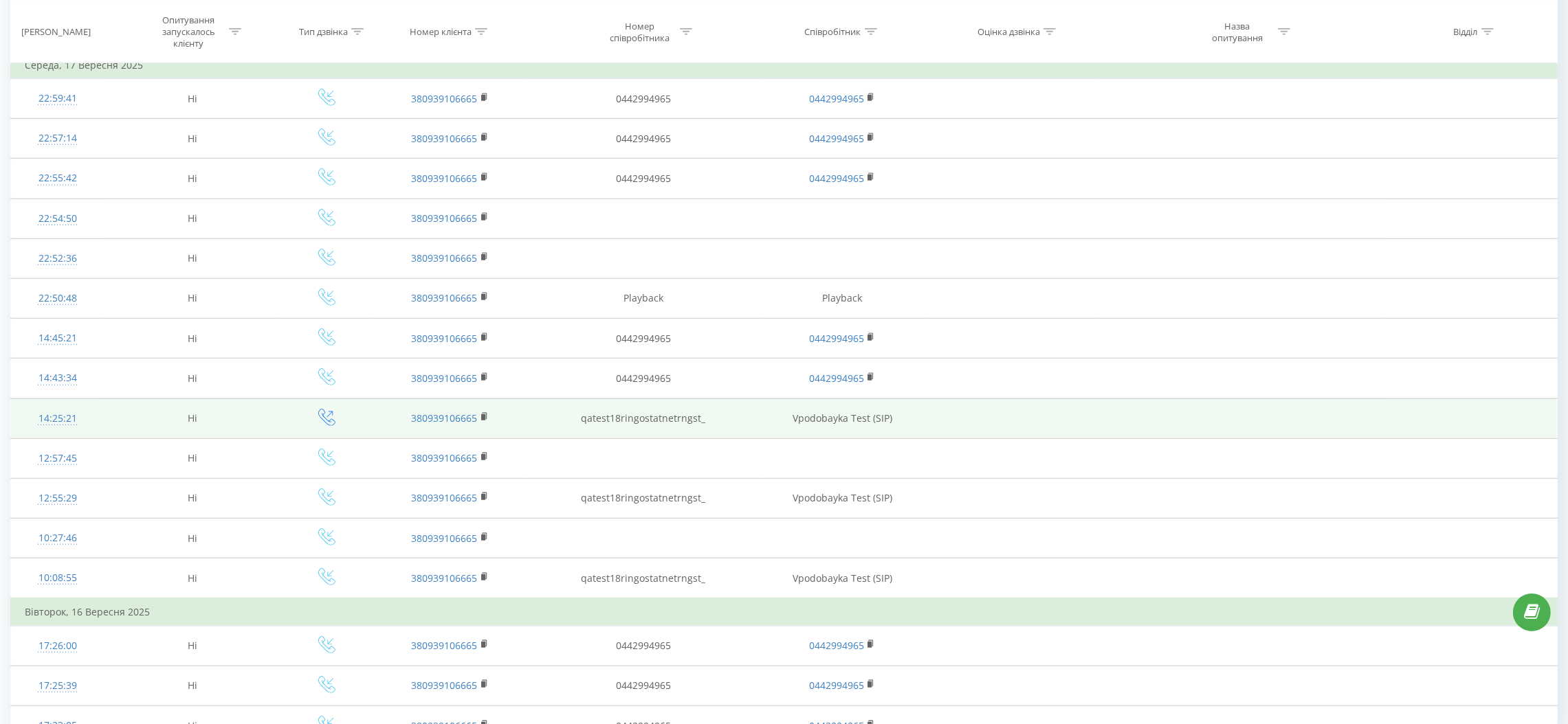
scroll to position [1624, 0]
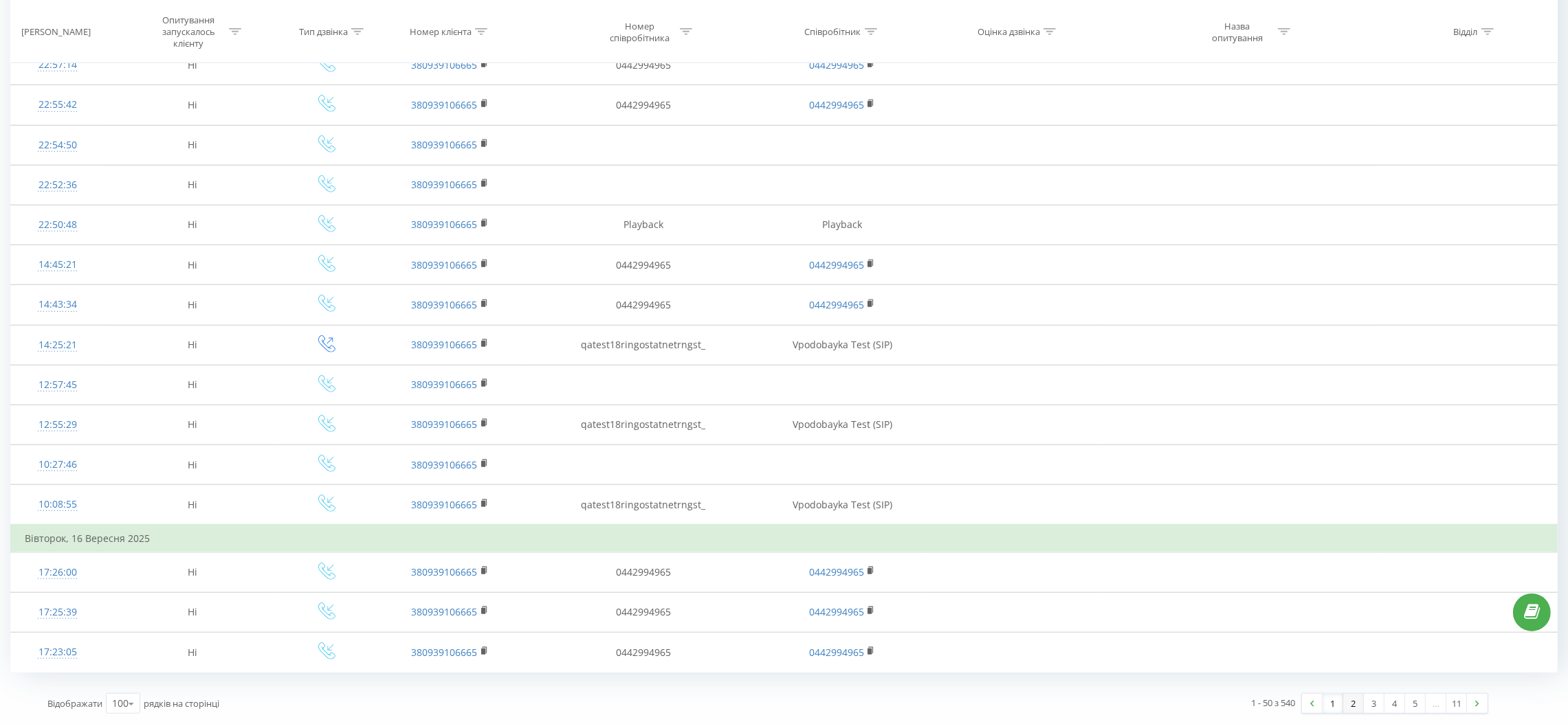
click at [1358, 703] on link "2" at bounding box center [1353, 703] width 21 height 19
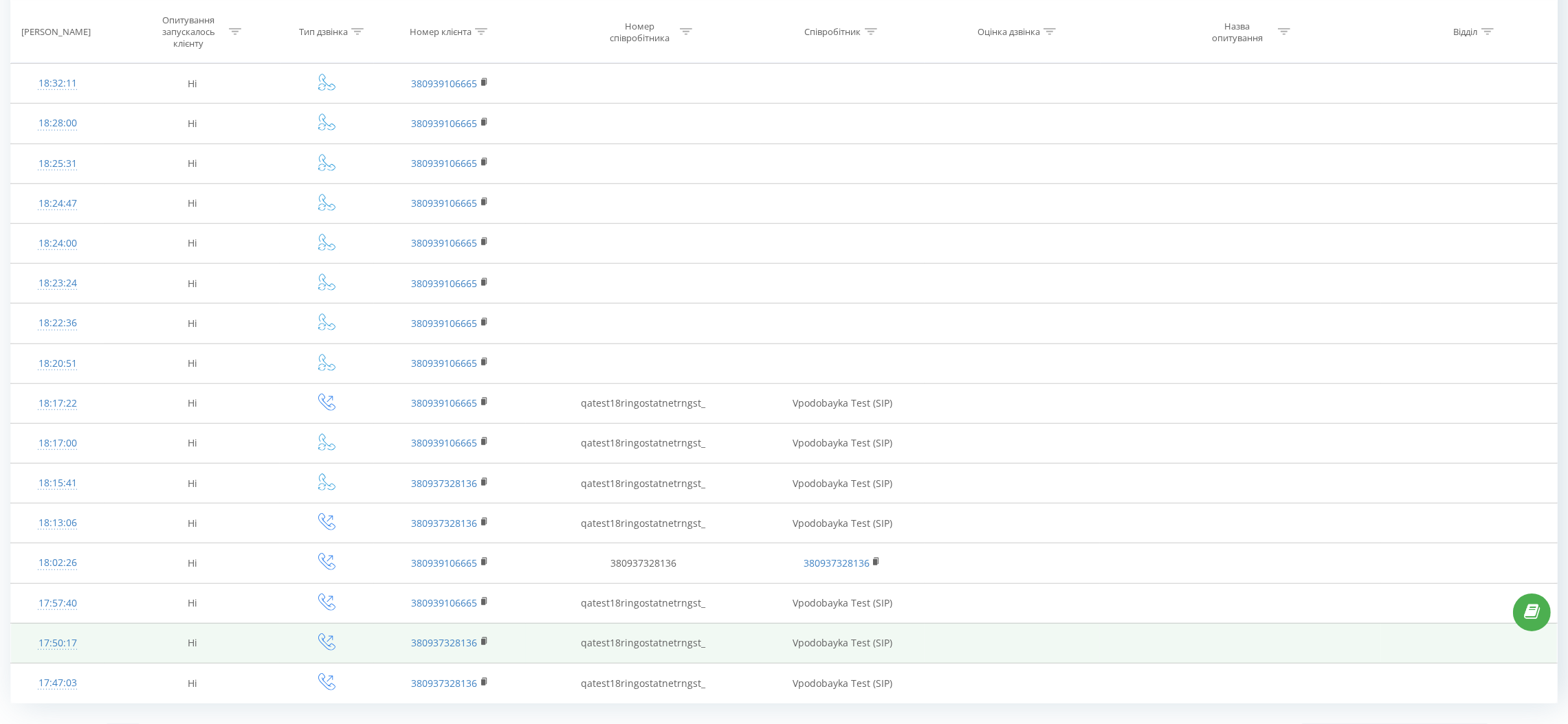
scroll to position [1624, 0]
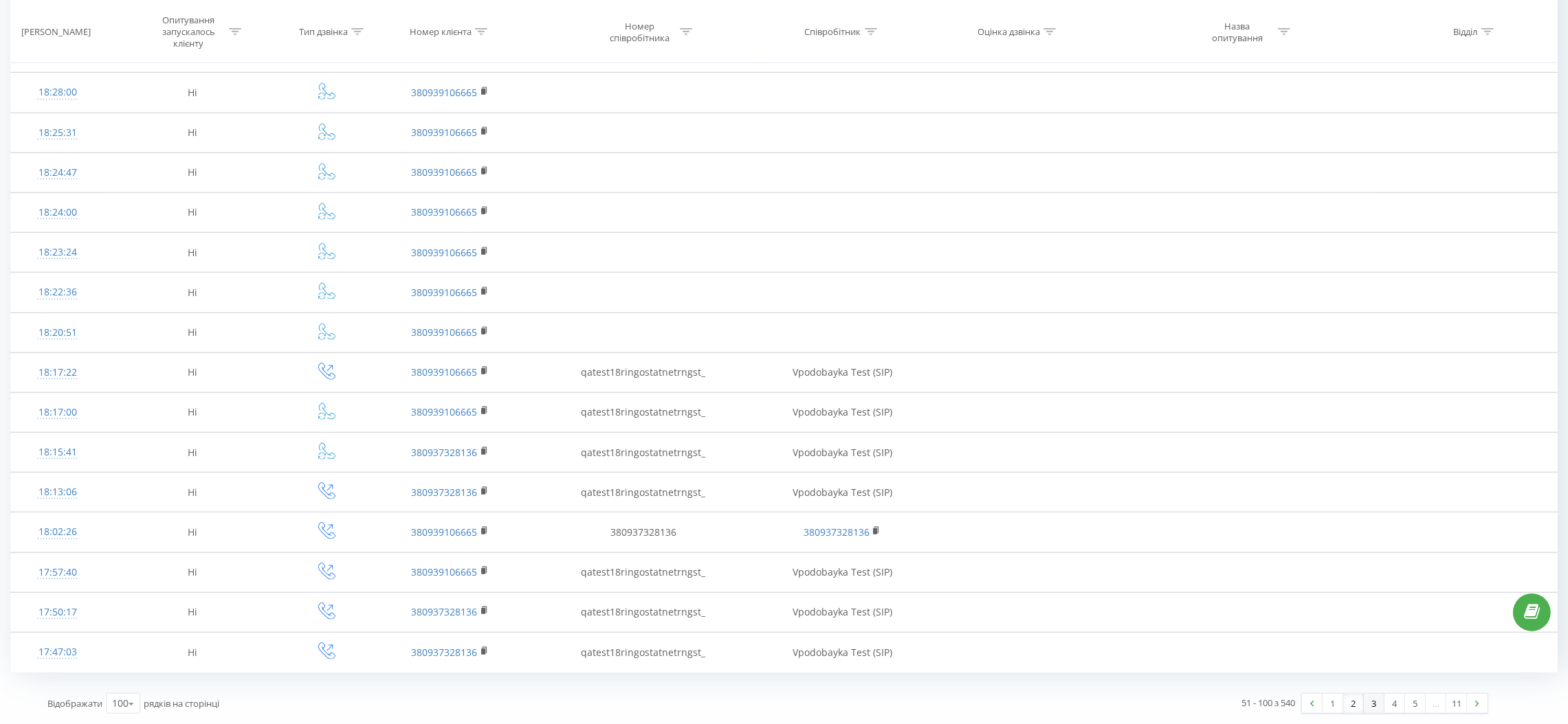
click at [1367, 707] on link "3" at bounding box center [1374, 703] width 21 height 19
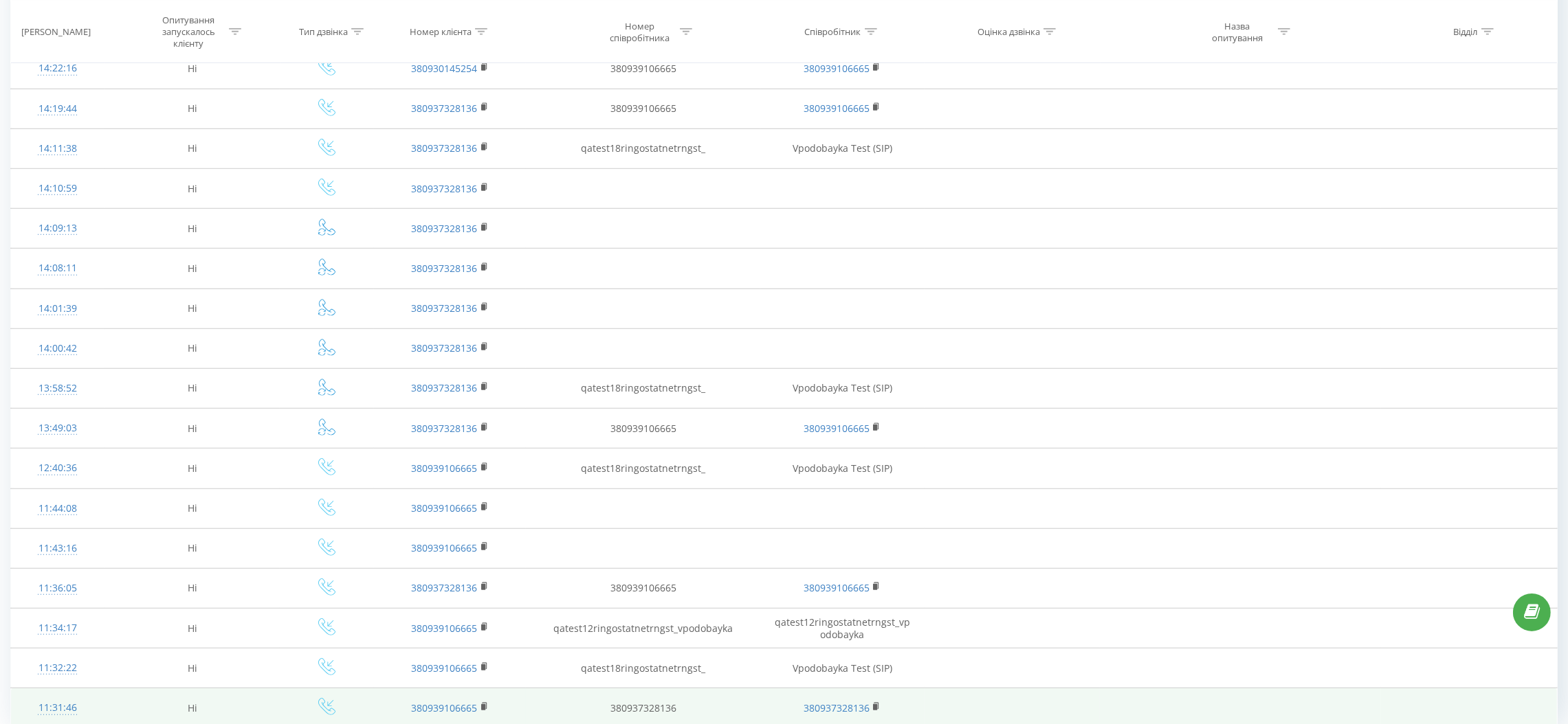
scroll to position [1543, 0]
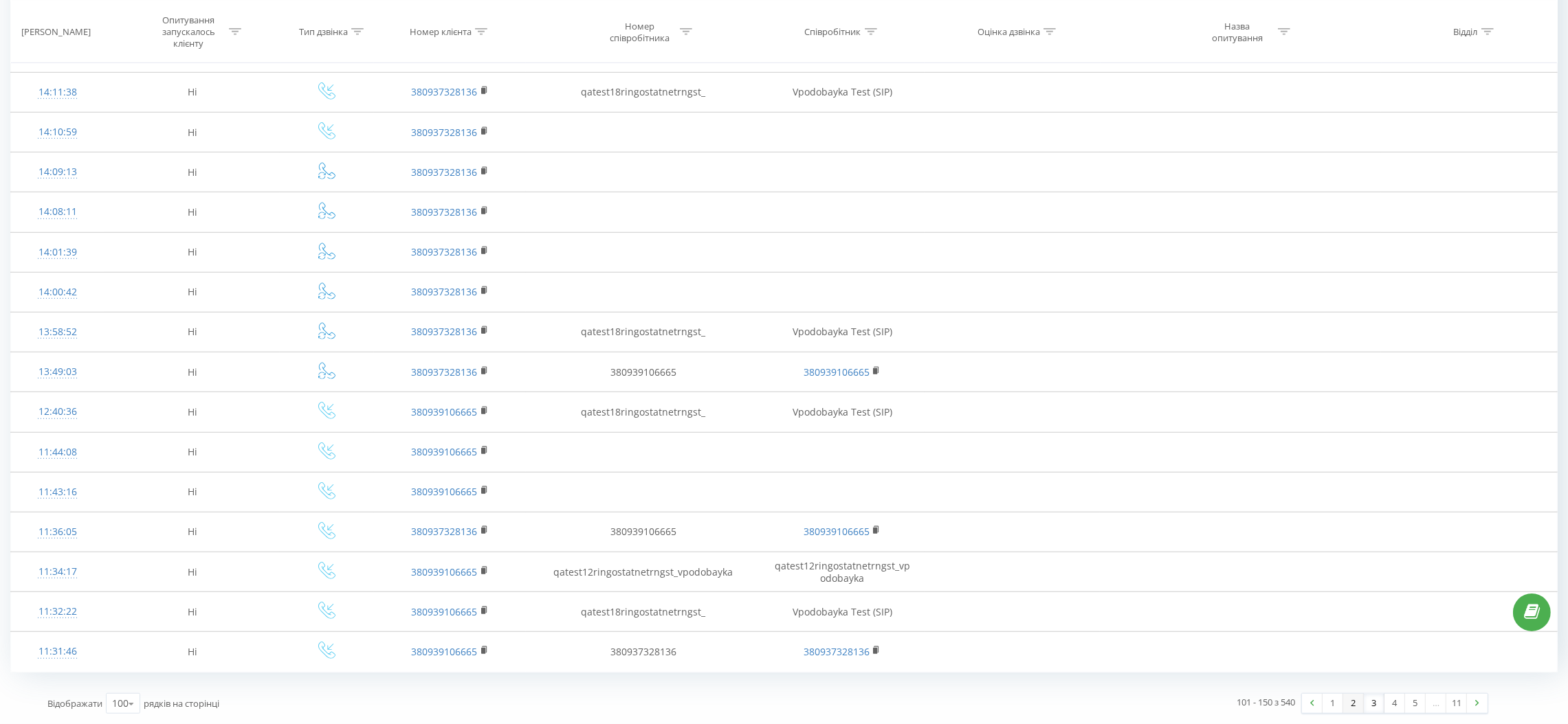
click at [1347, 706] on link "2" at bounding box center [1353, 703] width 21 height 19
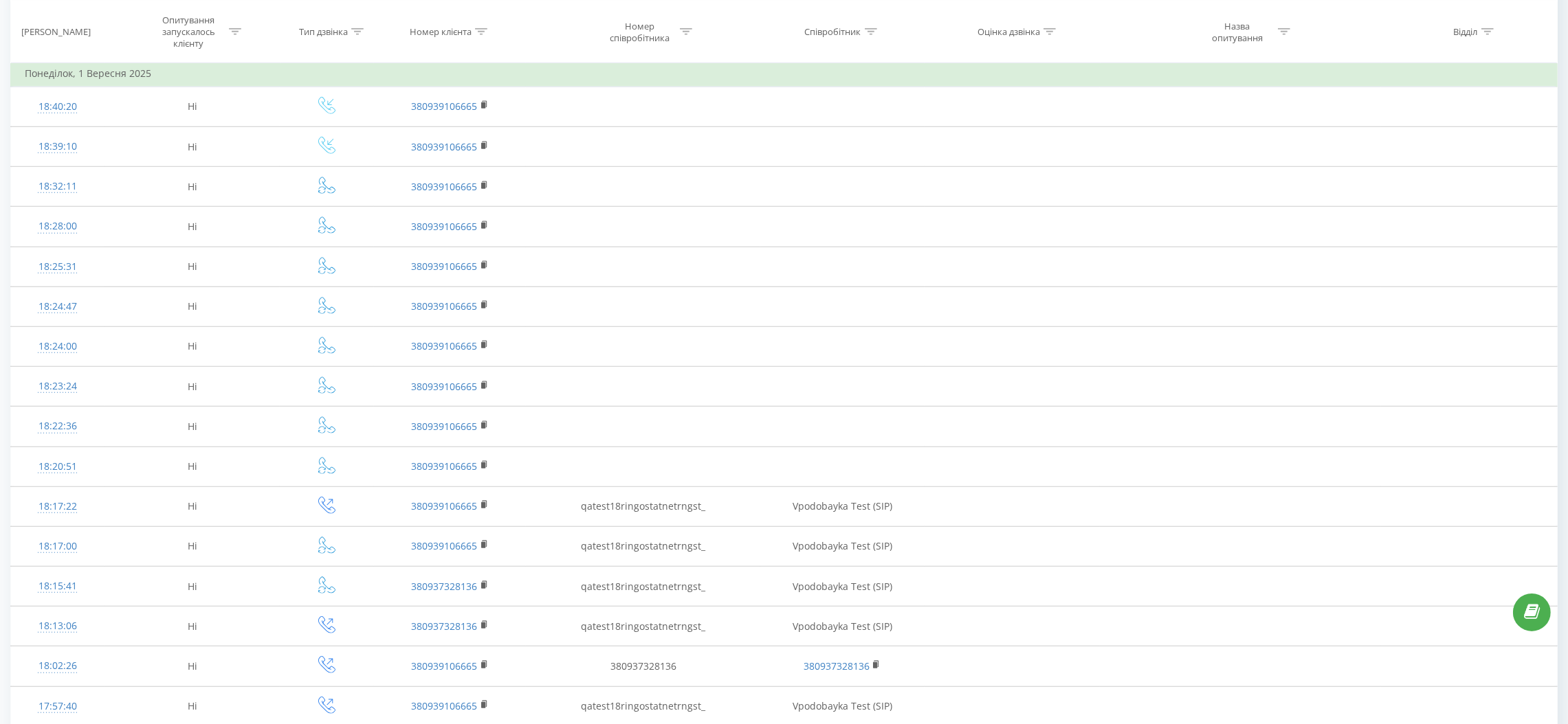
scroll to position [1624, 0]
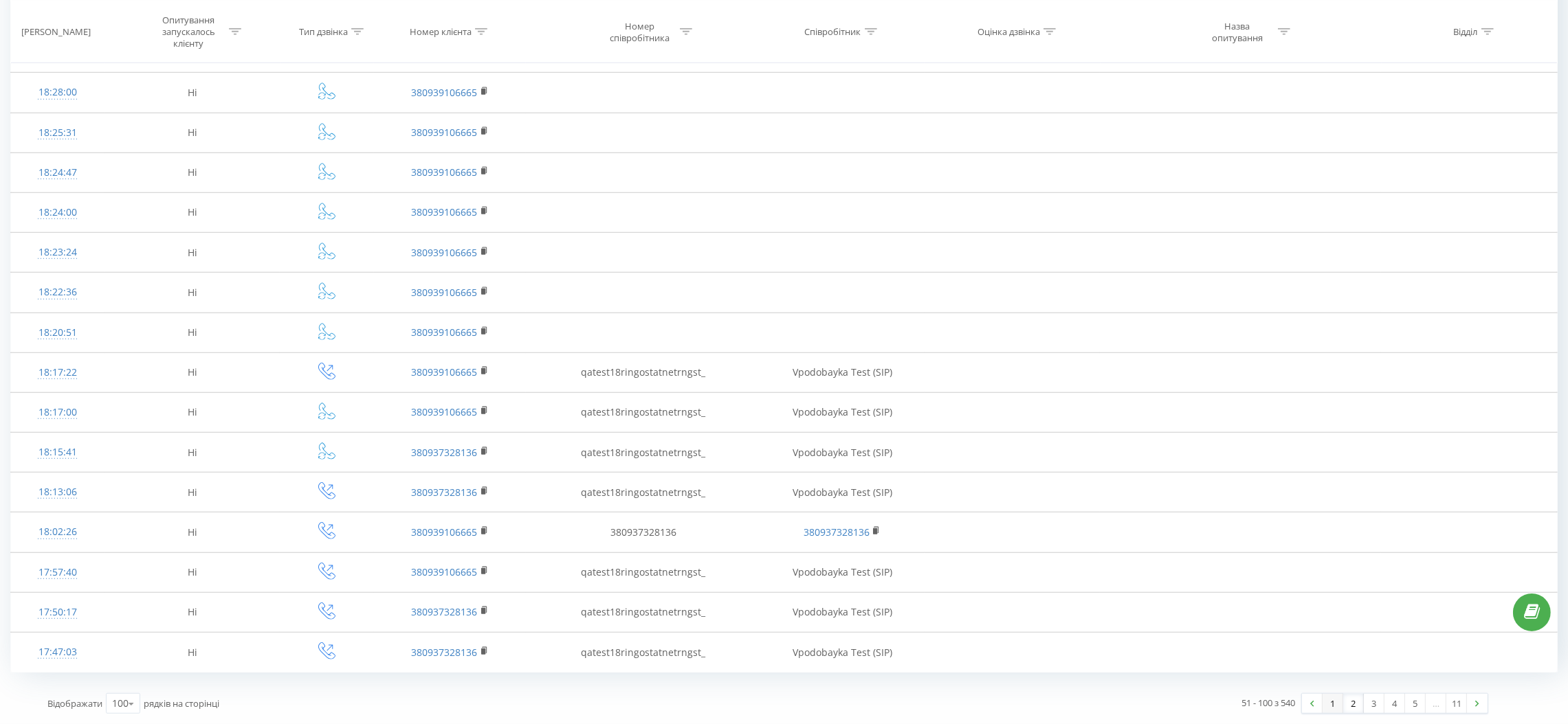
click at [1324, 707] on link "1" at bounding box center [1332, 703] width 21 height 19
